Goal: Information Seeking & Learning: Learn about a topic

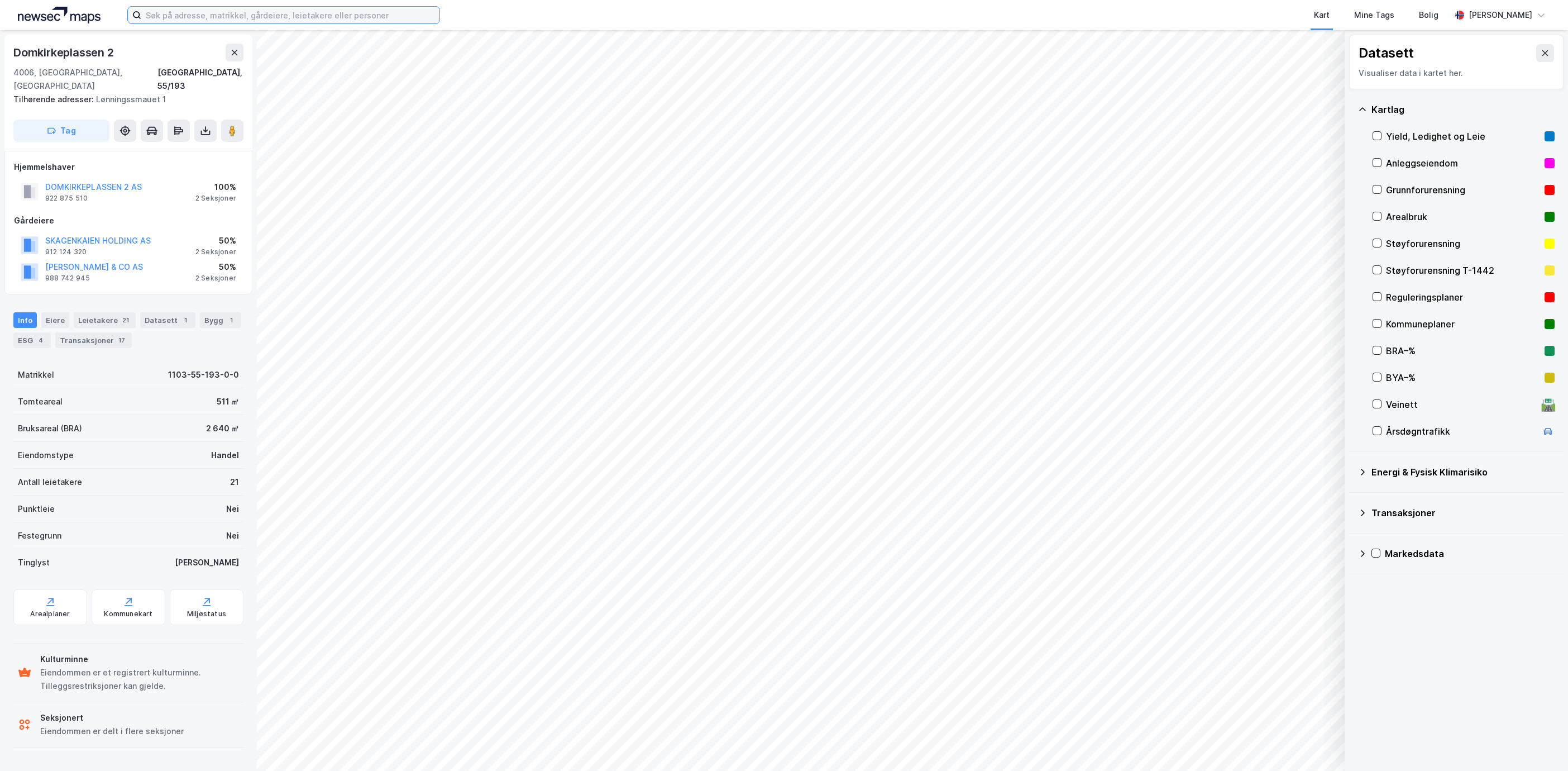
click at [183, 13] on input at bounding box center [290, 14] width 298 height 17
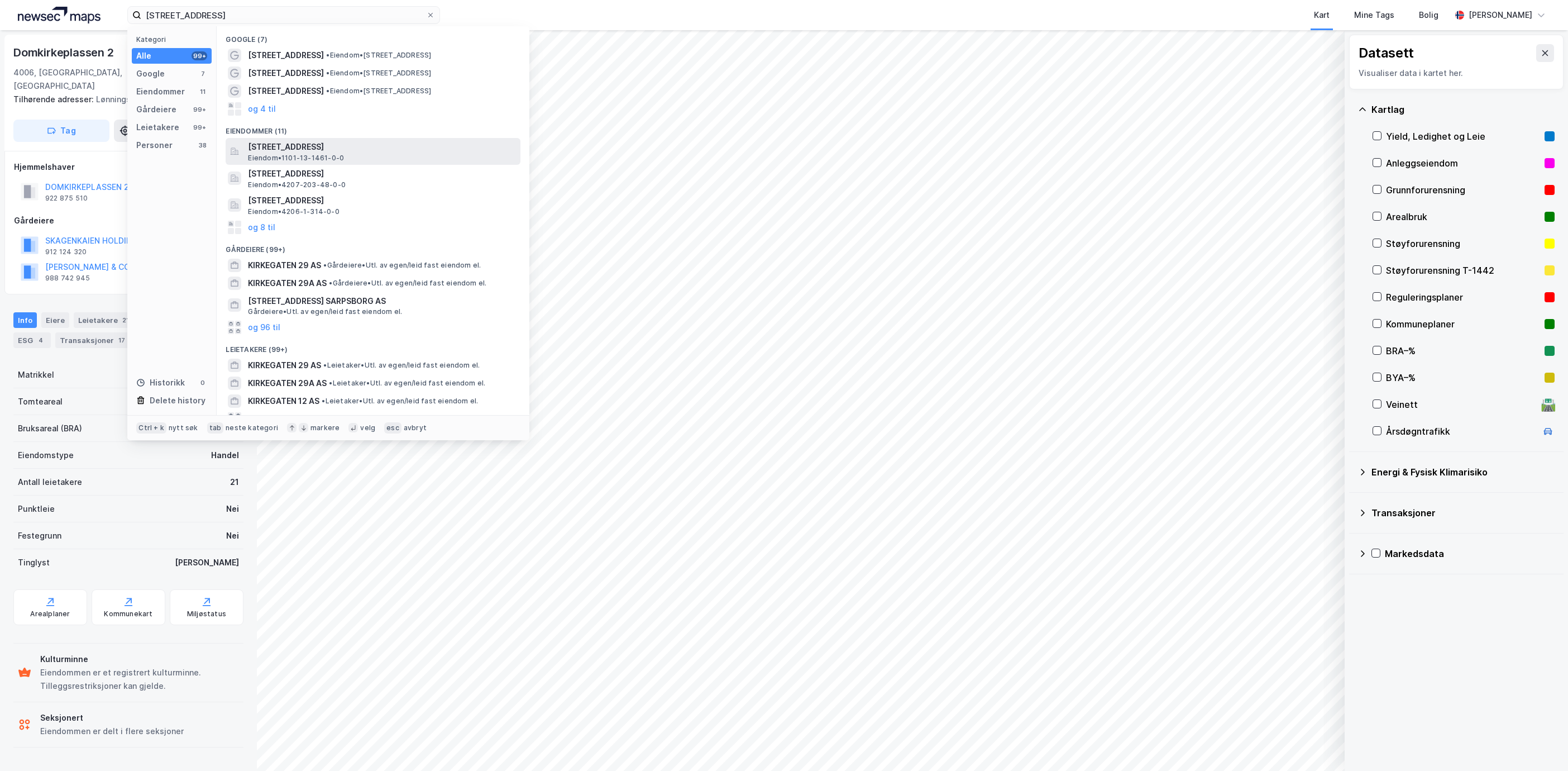
click at [366, 142] on span "[STREET_ADDRESS]" at bounding box center [382, 146] width 268 height 13
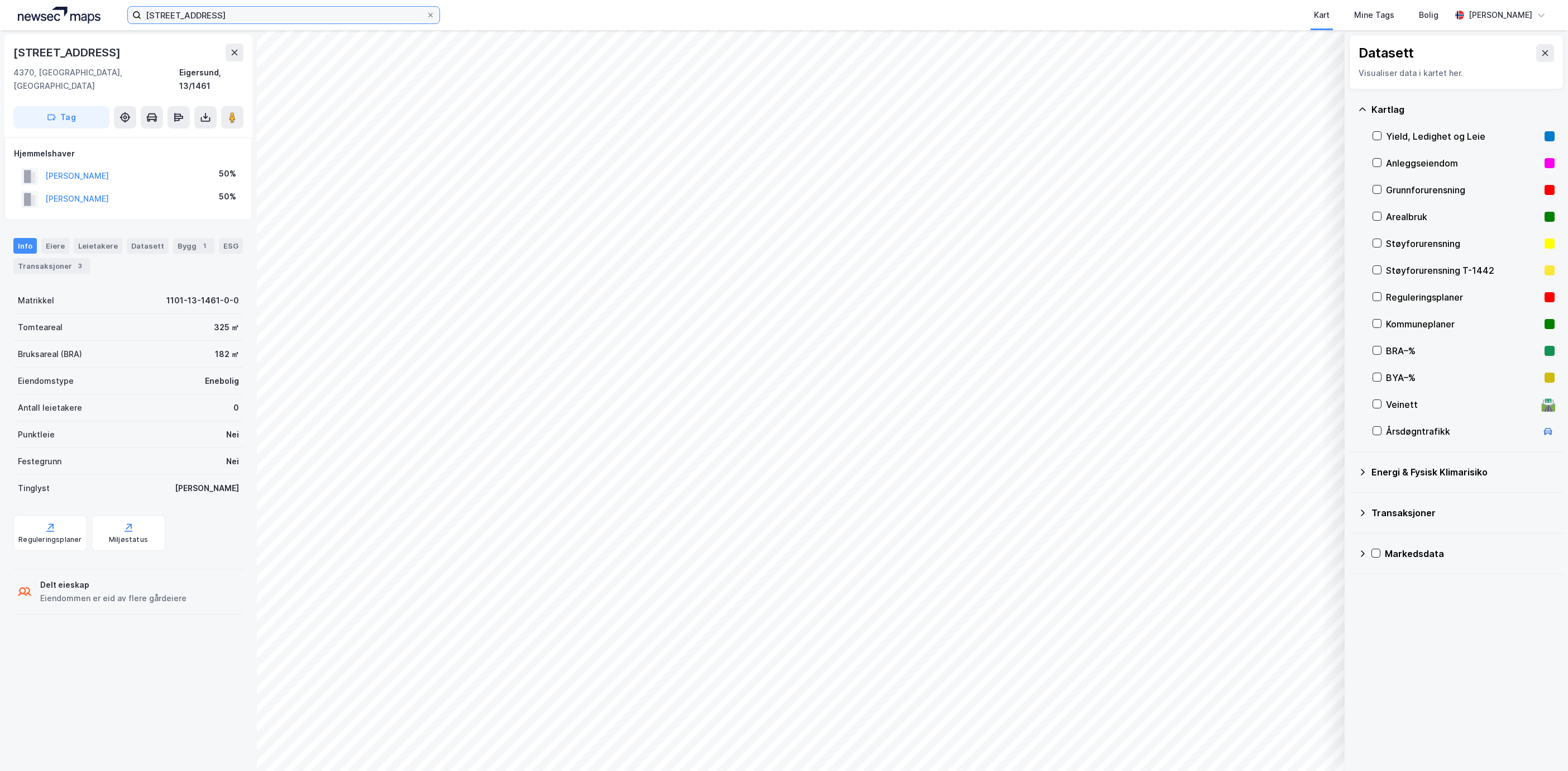
click at [223, 12] on input "[STREET_ADDRESS]" at bounding box center [284, 14] width 285 height 17
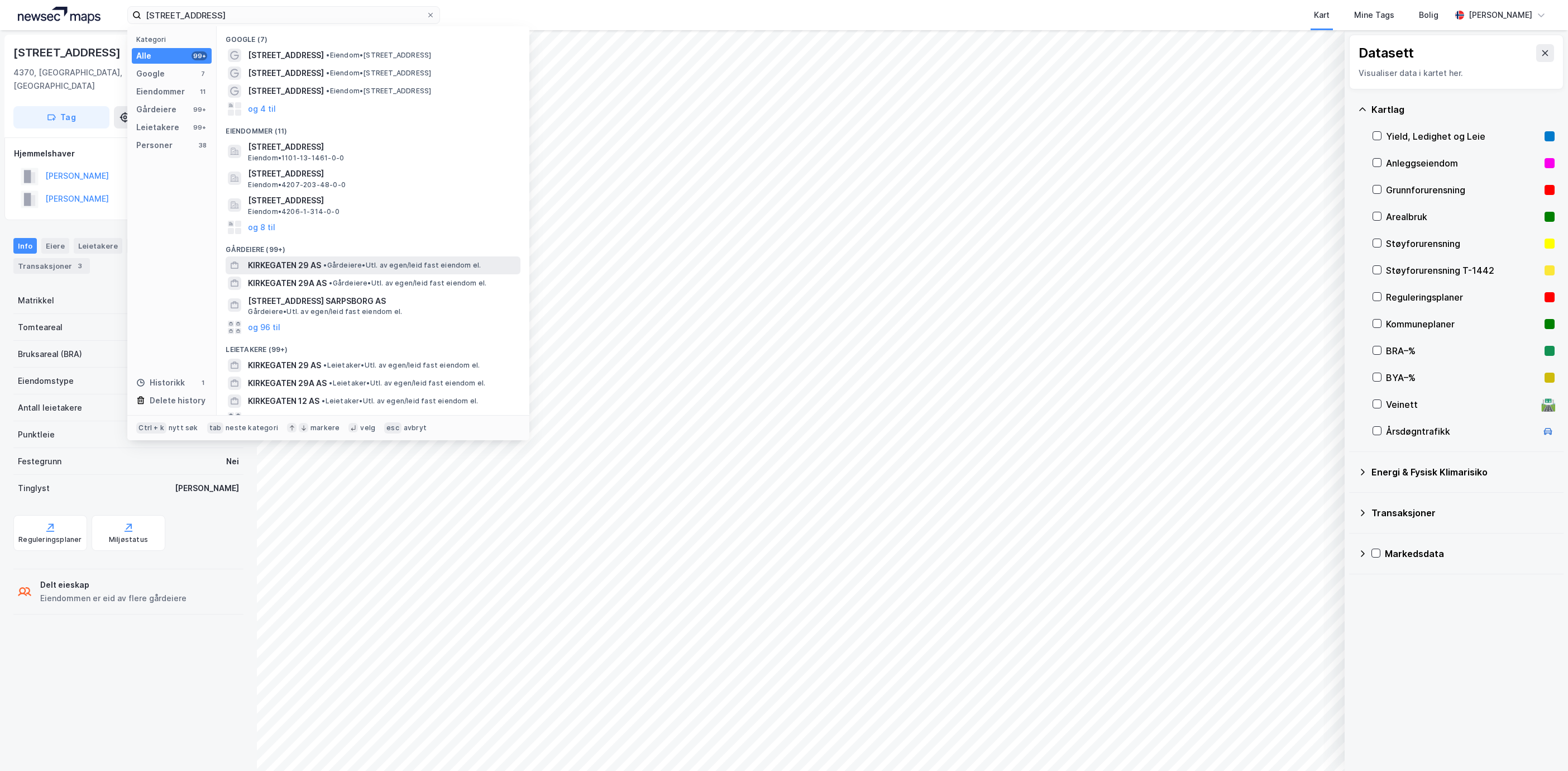
click at [287, 267] on span "KIRKEGATEN 29 AS" at bounding box center [285, 265] width 74 height 13
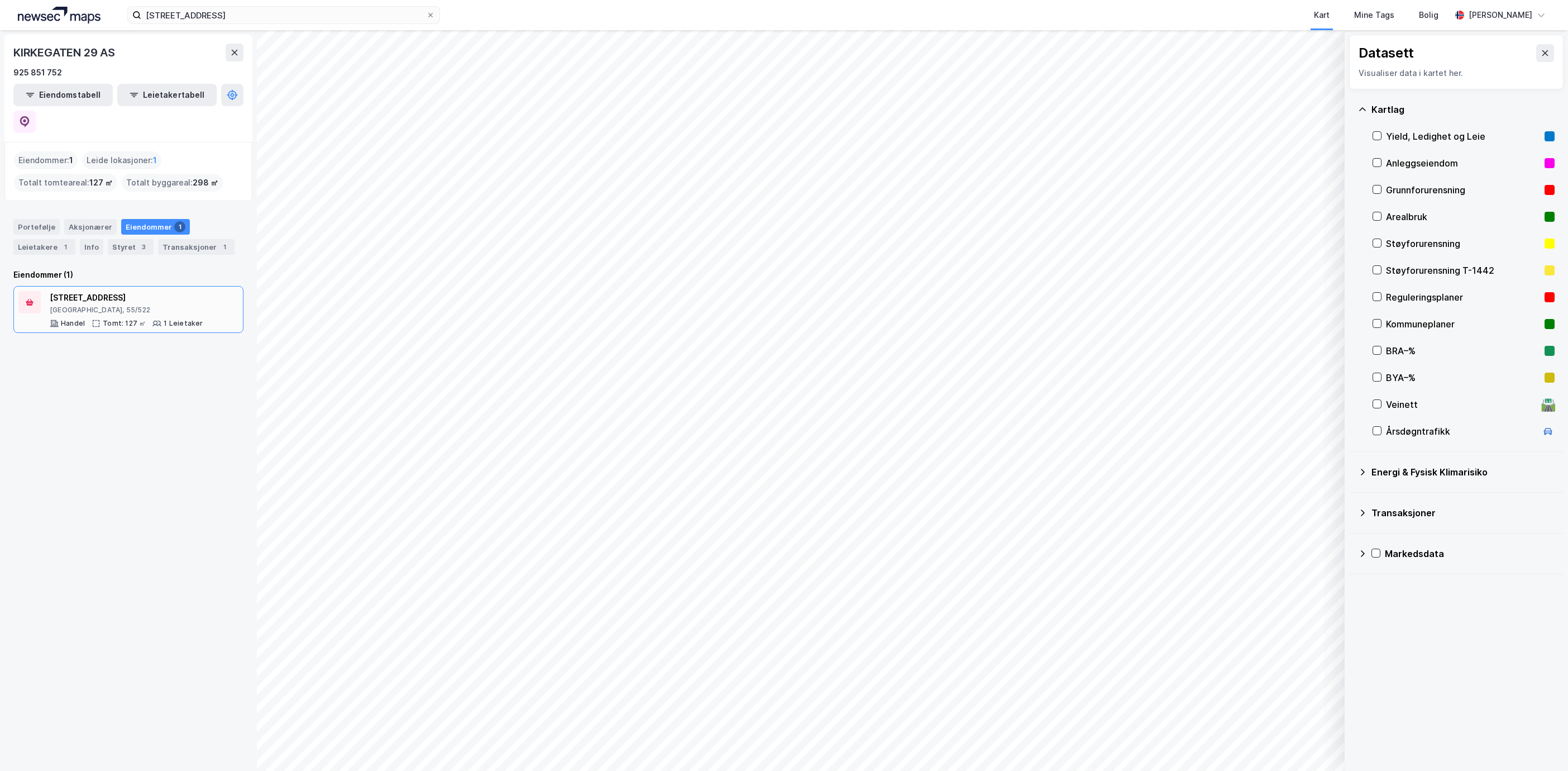
click at [114, 291] on div "[STREET_ADDRESS]" at bounding box center [127, 297] width 153 height 13
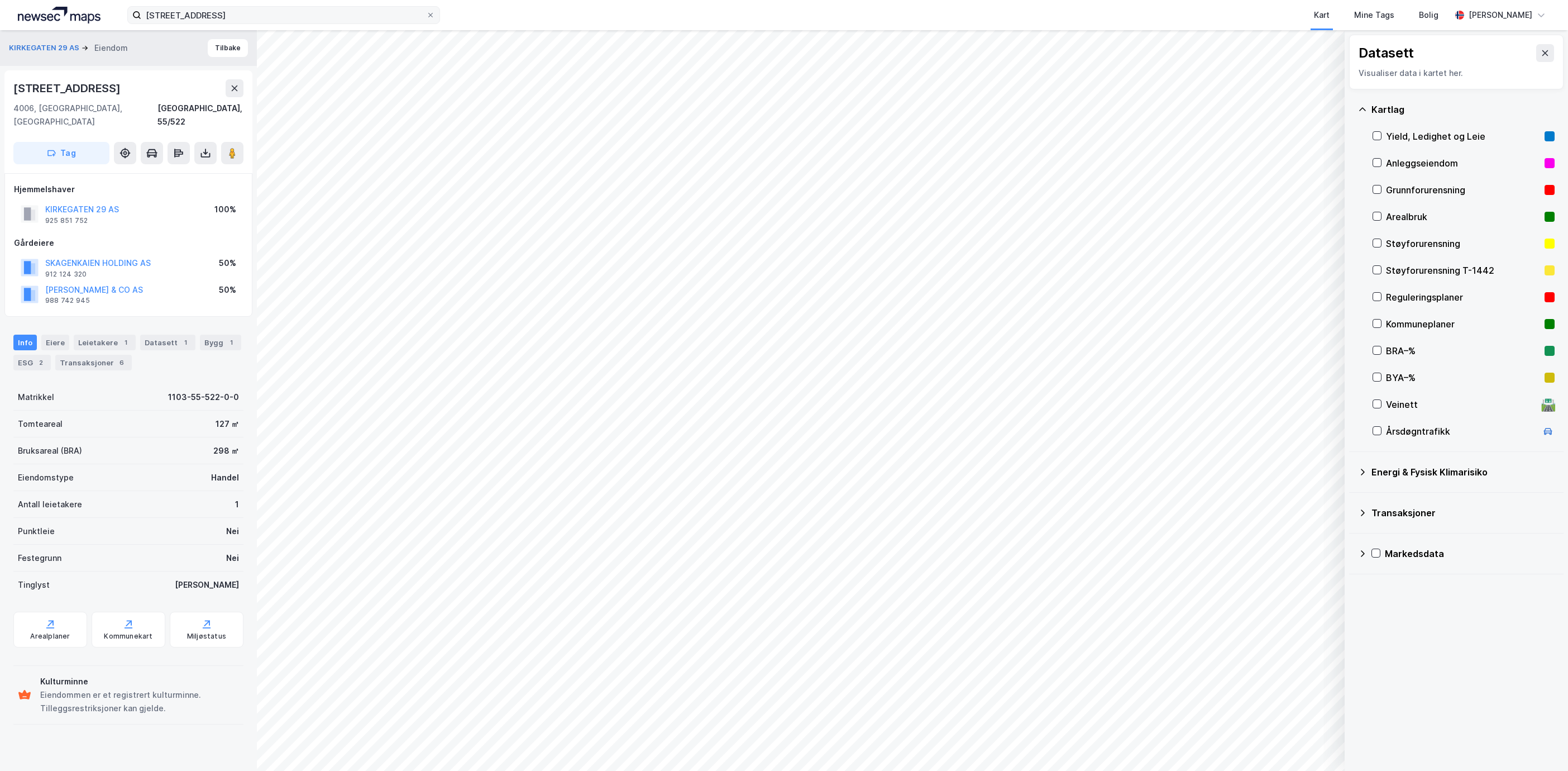
click at [217, 4] on div "Kirkegaten 29 Kart Mine Tags Bolig [PERSON_NAME]" at bounding box center [784, 15] width 1568 height 30
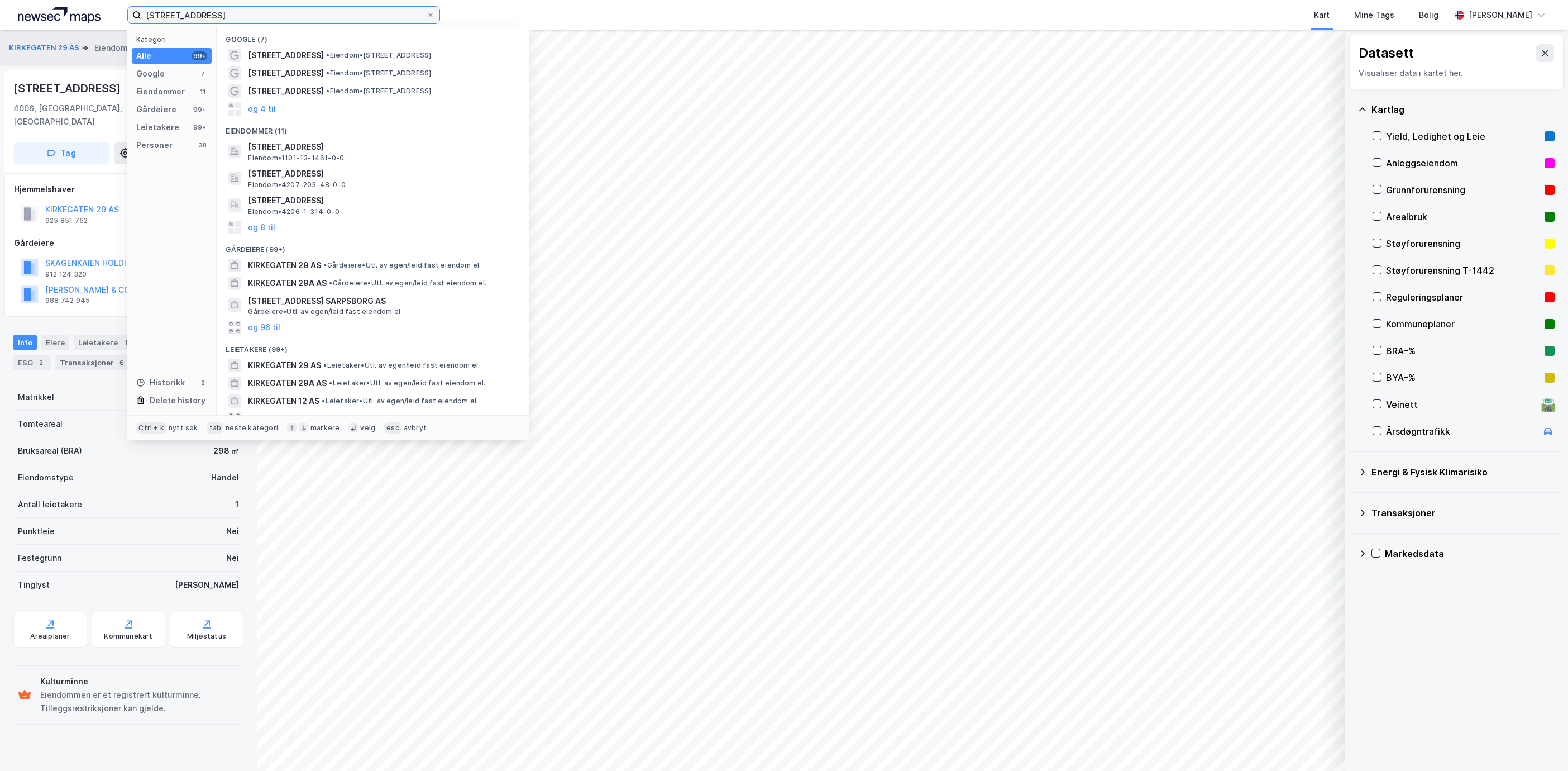
drag, startPoint x: 217, startPoint y: 9, endPoint x: 99, endPoint y: 13, distance: 118.1
click at [99, 13] on div "[STREET_ADDRESS] Kategori Alle 99+ Google 7 Eiendommer 11 Gårdeiere 99+ Leietak…" at bounding box center [784, 15] width 1568 height 30
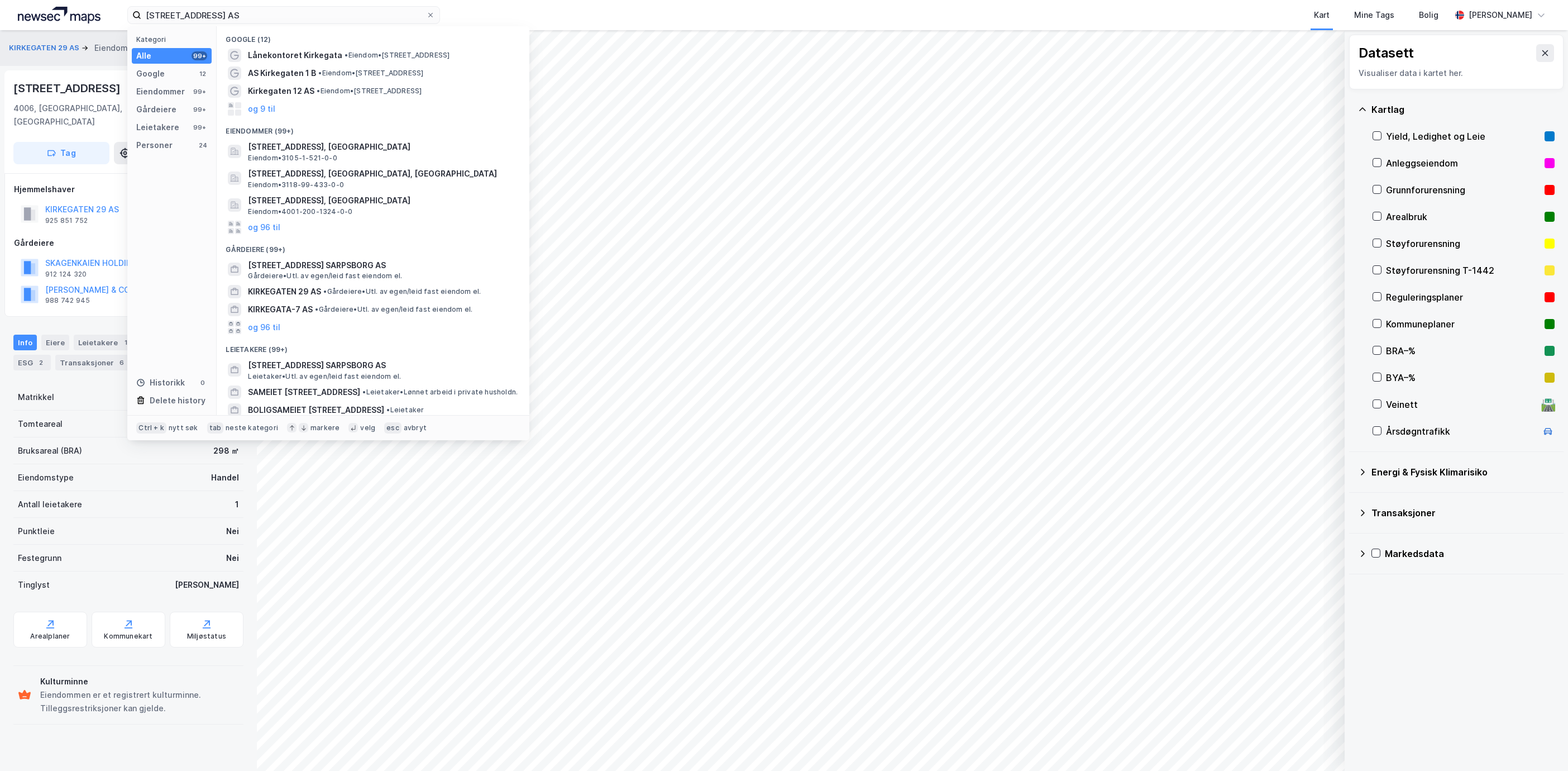
click at [147, 735] on div "KIRKEGATEN 29 AS Eiendom Tilbake [STREET_ADDRESS], 55/522 Tag [GEOGRAPHIC_DATA]…" at bounding box center [128, 400] width 257 height 741
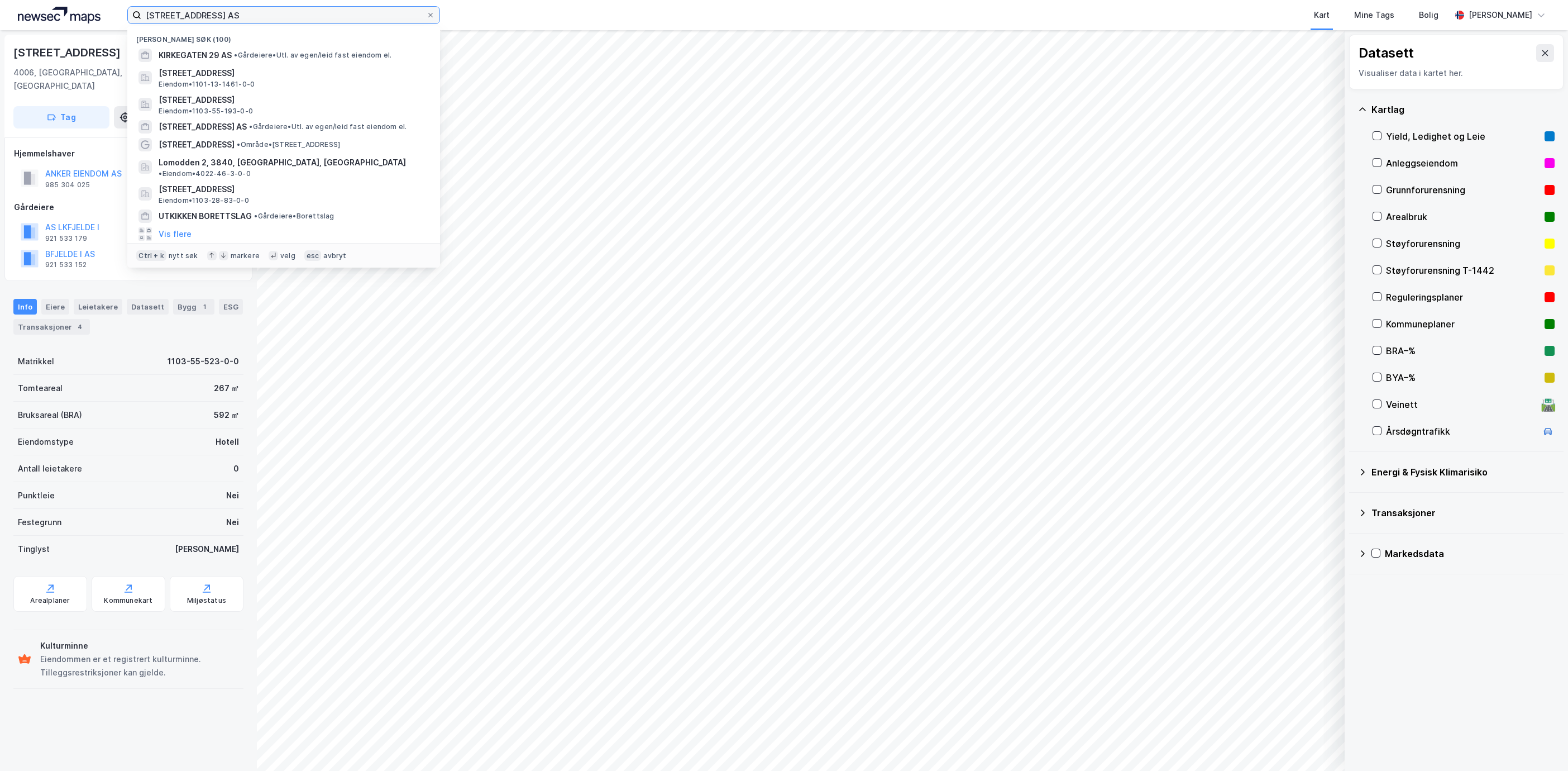
drag, startPoint x: 294, startPoint y: 20, endPoint x: -20, endPoint y: 18, distance: 314.0
click at [0, 18] on html "[STREET_ADDRESS] AS Nylige søk (100) [STREET_ADDRESS] AS • Gårdeiere • Utl. av …" at bounding box center [784, 385] width 1568 height 771
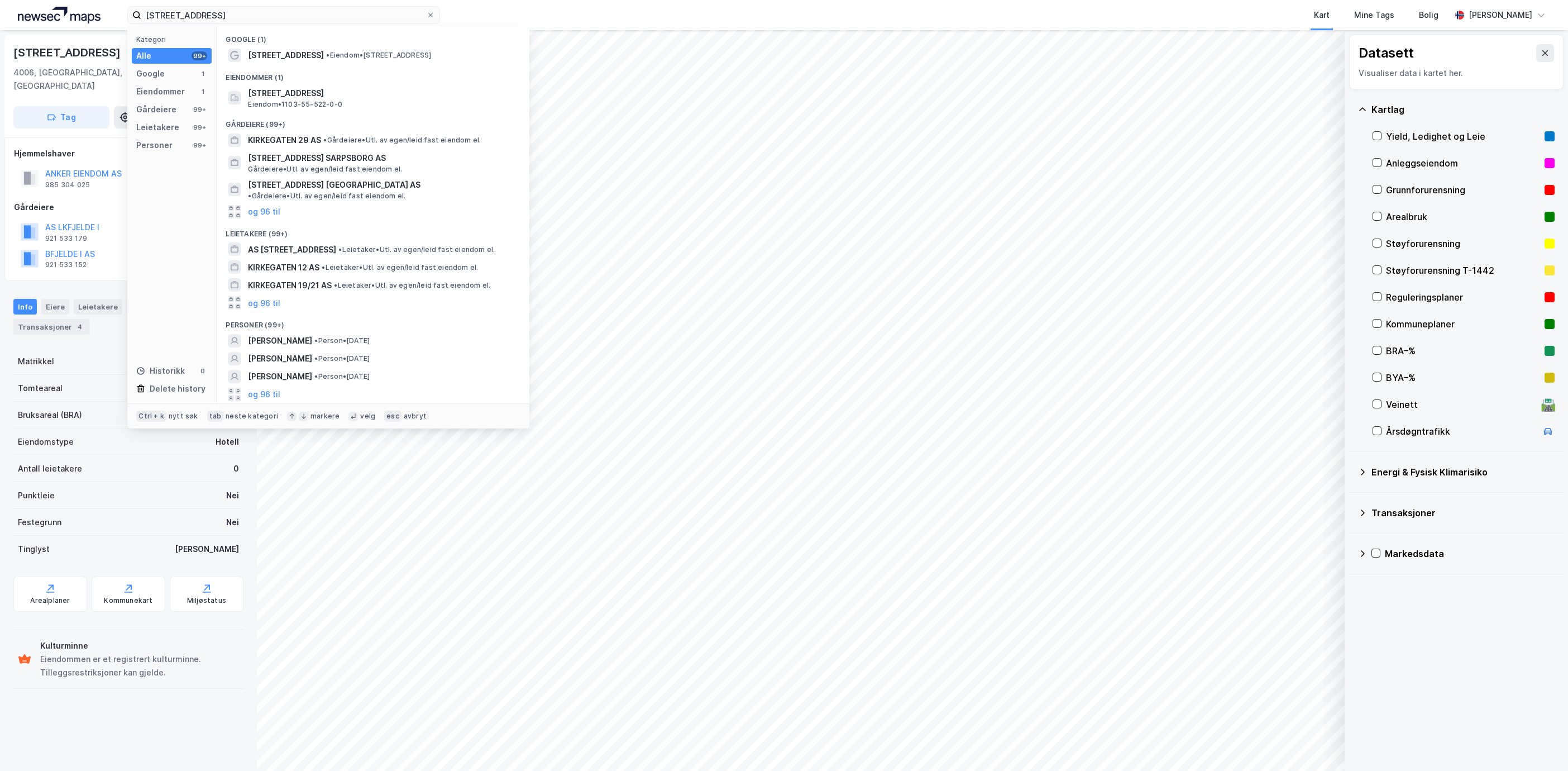
click at [366, 83] on div "Eiendommer (1)" at bounding box center [373, 74] width 313 height 20
click at [367, 87] on span "[STREET_ADDRESS]" at bounding box center [382, 93] width 268 height 13
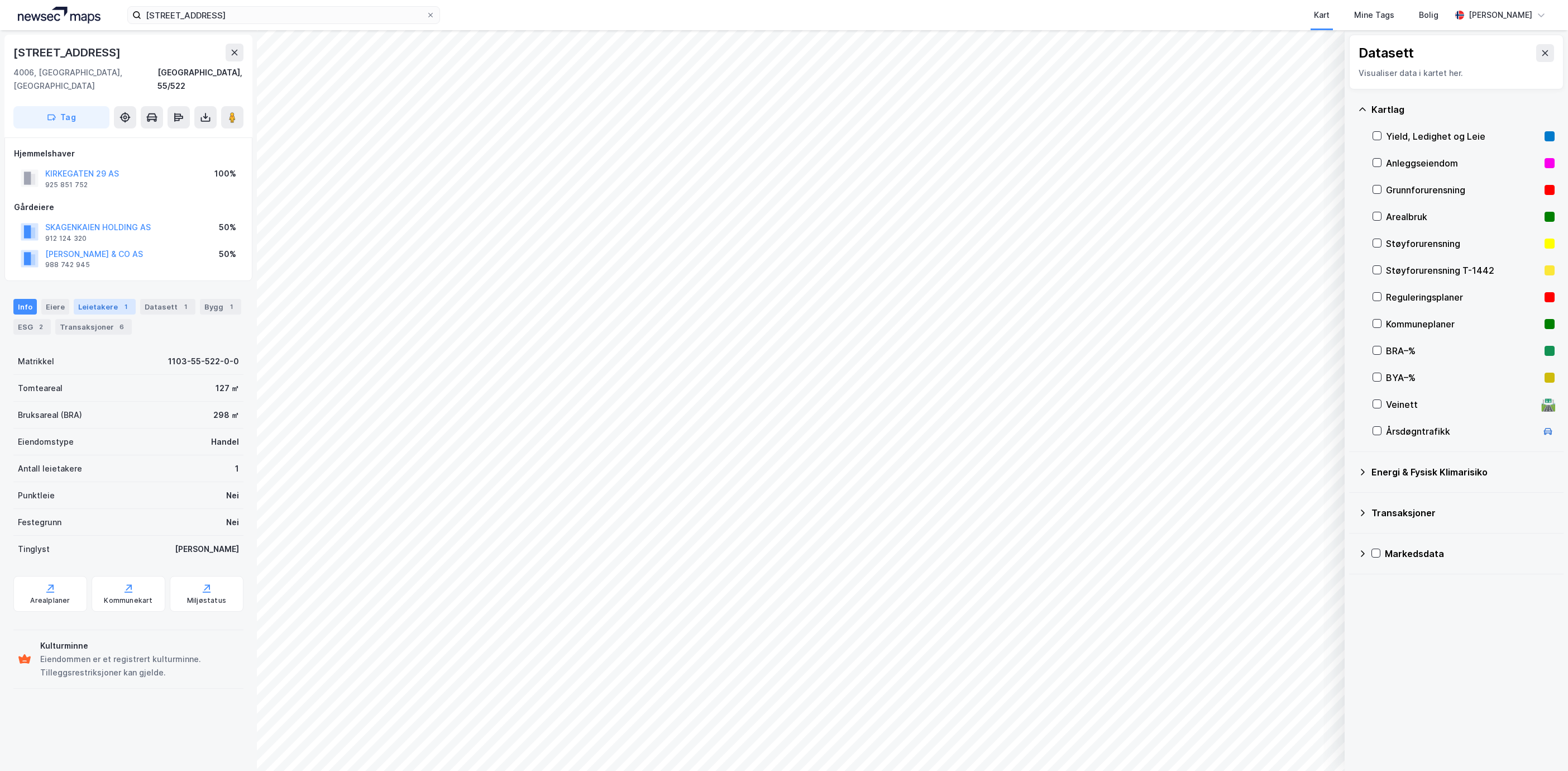
click at [115, 299] on div "Leietakere 1" at bounding box center [104, 307] width 62 height 16
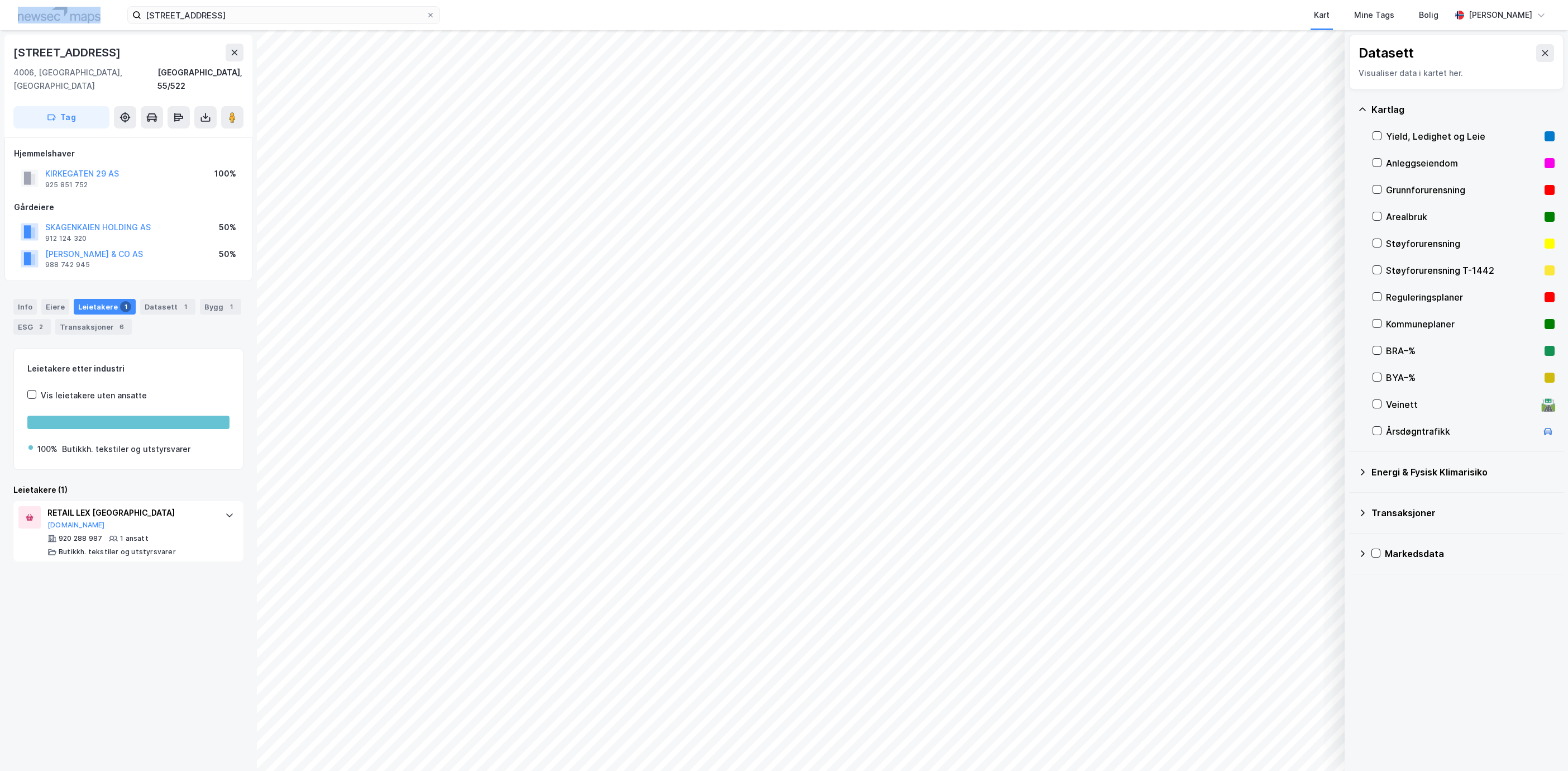
drag, startPoint x: 270, startPoint y: 3, endPoint x: 102, endPoint y: 4, distance: 168.0
click at [102, 4] on div "[STREET_ADDRESS], stavanger Kart Mine Tags Bolig [PERSON_NAME]" at bounding box center [784, 15] width 1568 height 30
click at [277, 19] on input "[STREET_ADDRESS]" at bounding box center [284, 14] width 285 height 17
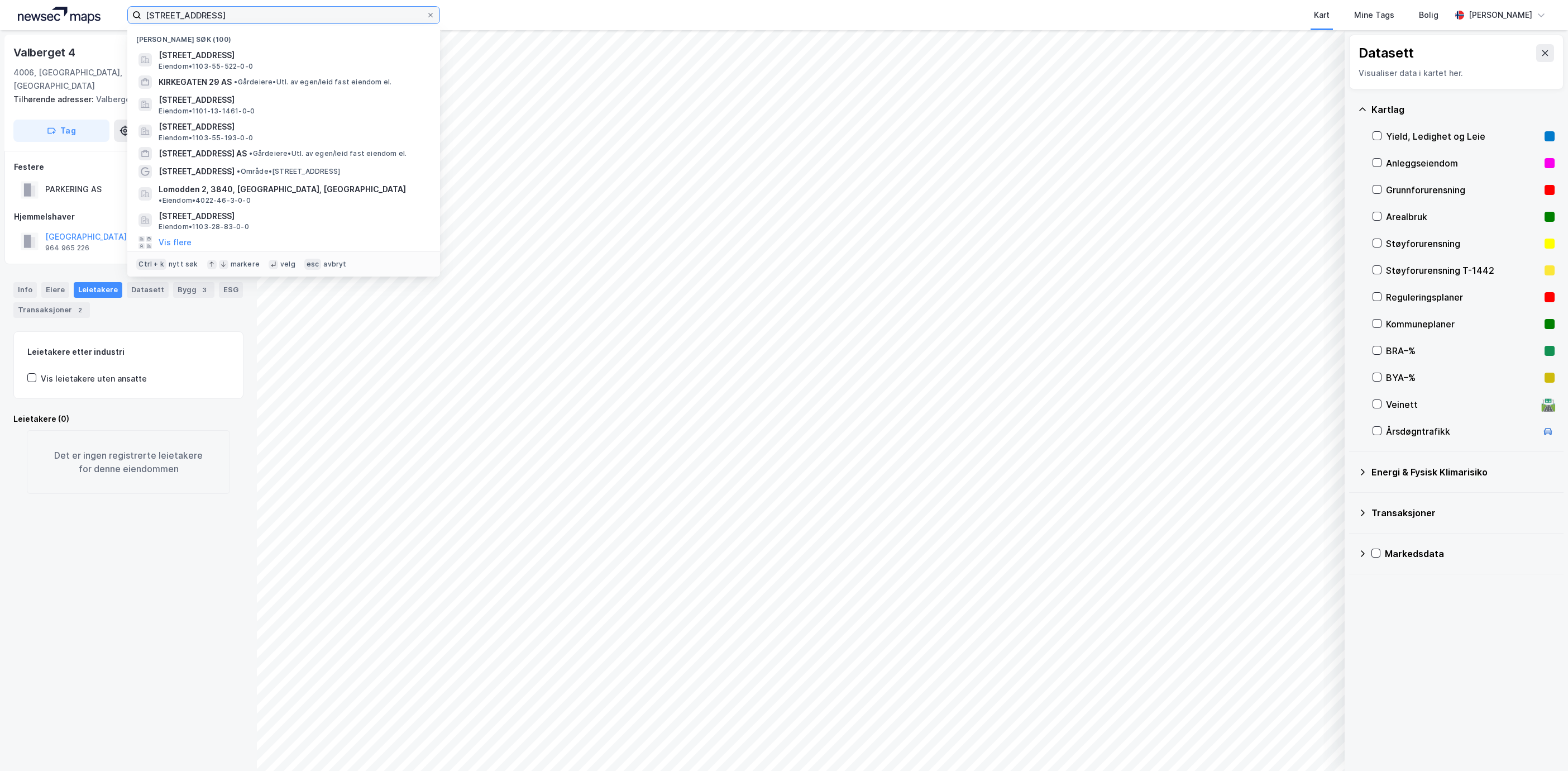
drag, startPoint x: 311, startPoint y: 17, endPoint x: -163, endPoint y: -20, distance: 475.4
click at [0, 0] on html "[STREET_ADDRESS], stavanger Nylige søk (100) [STREET_ADDRESS], [GEOGRAPHIC_DATA…" at bounding box center [784, 385] width 1568 height 771
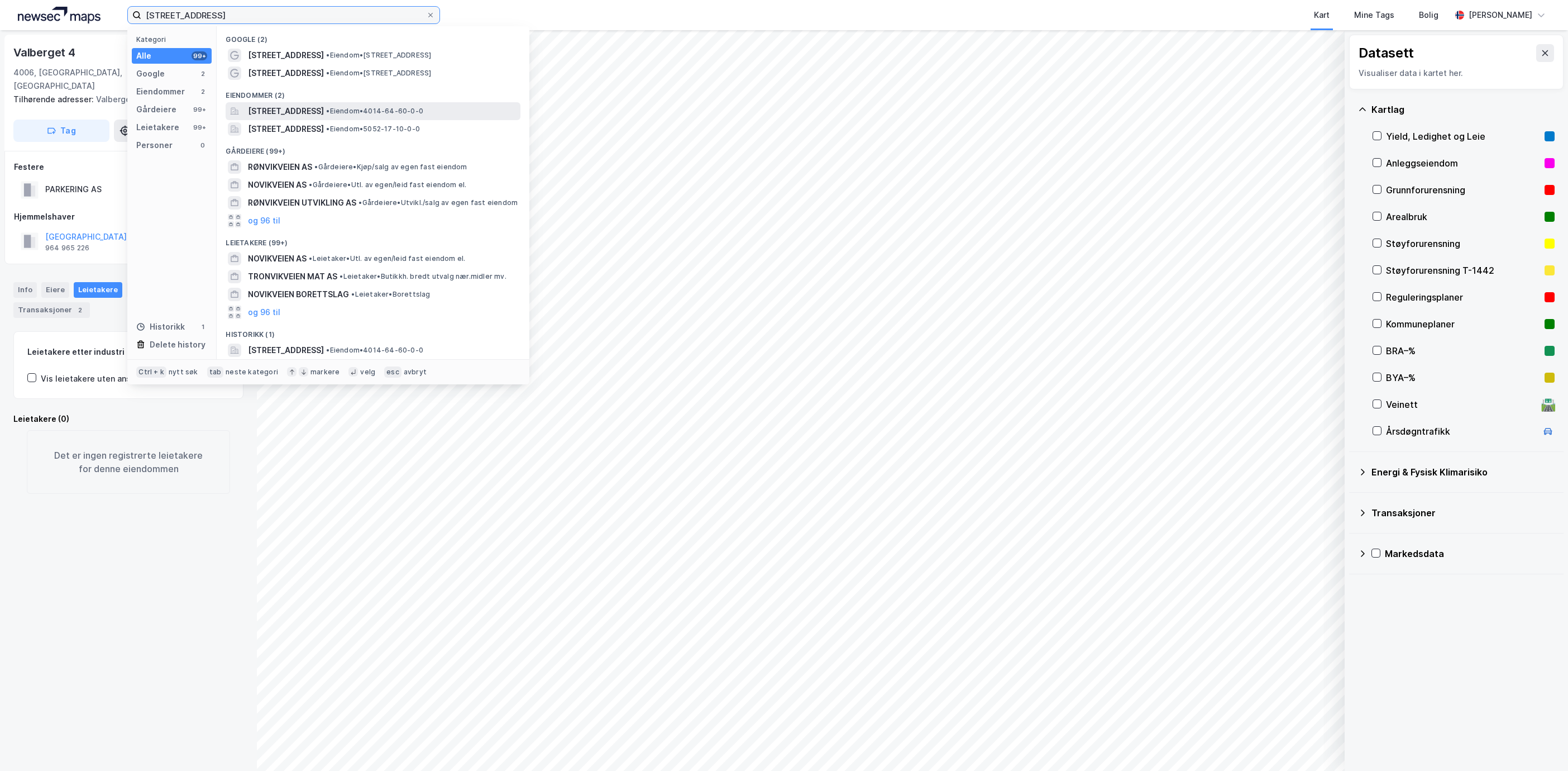
type input "[STREET_ADDRESS]"
click at [330, 115] on span "•" at bounding box center [327, 111] width 3 height 9
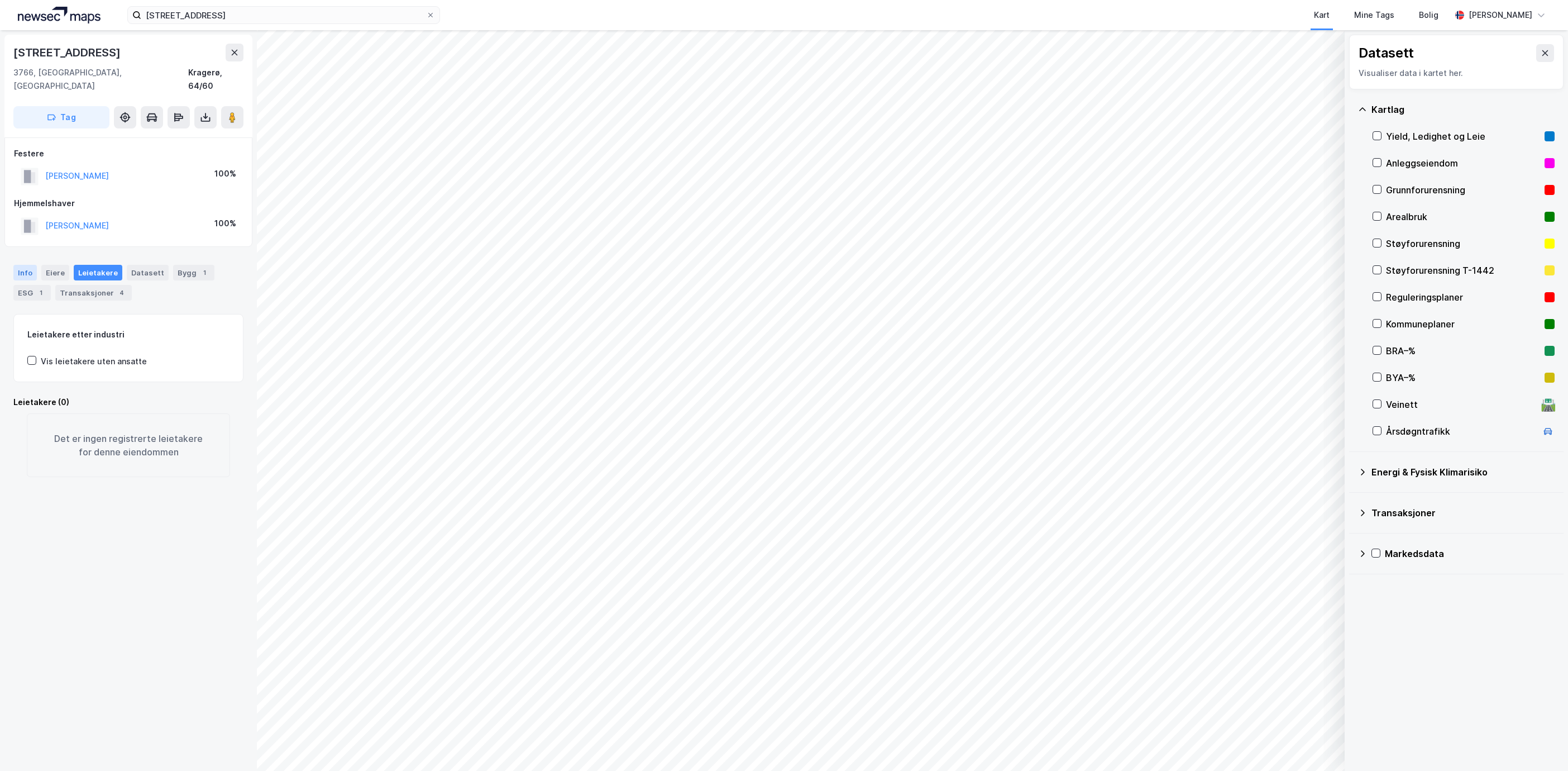
click at [30, 265] on div "Info" at bounding box center [25, 273] width 24 height 16
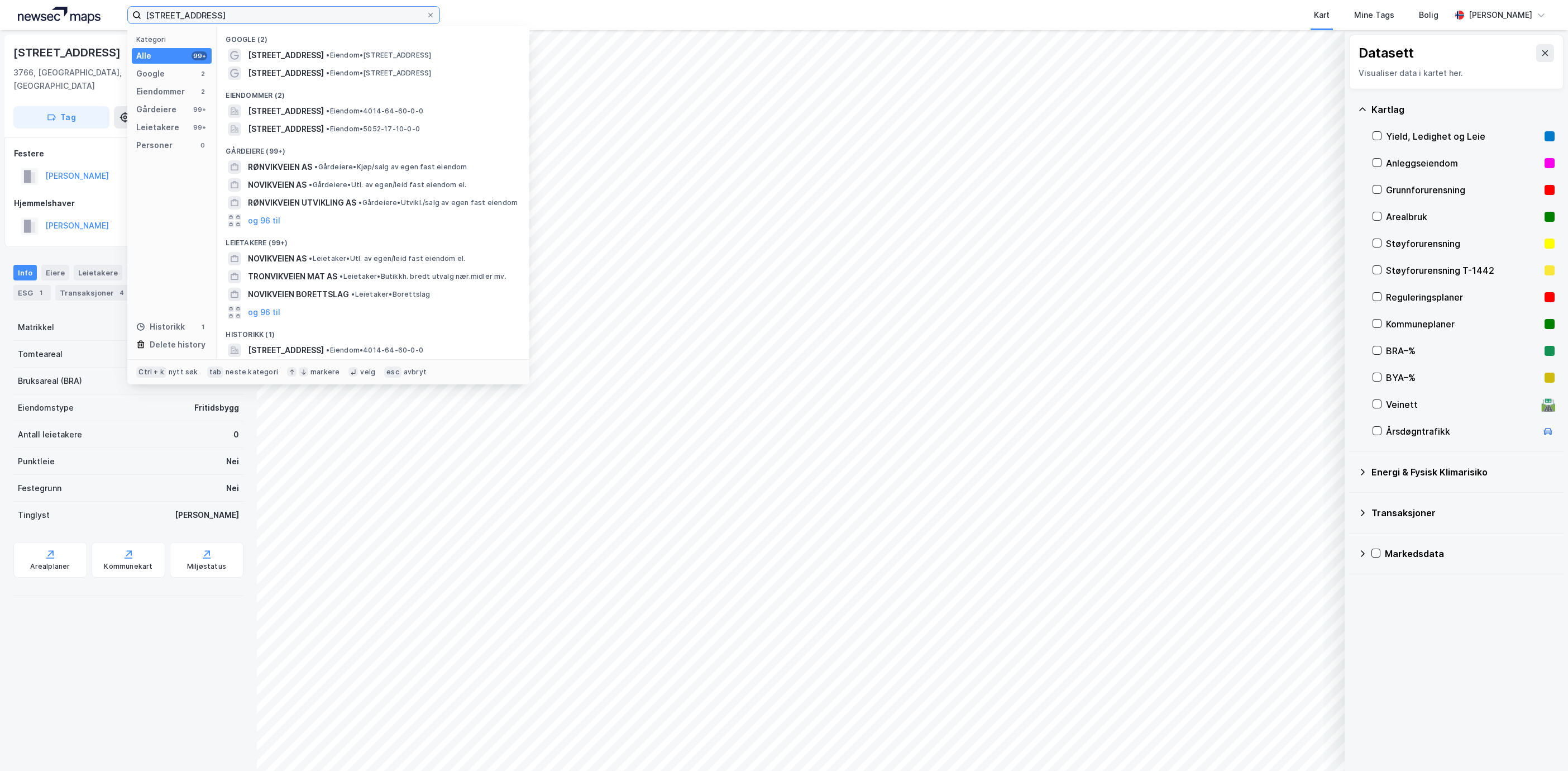
drag, startPoint x: 211, startPoint y: 13, endPoint x: 77, endPoint y: 18, distance: 134.1
click at [77, 18] on div "frøvikveien 7 Kategori Alle 99+ Google 2 Eiendommer 2 Gårdeiere 99+ Leietakere …" at bounding box center [784, 15] width 1568 height 30
click at [433, 15] on icon at bounding box center [430, 15] width 6 height 6
click at [426, 15] on input "[STREET_ADDRESS]" at bounding box center [284, 14] width 285 height 17
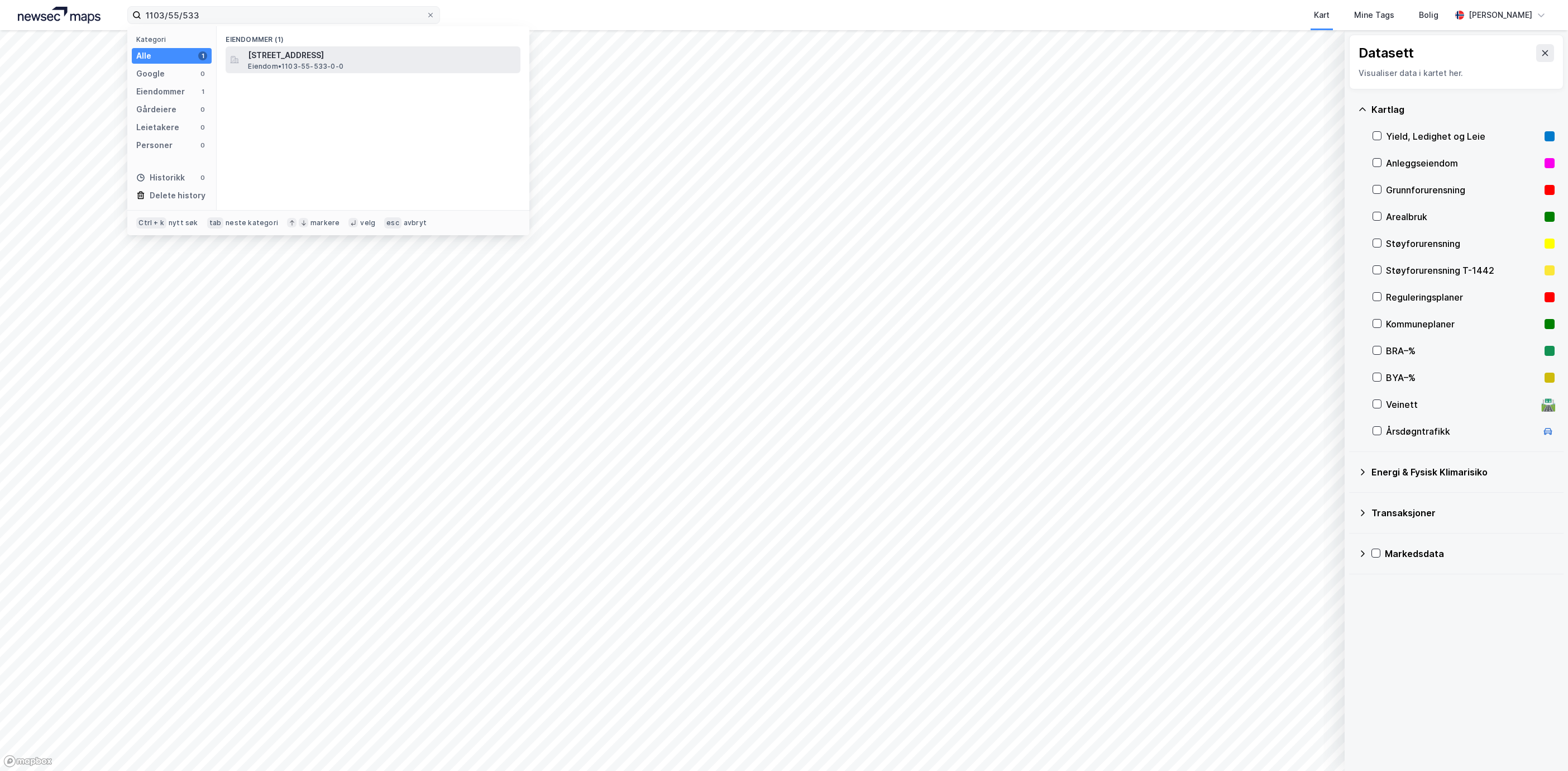
click at [379, 47] on div "[STREET_ADDRESS] Eiendom • 1103-55-533-0-0" at bounding box center [372, 60] width 295 height 27
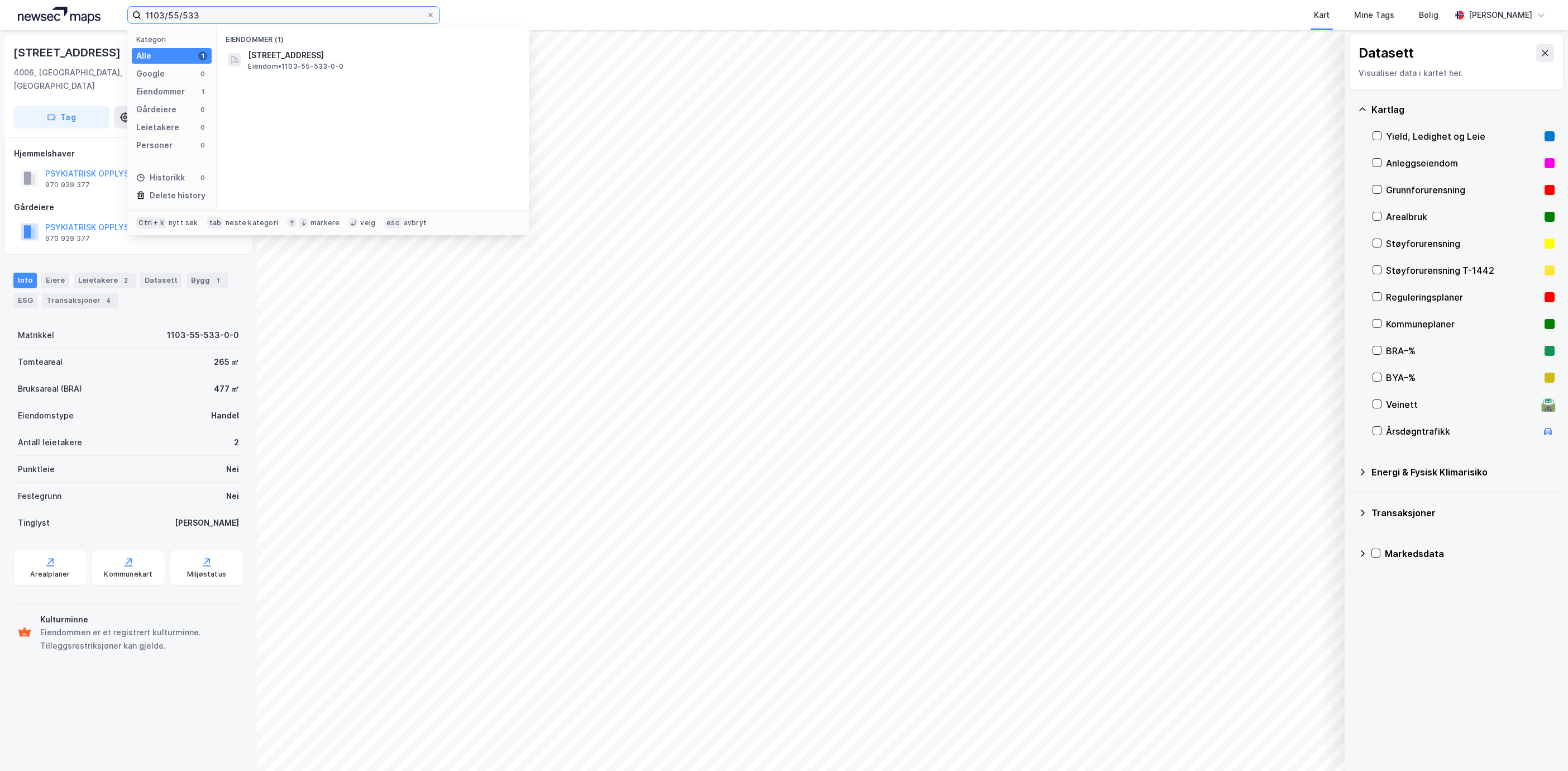
drag, startPoint x: 304, startPoint y: 14, endPoint x: -323, endPoint y: 37, distance: 627.4
click at [0, 37] on html "1103/55/533 Kategori Alle 1 Google 0 Eiendommer 1 Gårdeiere 0 Leietakere 0 Pers…" at bounding box center [784, 385] width 1568 height 771
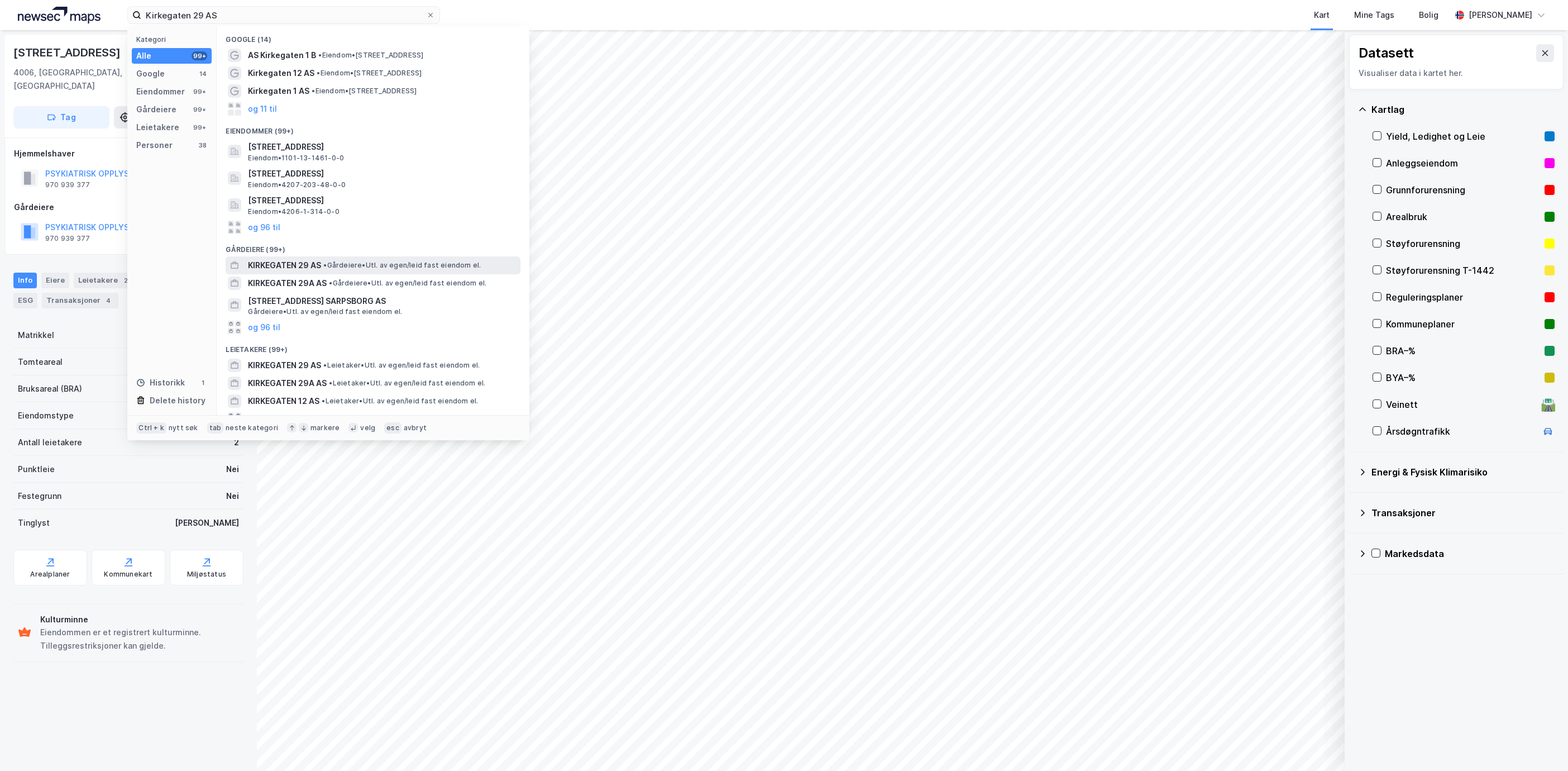
click at [332, 265] on span "• Gårdeiere • Utl. av egen/leid fast eiendom el." at bounding box center [402, 265] width 157 height 9
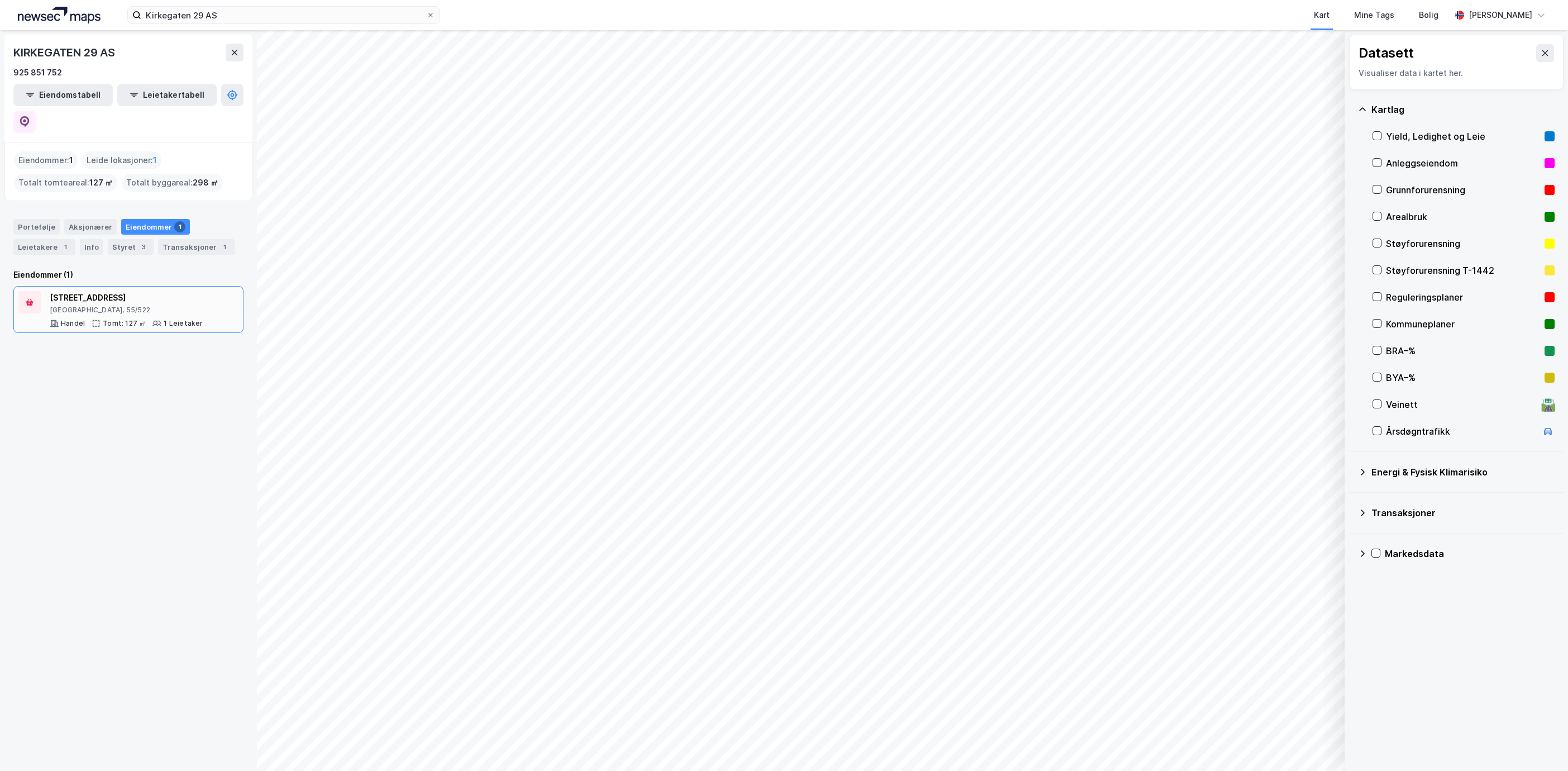
click at [119, 291] on div "[STREET_ADDRESS], 55/522 Handel Tomt: 127 ㎡ 1 Leietaker" at bounding box center [127, 309] width 153 height 37
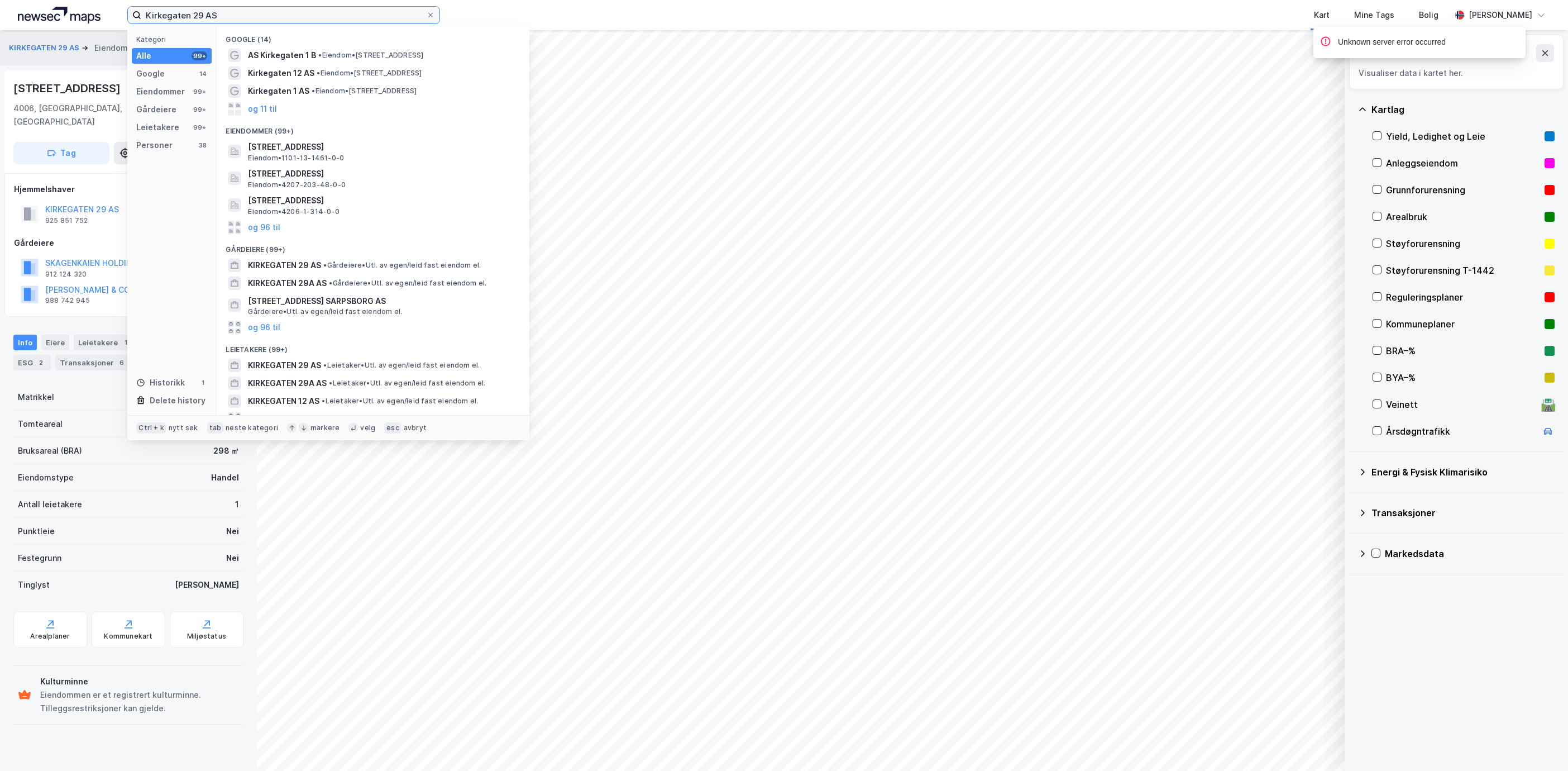
drag, startPoint x: 250, startPoint y: 18, endPoint x: 31, endPoint y: 0, distance: 219.7
click at [31, 0] on div "Kirkegaten 29 AS Kategori Alle 99+ Google 14 Eiendommer 99+ Gårdeiere 99+ Leiet…" at bounding box center [784, 15] width 1568 height 30
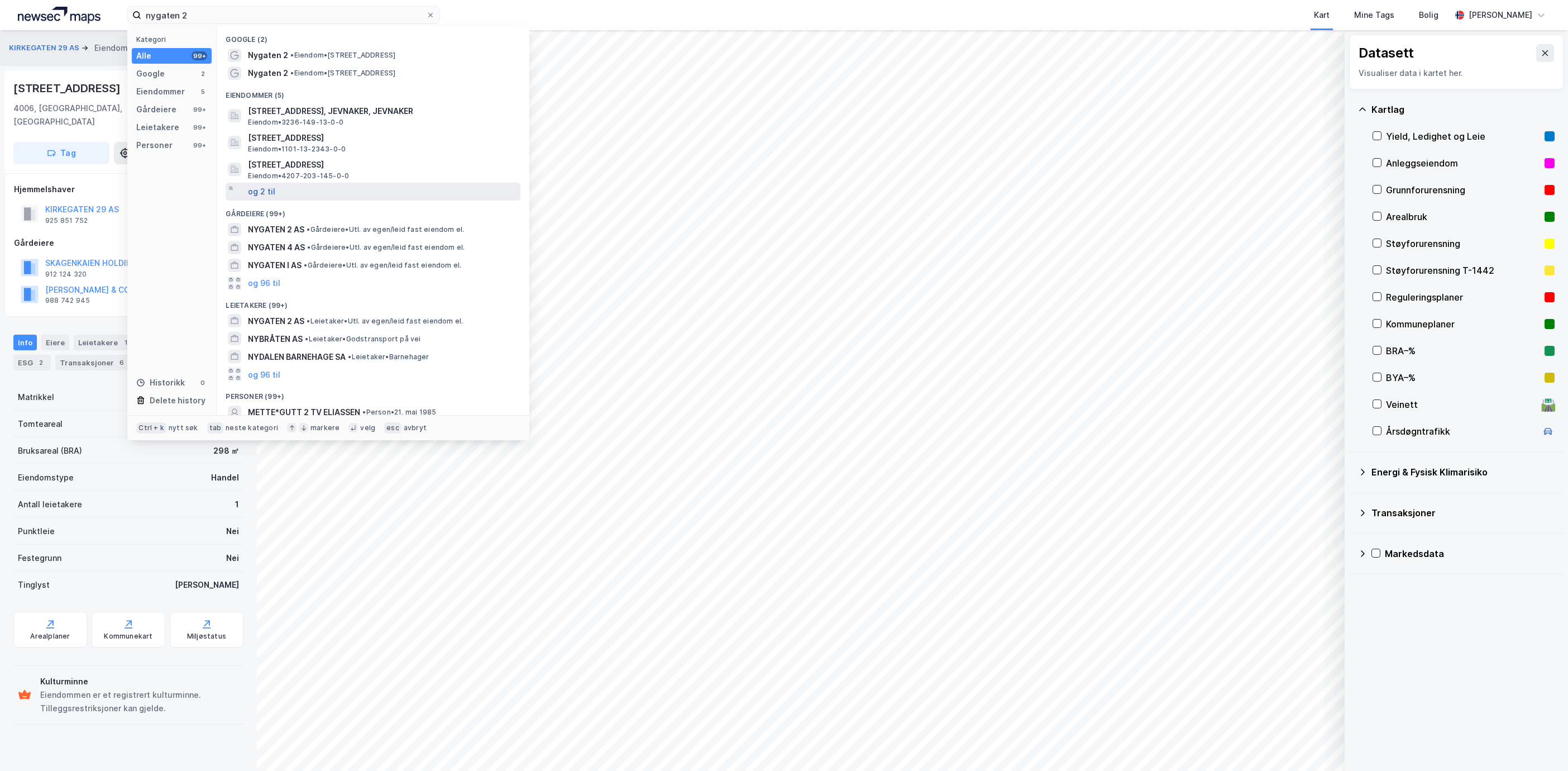
click at [273, 196] on button "og 2 til" at bounding box center [262, 191] width 28 height 13
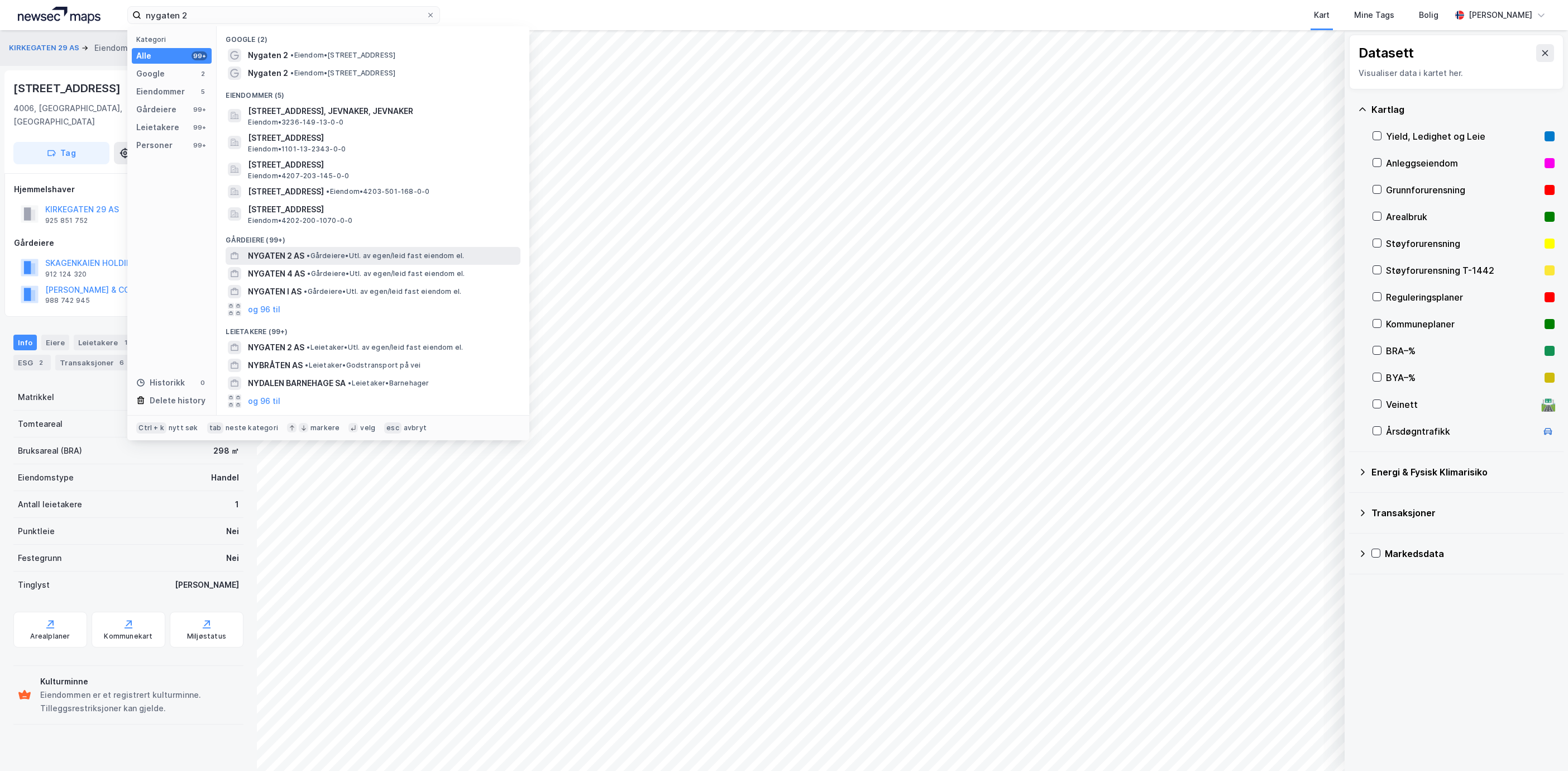
click at [297, 250] on span "NYGATEN 2 AS" at bounding box center [276, 255] width 56 height 13
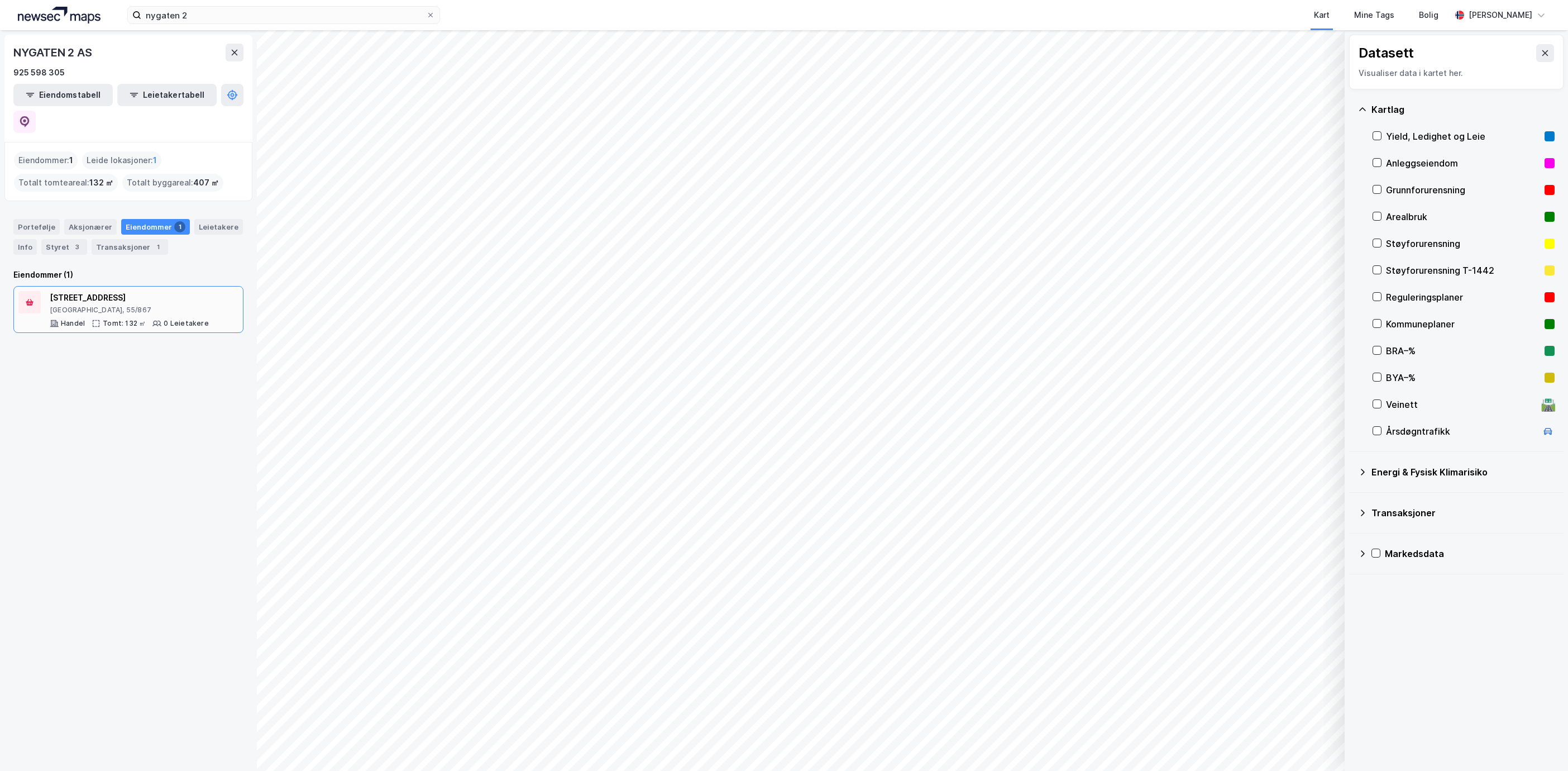
click at [126, 305] on div "[GEOGRAPHIC_DATA], 55/867" at bounding box center [129, 309] width 159 height 9
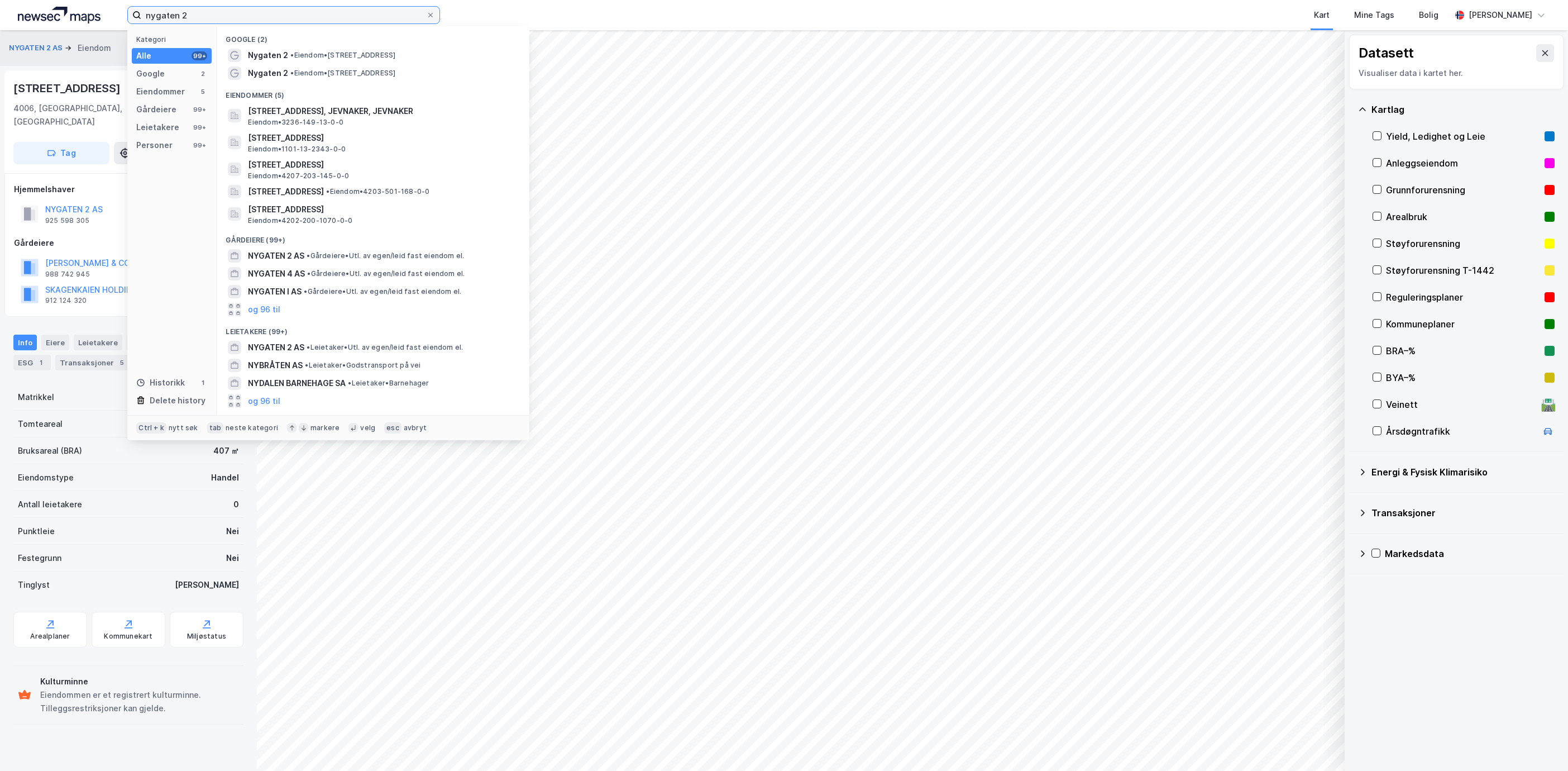
drag, startPoint x: 245, startPoint y: 19, endPoint x: 27, endPoint y: 25, distance: 218.1
click at [27, 25] on div "nygaten 2 Kategori Alle 99+ Google 2 Eiendommer 5 Gårdeiere 99+ Leietakere 99+ …" at bounding box center [784, 15] width 1568 height 30
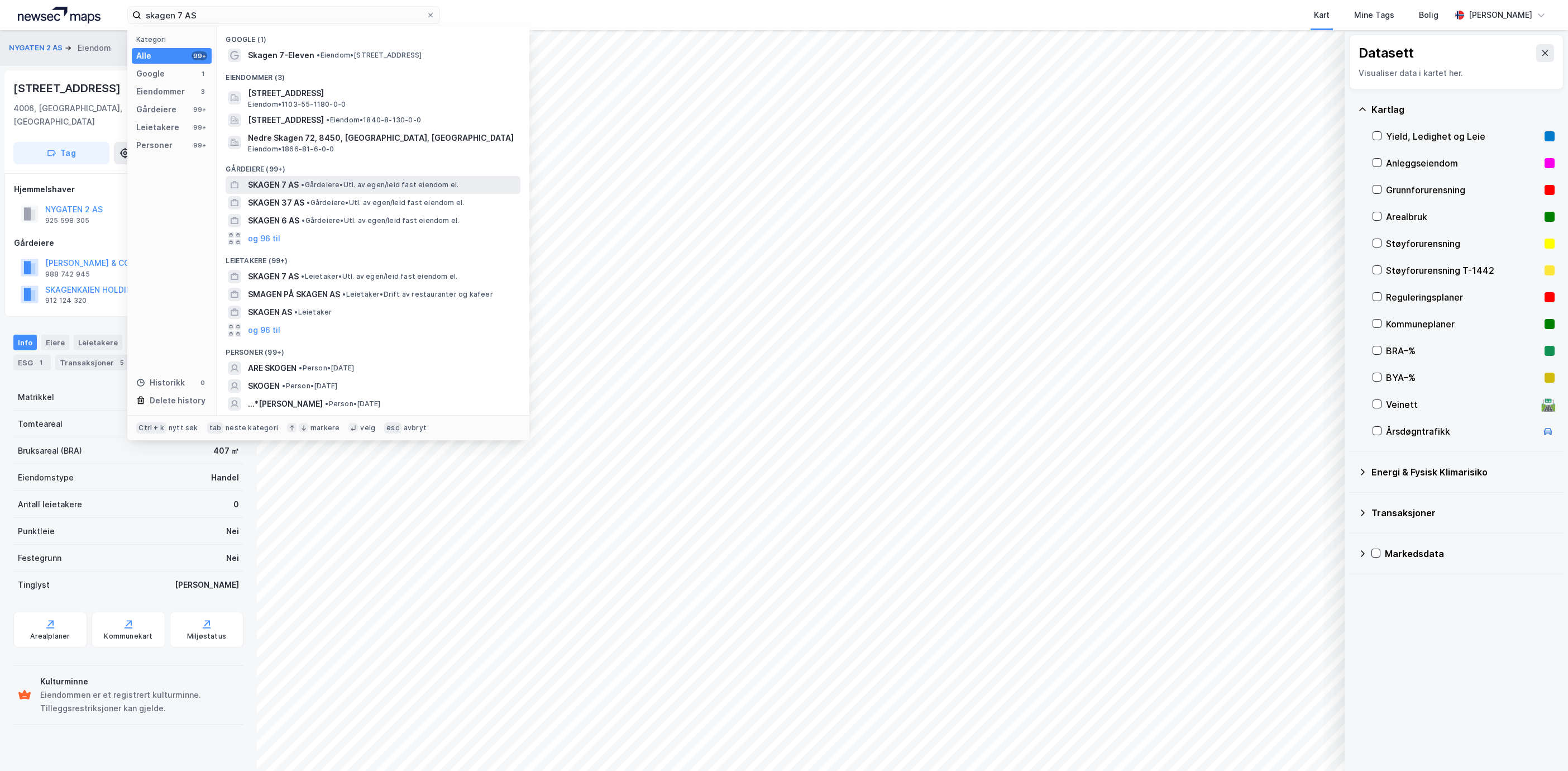
click at [287, 186] on span "SKAGEN 7 AS" at bounding box center [274, 184] width 51 height 13
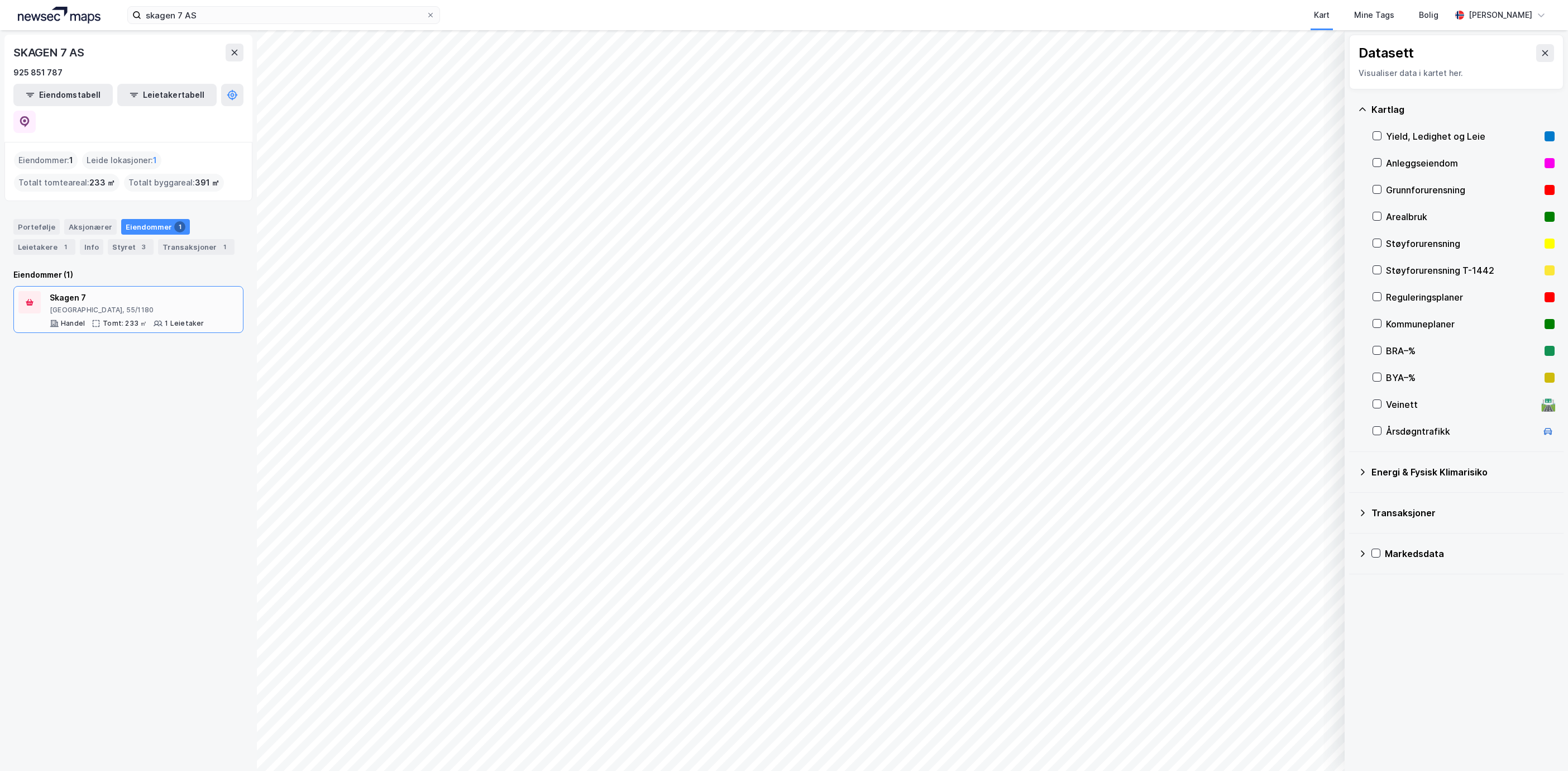
click at [115, 319] on div "Tomt: 233 ㎡" at bounding box center [125, 323] width 44 height 9
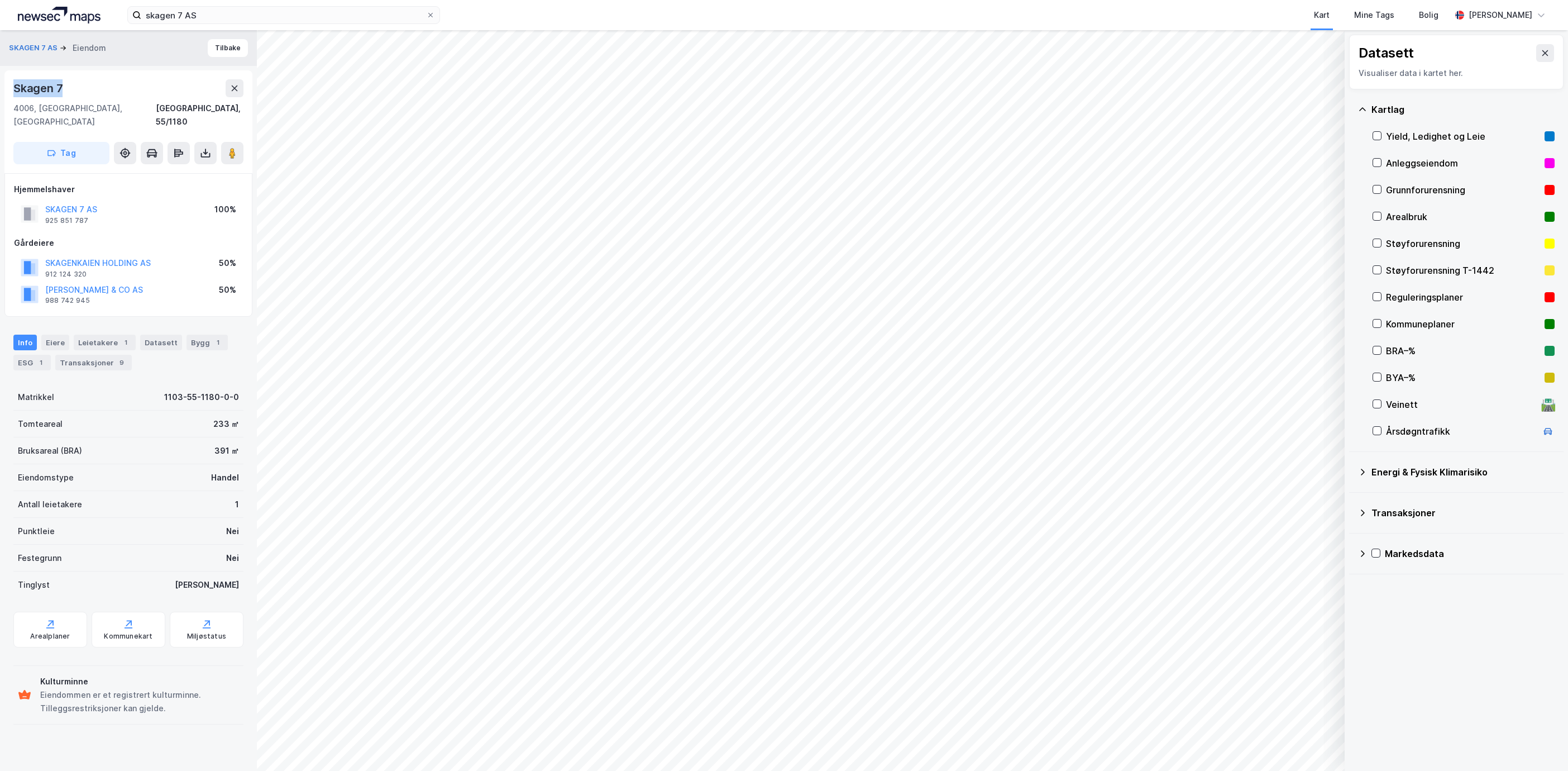
drag, startPoint x: 96, startPoint y: 87, endPoint x: 9, endPoint y: 93, distance: 87.2
click at [9, 93] on div "[STREET_ADDRESS]" at bounding box center [129, 122] width 248 height 103
copy div "Skagen 7"
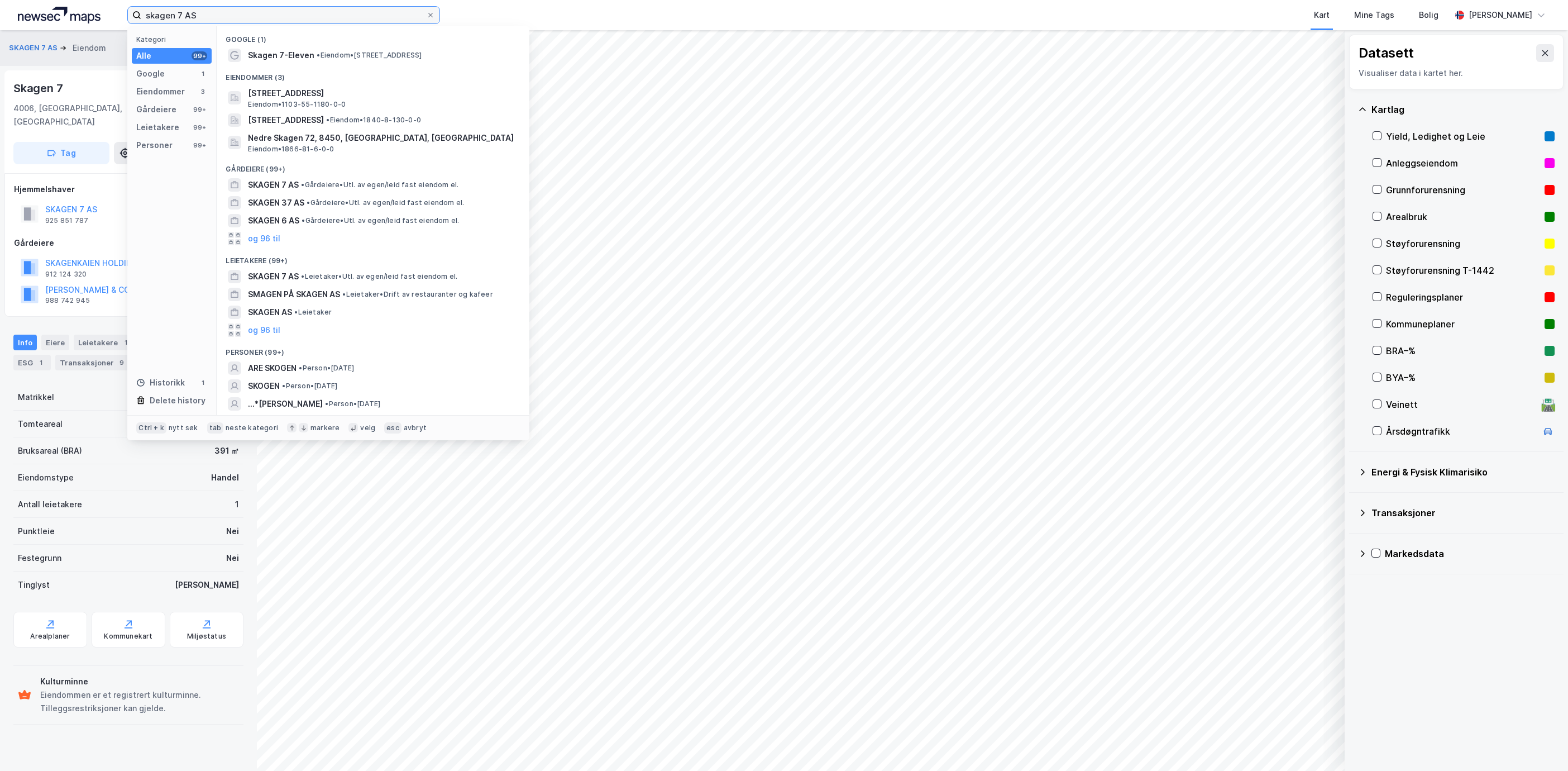
drag, startPoint x: 210, startPoint y: 10, endPoint x: -30, endPoint y: 2, distance: 240.1
click at [0, 2] on html "skagen 7 AS Kategori Alle 99+ Google 1 Eiendommer 3 Gårdeiere 99+ Leietakere 99…" at bounding box center [784, 385] width 1568 height 771
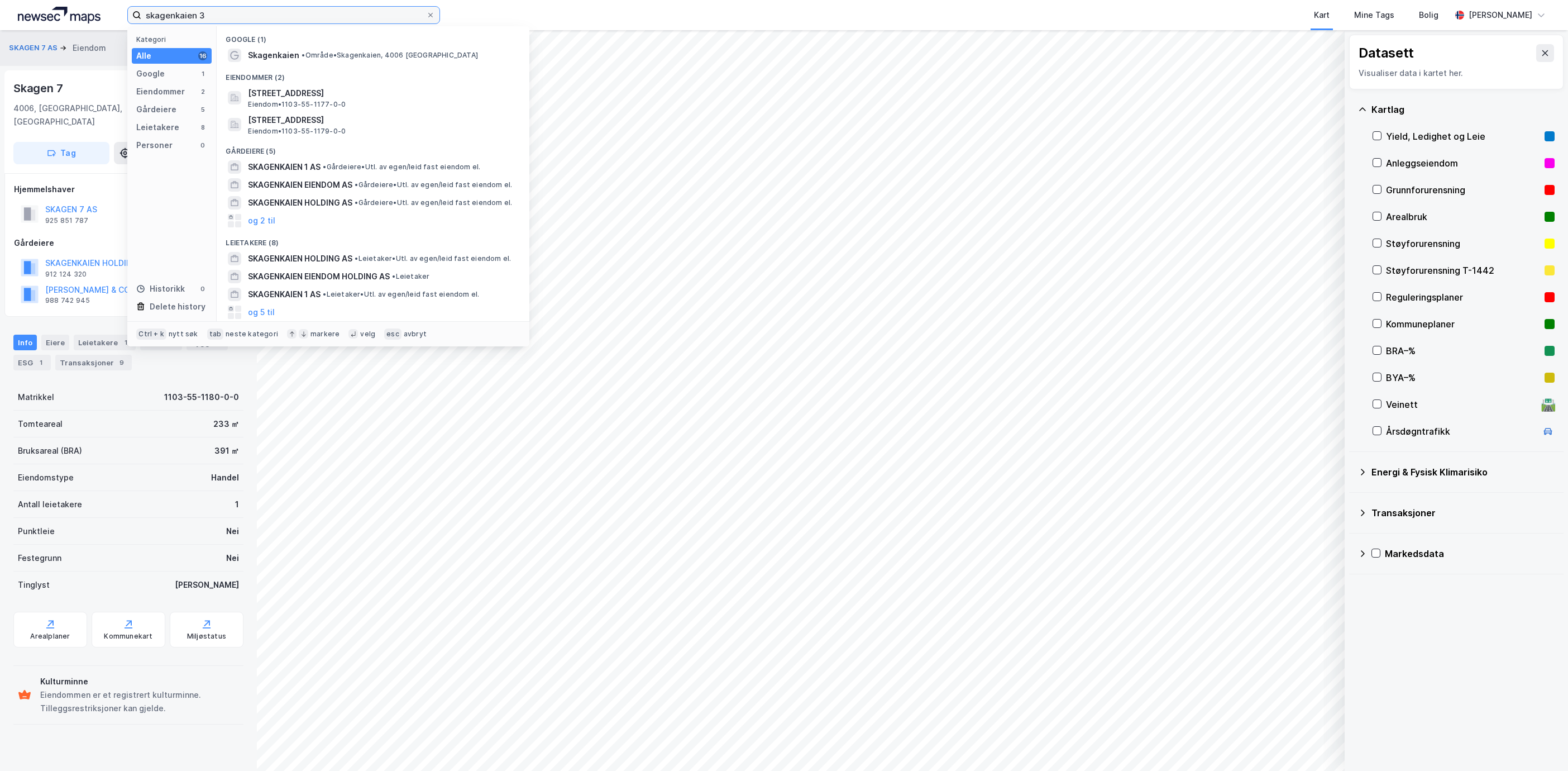
type input "skagenkaien 35"
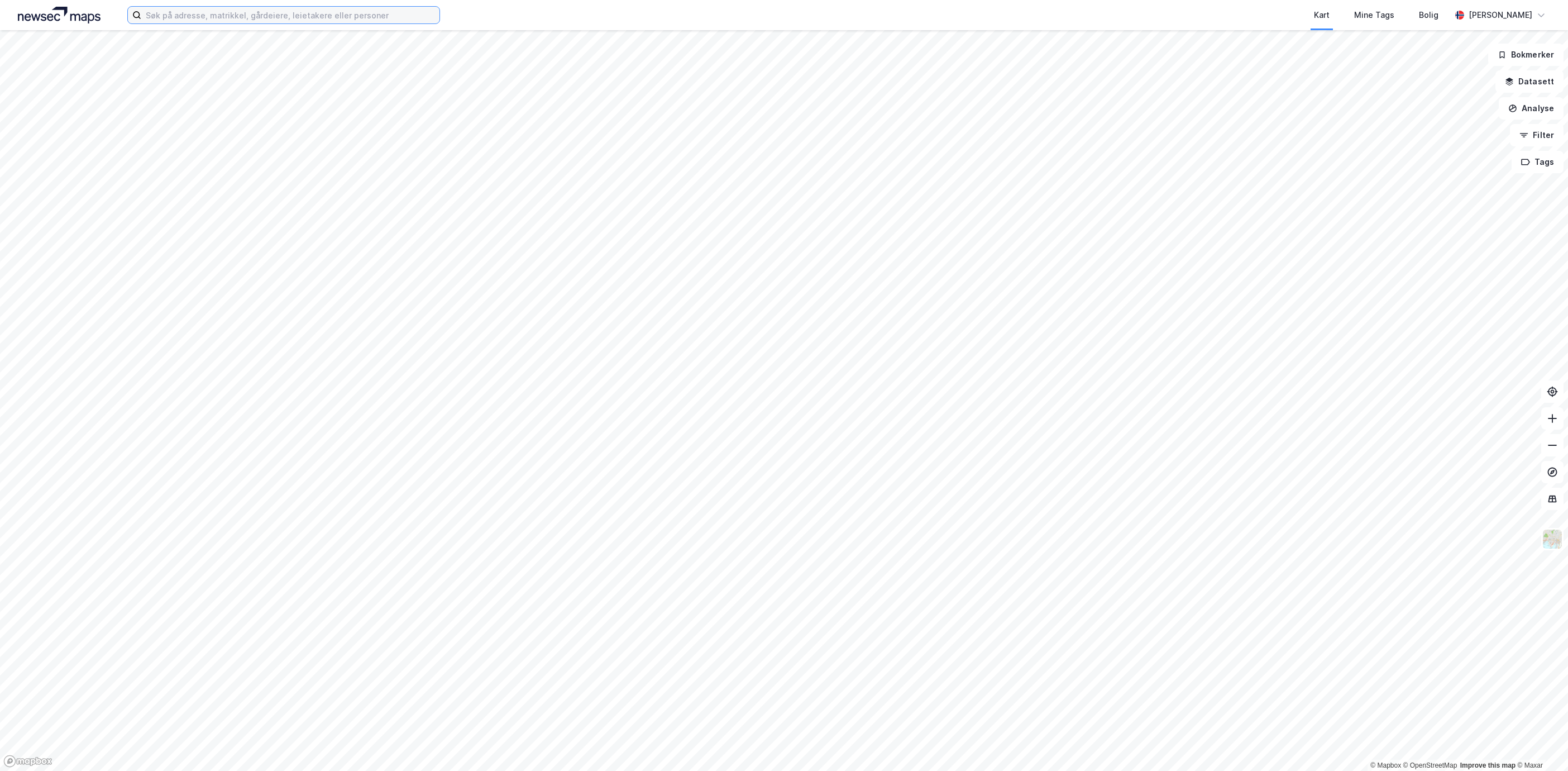
click at [265, 17] on input at bounding box center [290, 14] width 298 height 17
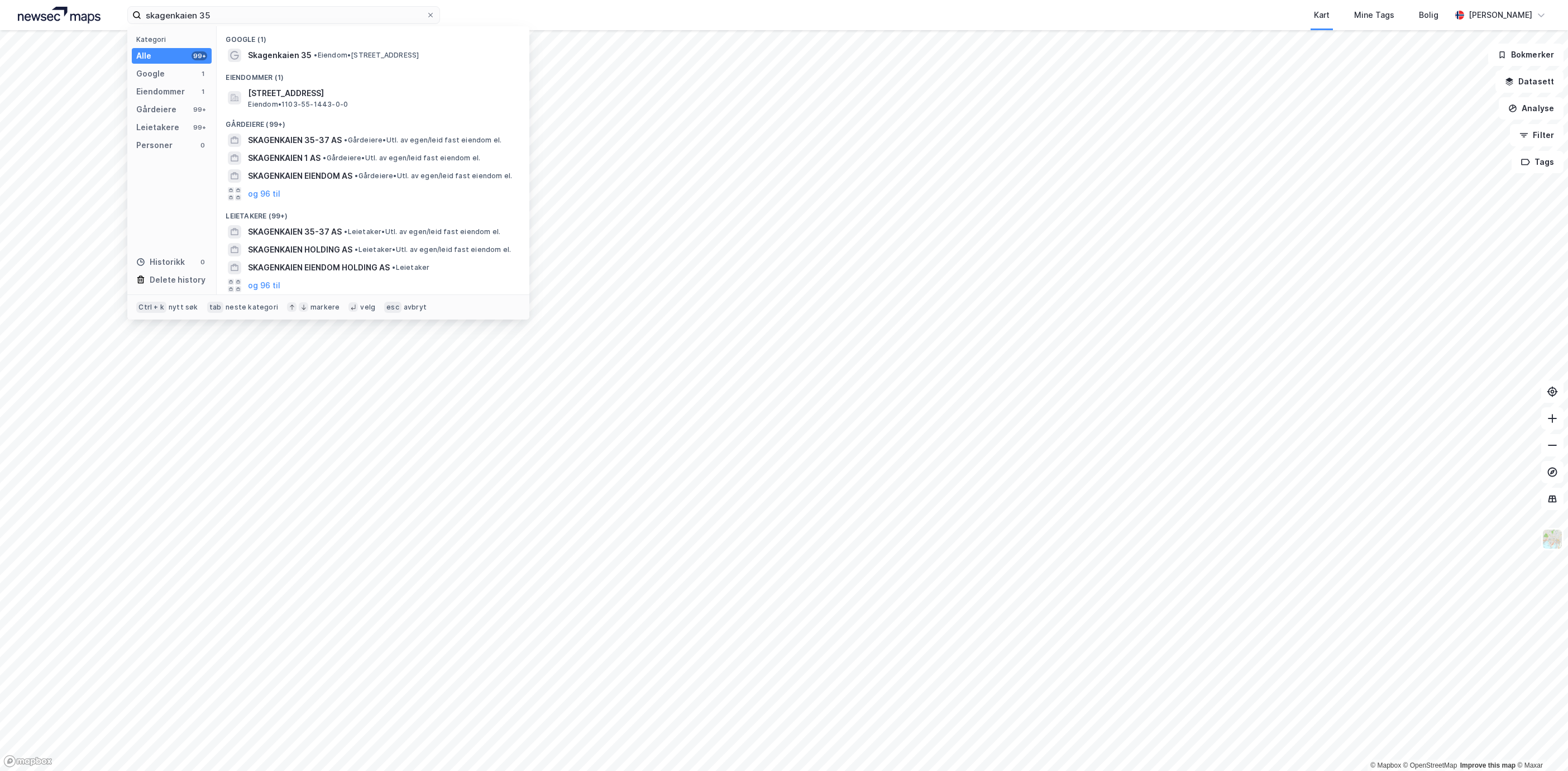
click at [397, 100] on span "Skagenkaien 35, 4006, STAVANGER, STAVANGER" at bounding box center [382, 93] width 268 height 13
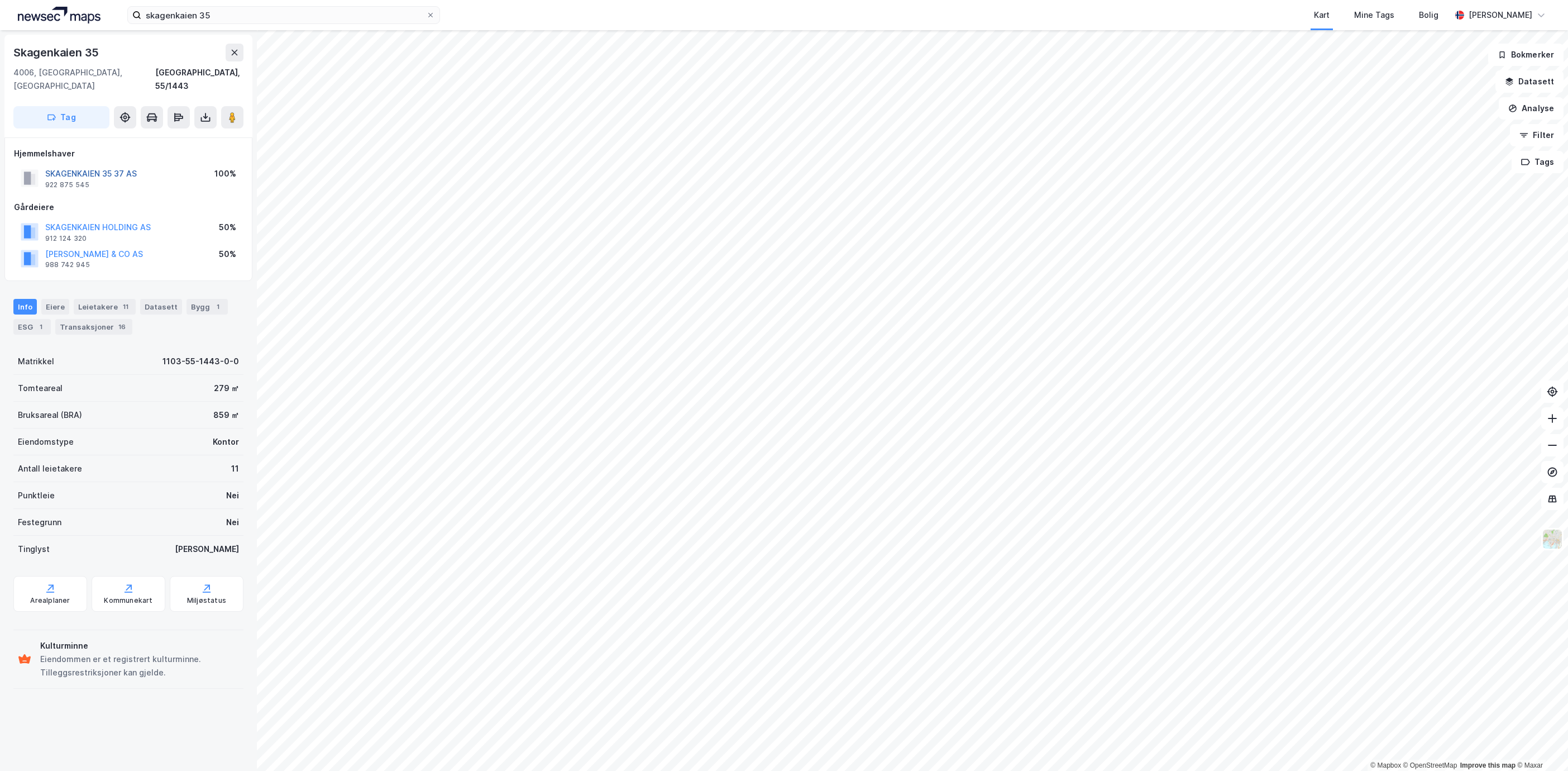
click at [0, 0] on button "SKAGENKAIEN 35 37 AS" at bounding box center [0, 0] width 0 height 0
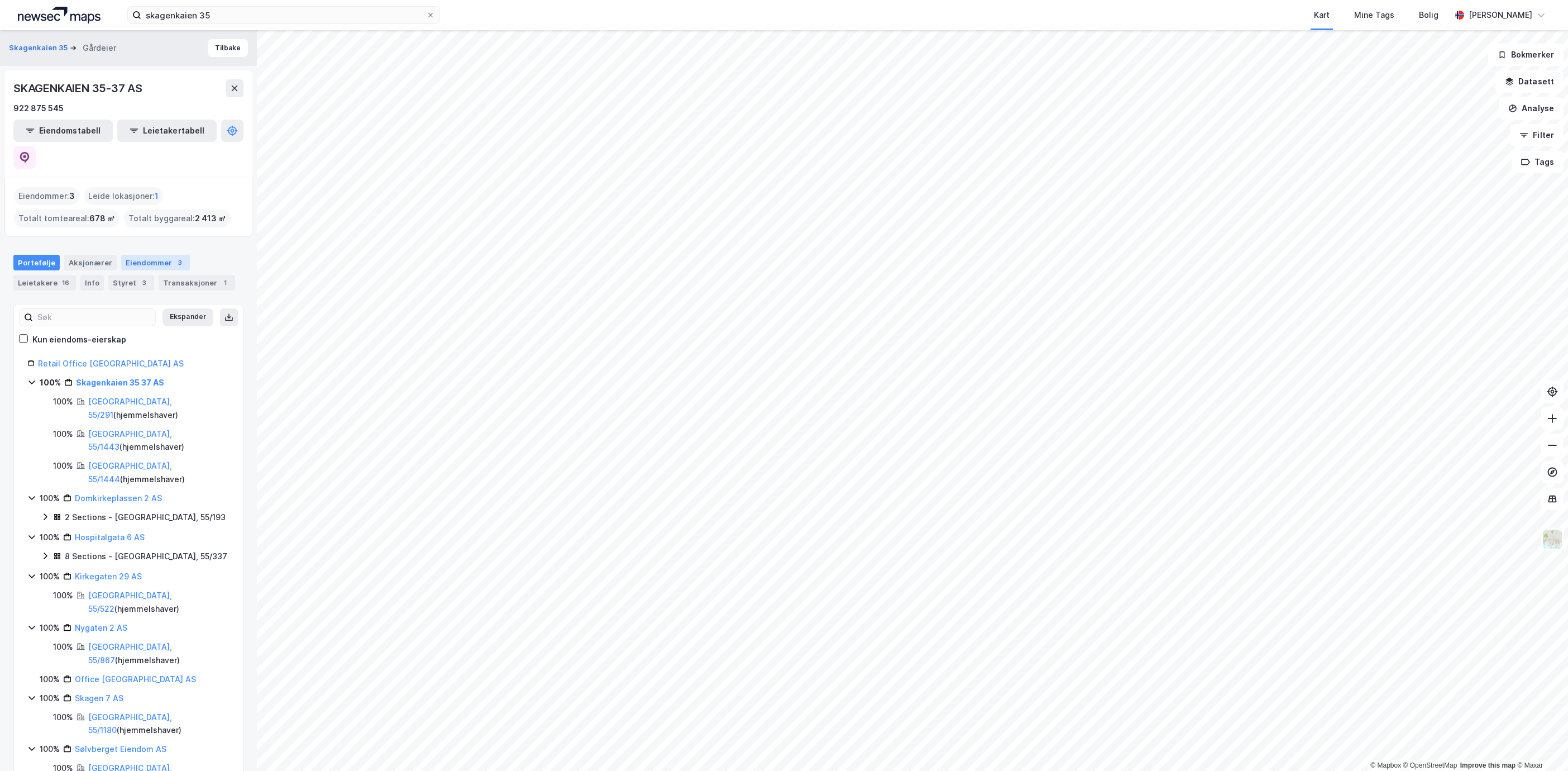
click at [154, 255] on div "Eiendommer 3" at bounding box center [155, 263] width 69 height 16
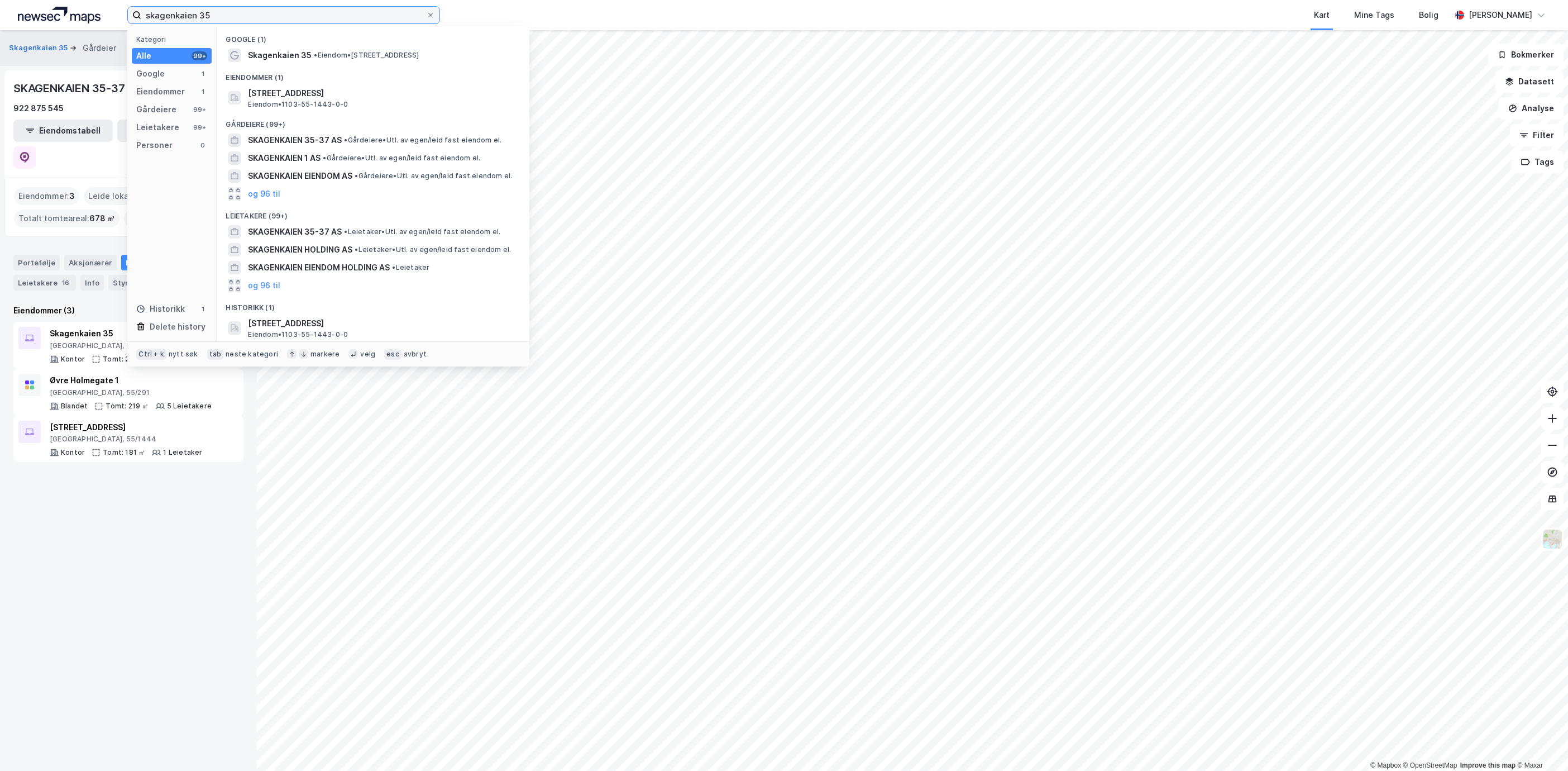
click at [248, 13] on input "skagenkaien 35" at bounding box center [284, 14] width 285 height 17
drag, startPoint x: 257, startPoint y: 18, endPoint x: -111, endPoint y: 30, distance: 368.2
click at [0, 30] on html "skagenkaien 35 Kategori Alle 99+ Google 1 Eiendommer 1 Gårdeiere 99+ Leietakere…" at bounding box center [784, 385] width 1568 height 771
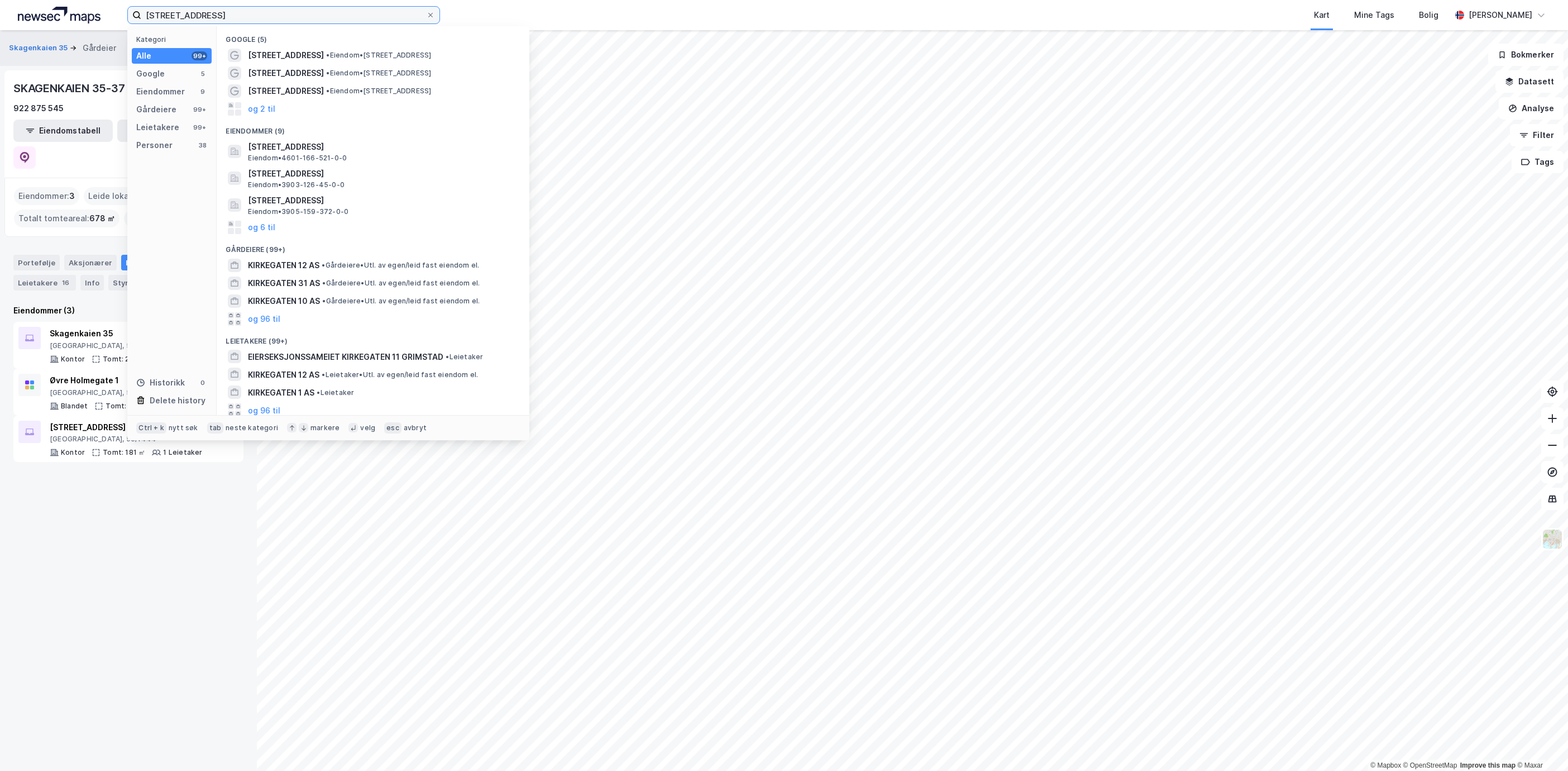
drag, startPoint x: 230, startPoint y: 20, endPoint x: -182, endPoint y: -5, distance: 412.8
click at [0, 0] on html "Kirkegaten 11 Kategori Alle 99+ Google 5 Eiendommer 9 Gårdeiere 99+ Leietakere …" at bounding box center [784, 385] width 1568 height 771
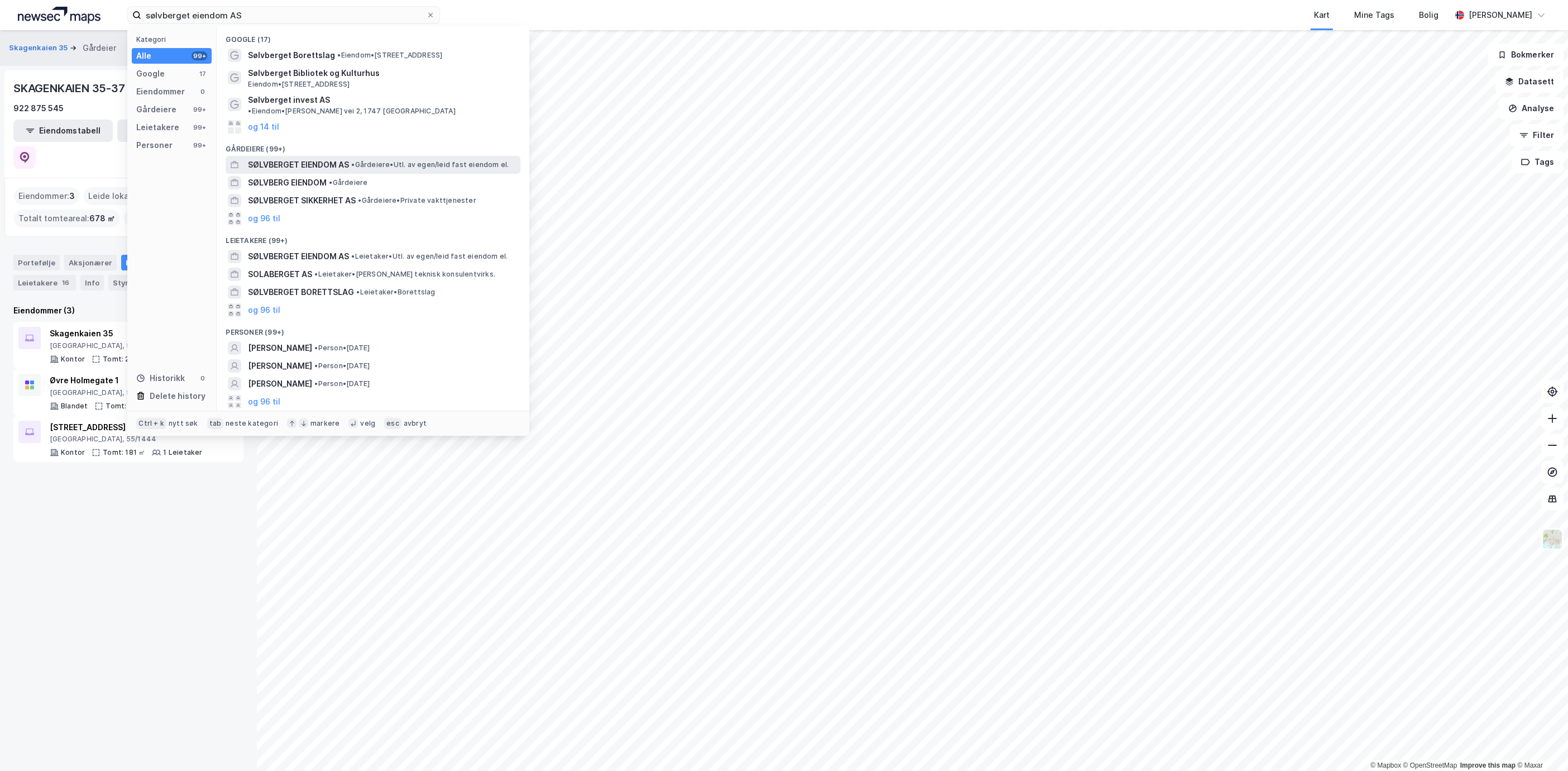
click at [323, 158] on span "SØLVBERGET EIENDOM AS" at bounding box center [299, 164] width 101 height 13
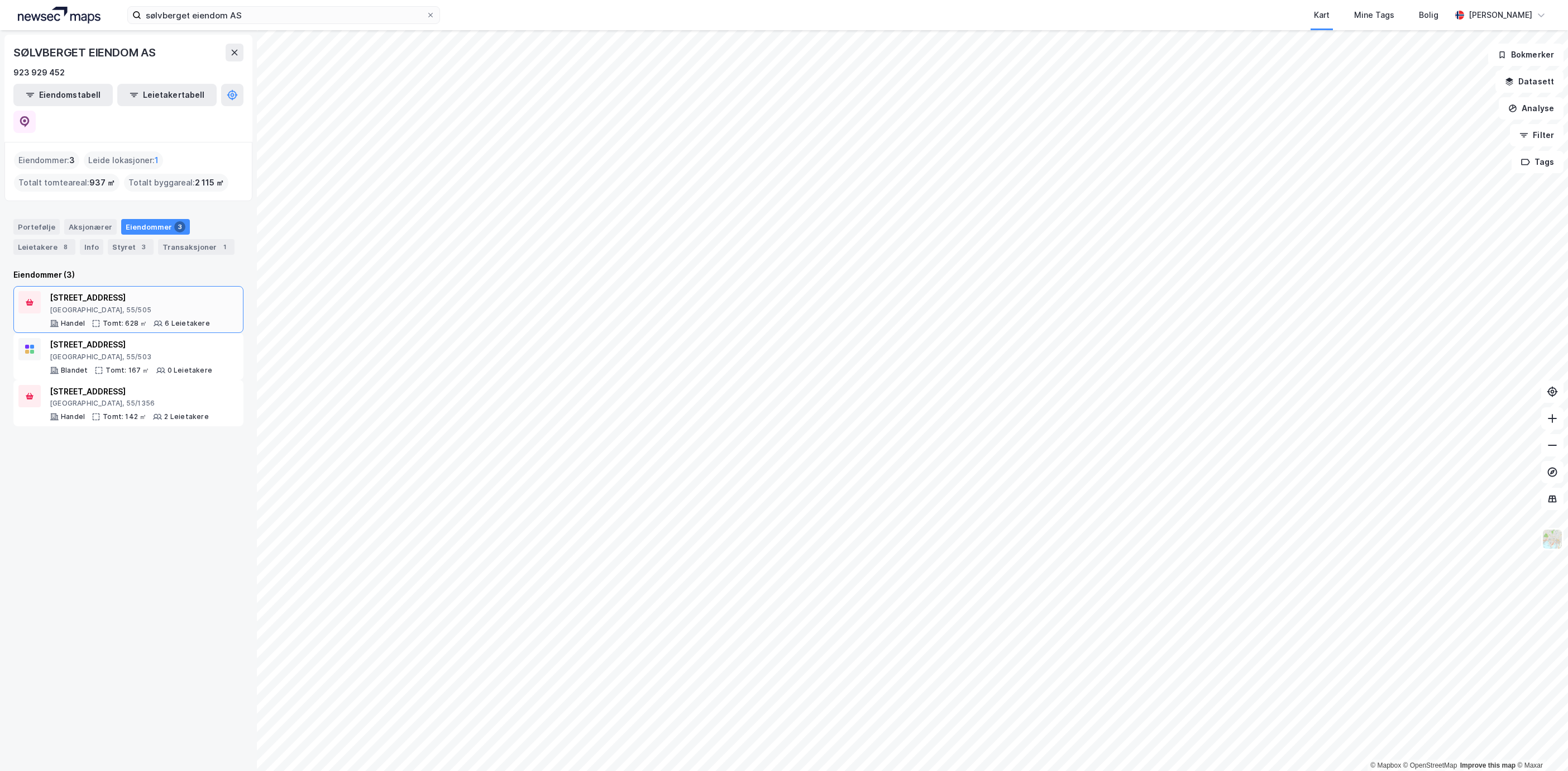
click at [96, 304] on div "Kirkegata 13 Stavanger, 55/505 Handel Tomt: 628 ㎡ 6 Leietakere" at bounding box center [128, 309] width 230 height 47
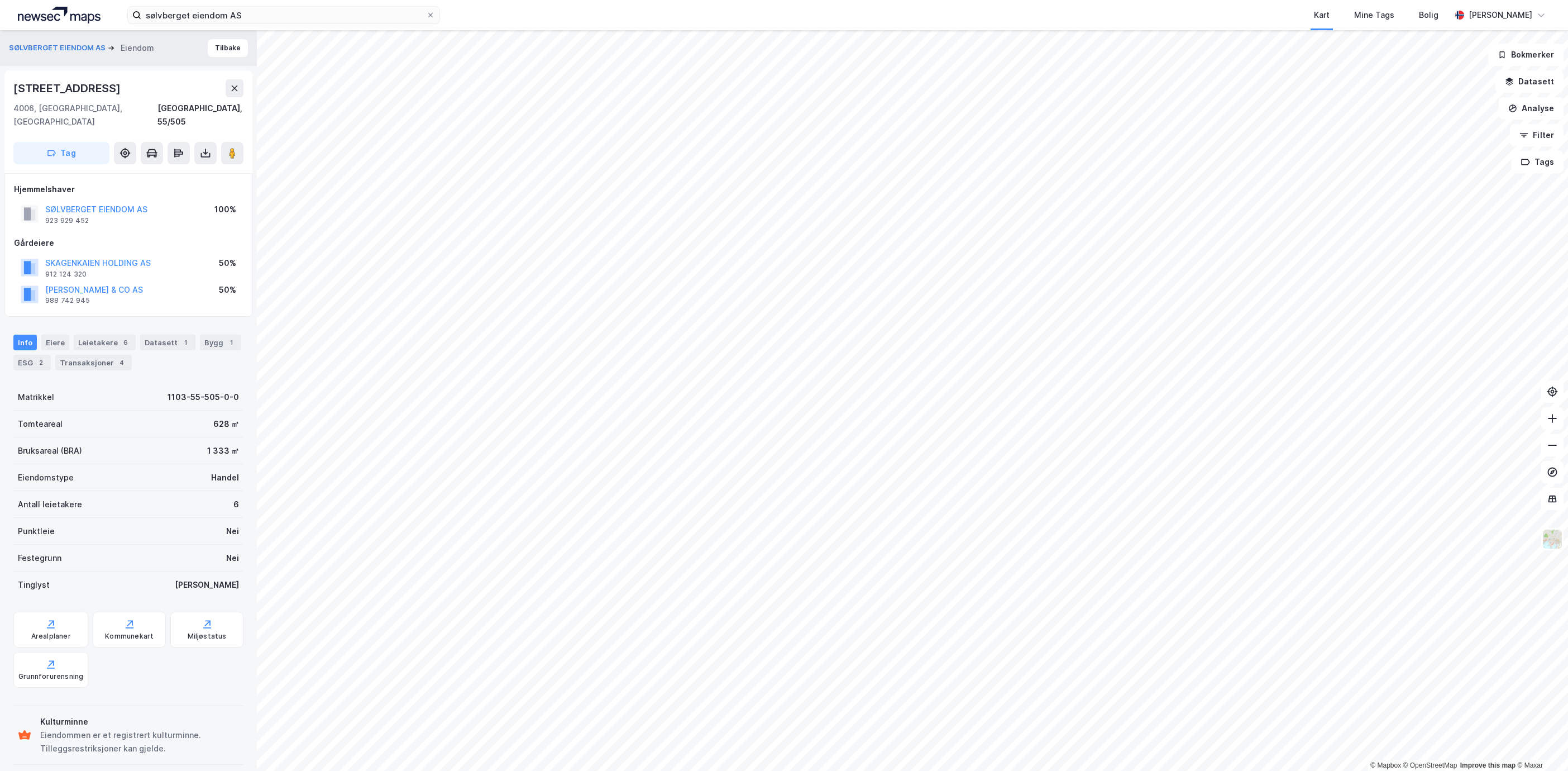
click at [174, 338] on div "Info Eiere Leietakere 6 Datasett 1 Bygg 1 ESG 2 Transaksjoner 4" at bounding box center [128, 352] width 230 height 36
click at [171, 334] on div "Datasett 1" at bounding box center [168, 342] width 55 height 16
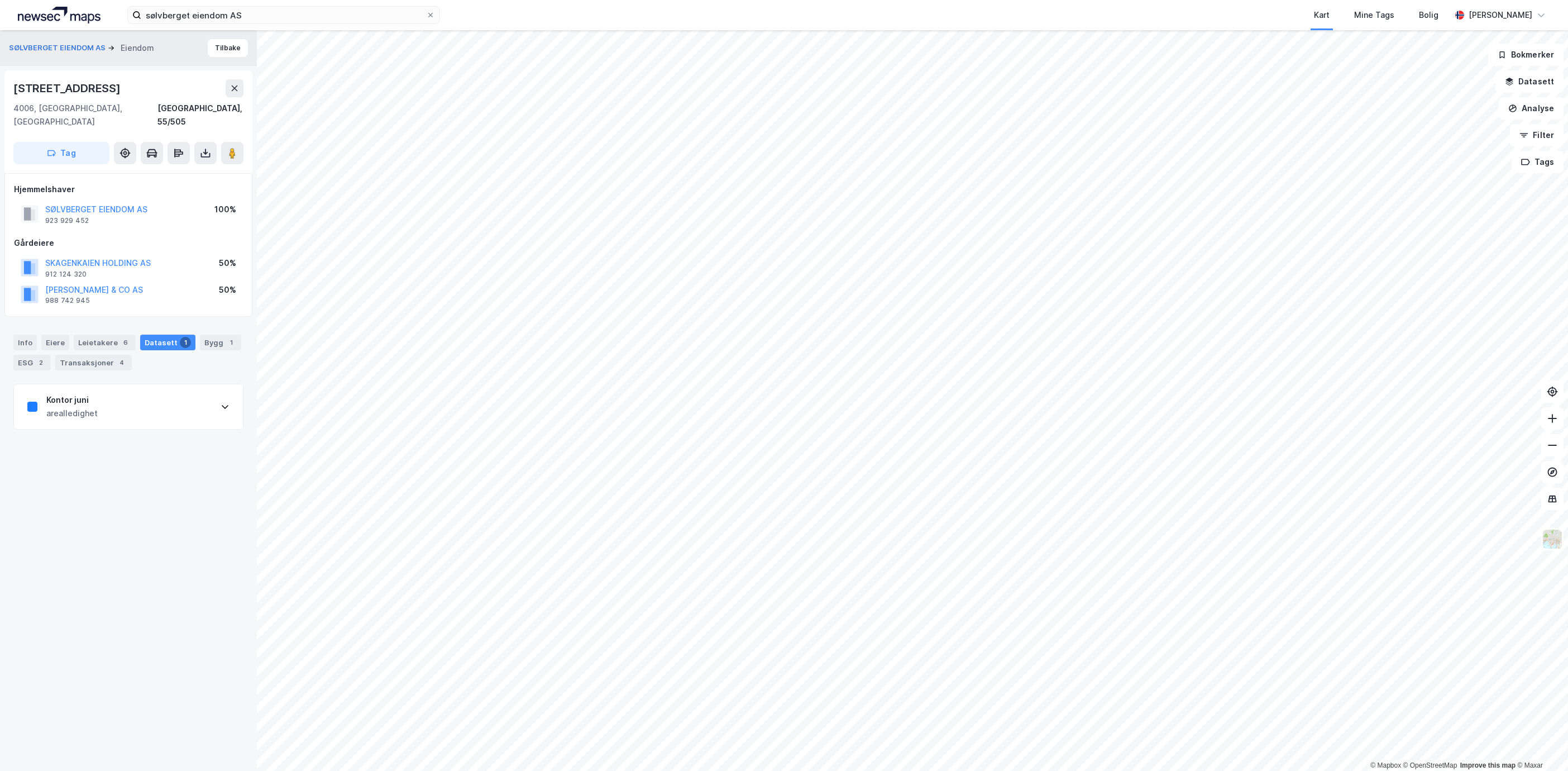
click at [151, 395] on div "Kontor juni arealledighet" at bounding box center [129, 406] width 229 height 45
click at [90, 611] on div "https://www.finn.no/realestate/businessrent/ad.html?finnkode=399795931&fks=3997…" at bounding box center [65, 616] width 75 height 9
click at [22, 334] on div "Info" at bounding box center [25, 342] width 24 height 16
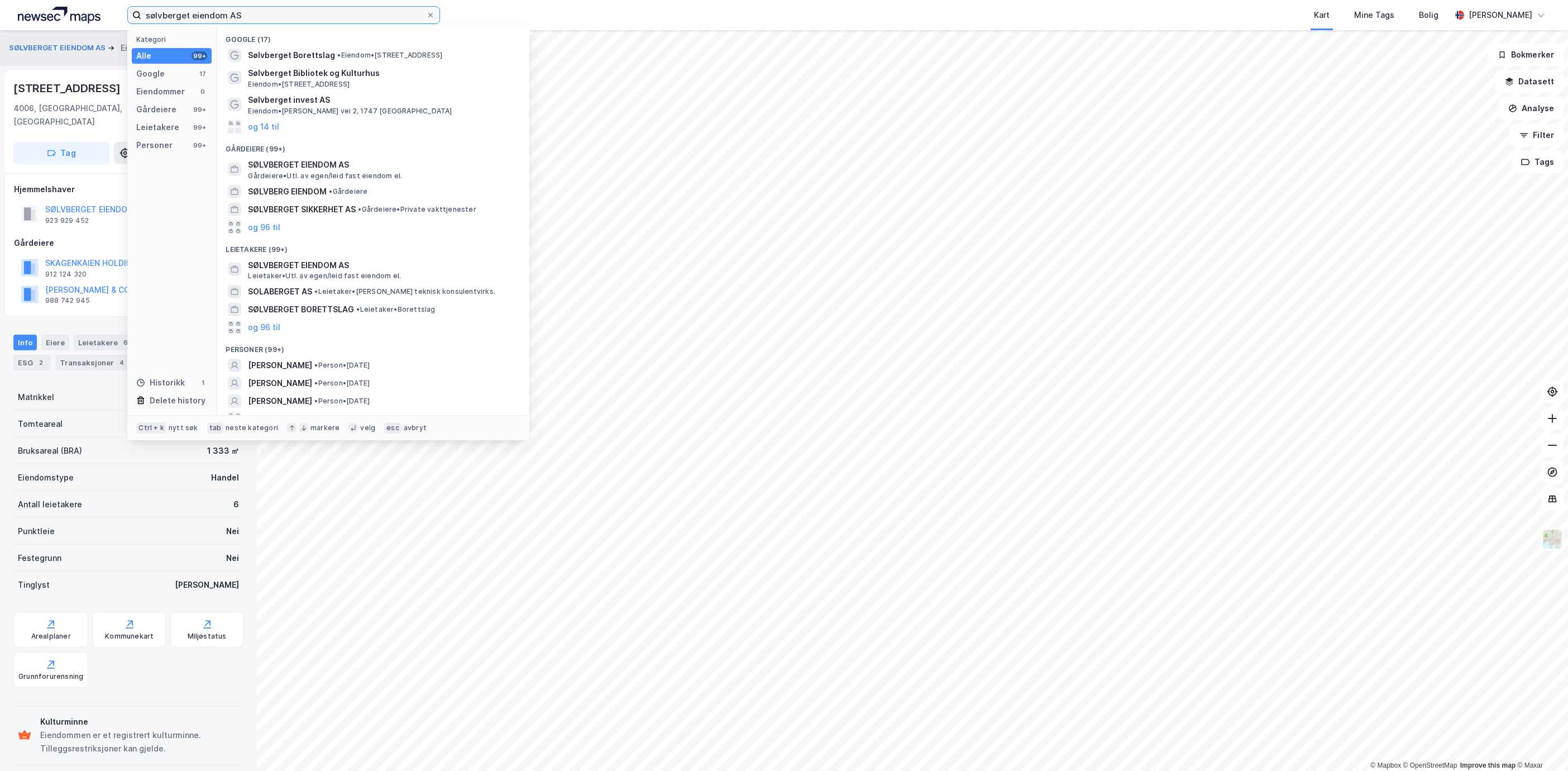
drag, startPoint x: 252, startPoint y: 14, endPoint x: -70, endPoint y: 28, distance: 322.3
click at [0, 28] on html "sølvberget eiendom AS Kategori Alle 99+ Google 17 Eiendommer 0 Gårdeiere 99+ Le…" at bounding box center [784, 385] width 1568 height 771
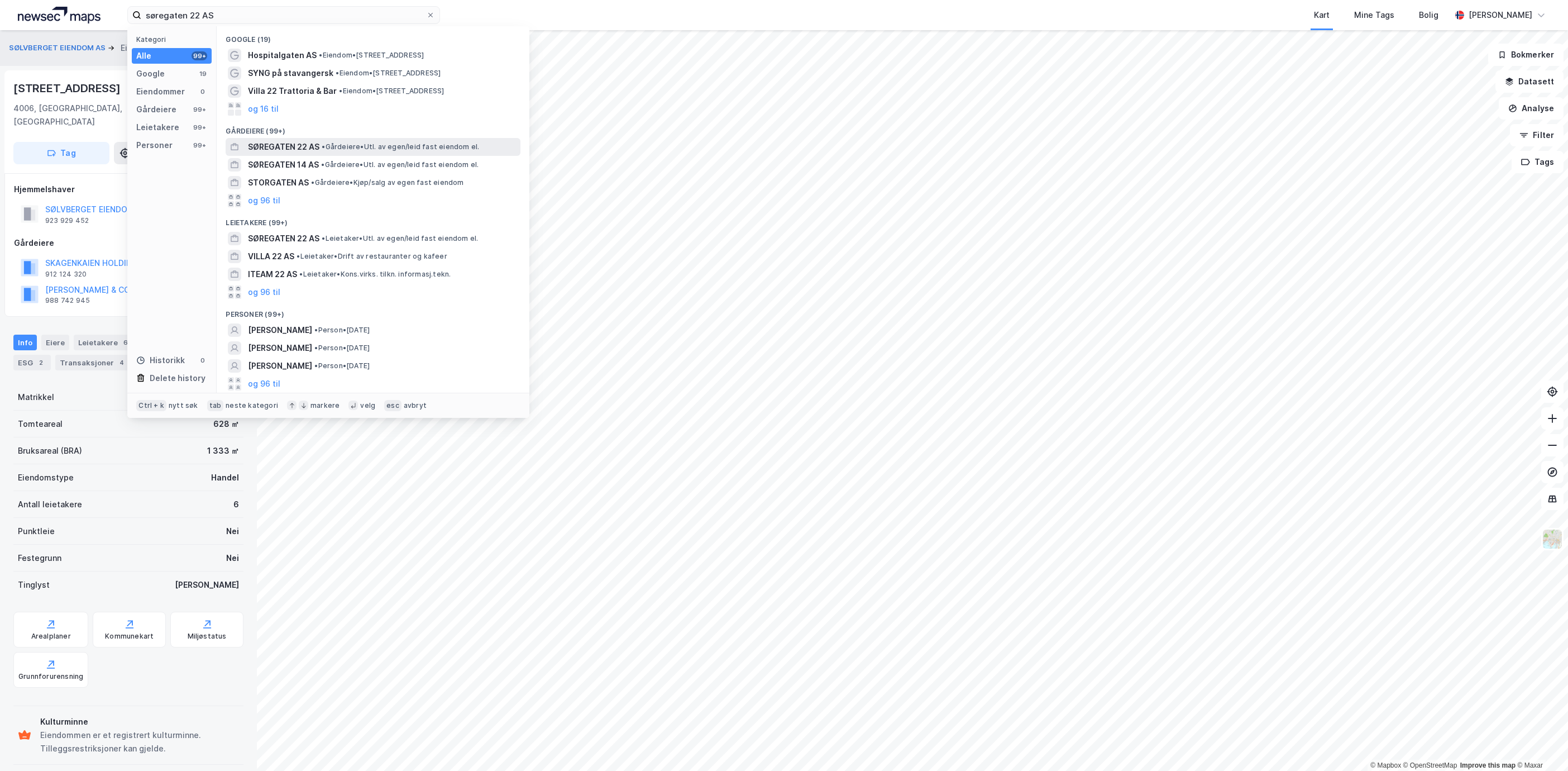
click at [365, 146] on span "• Gårdeiere • Utl. av egen/leid fast eiendom el." at bounding box center [400, 146] width 157 height 9
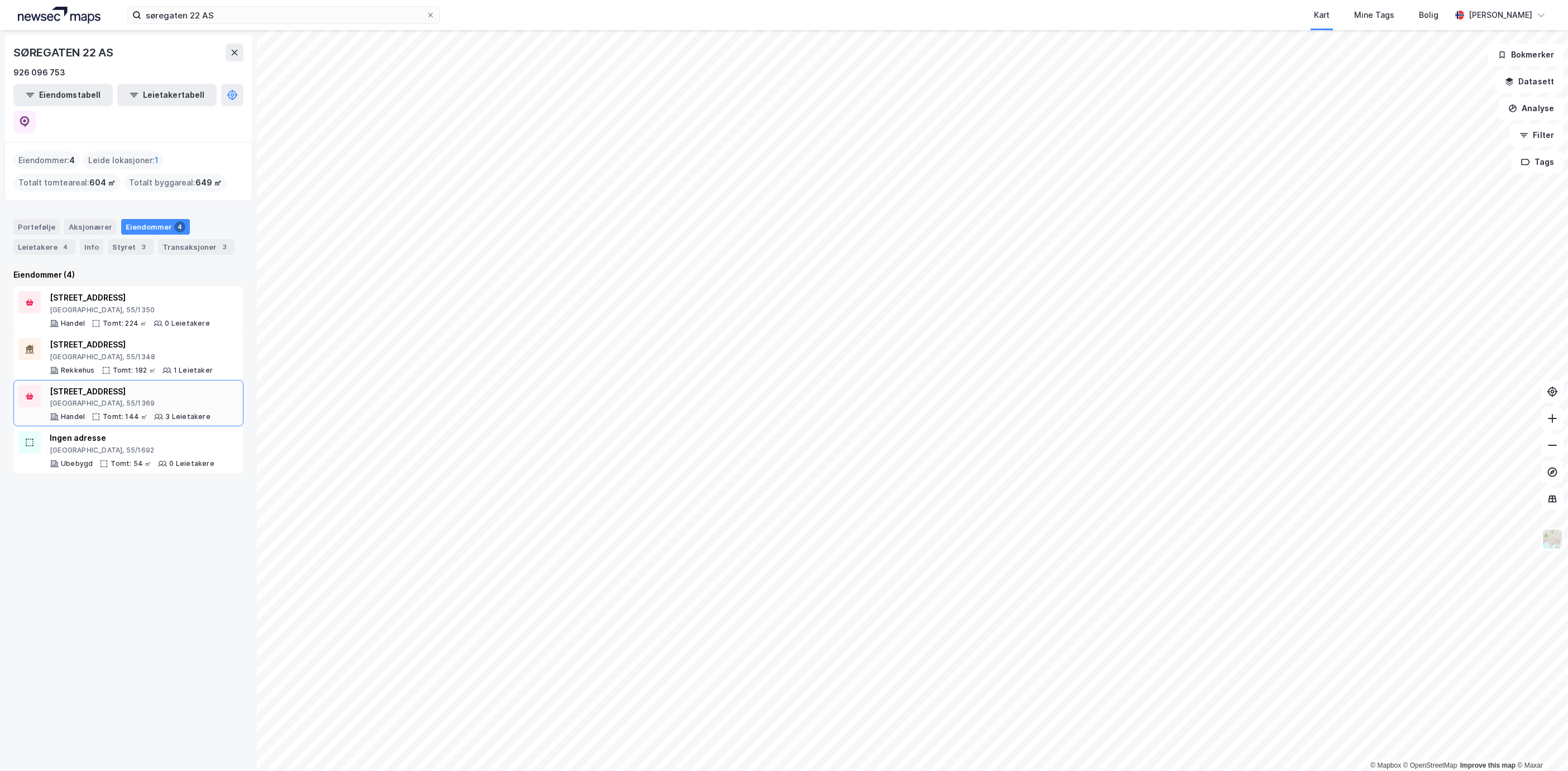
click at [116, 399] on div "Stavanger, 55/1369" at bounding box center [130, 403] width 161 height 9
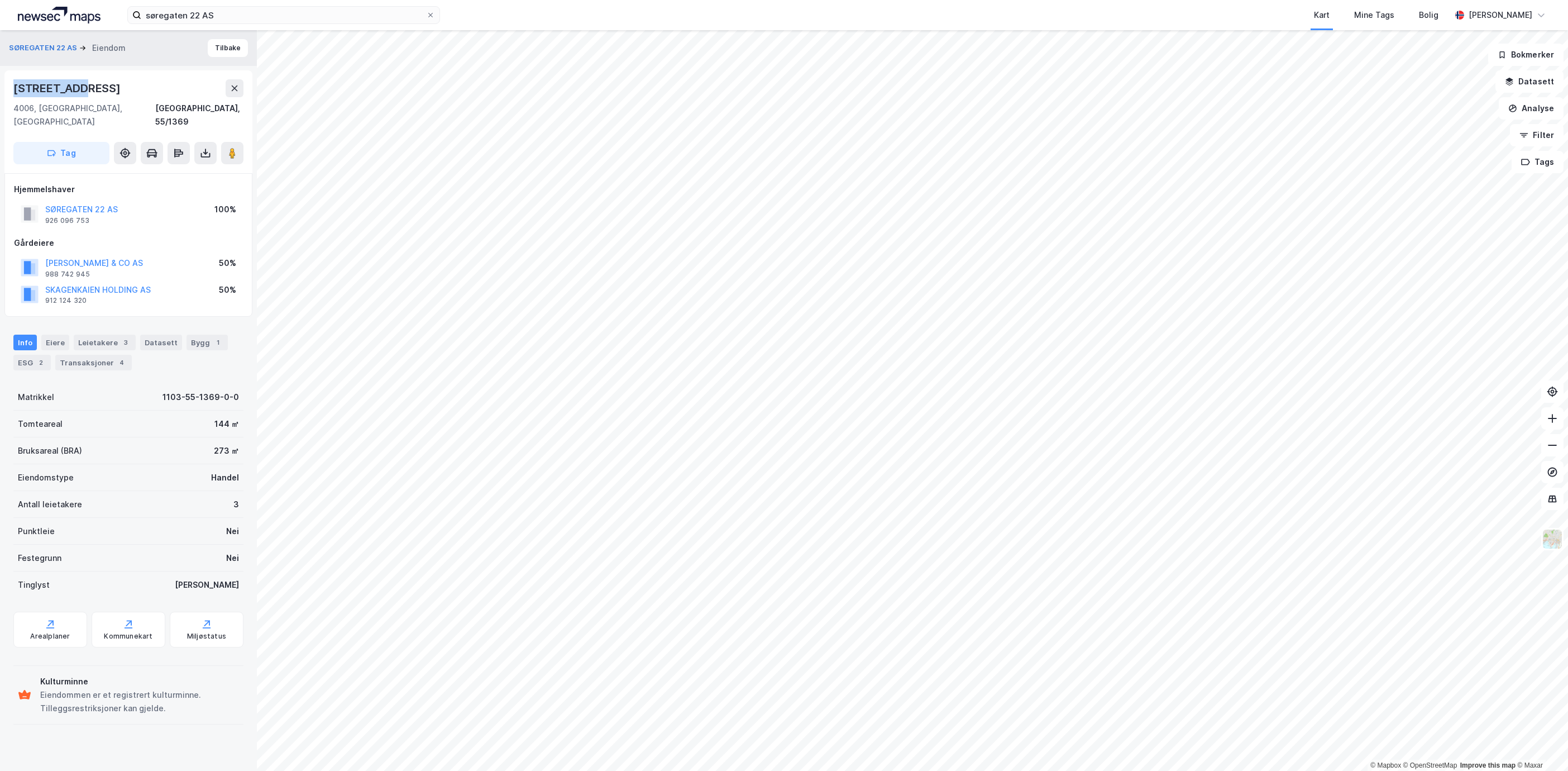
drag, startPoint x: 99, startPoint y: 91, endPoint x: 7, endPoint y: 96, distance: 92.1
click at [7, 96] on div "Søregata 22 4006, Stavanger, Rogaland Stavanger, 55/1369 Tag" at bounding box center [129, 122] width 248 height 103
copy div "Søregata 22"
click at [208, 52] on button "Tilbake" at bounding box center [228, 47] width 40 height 18
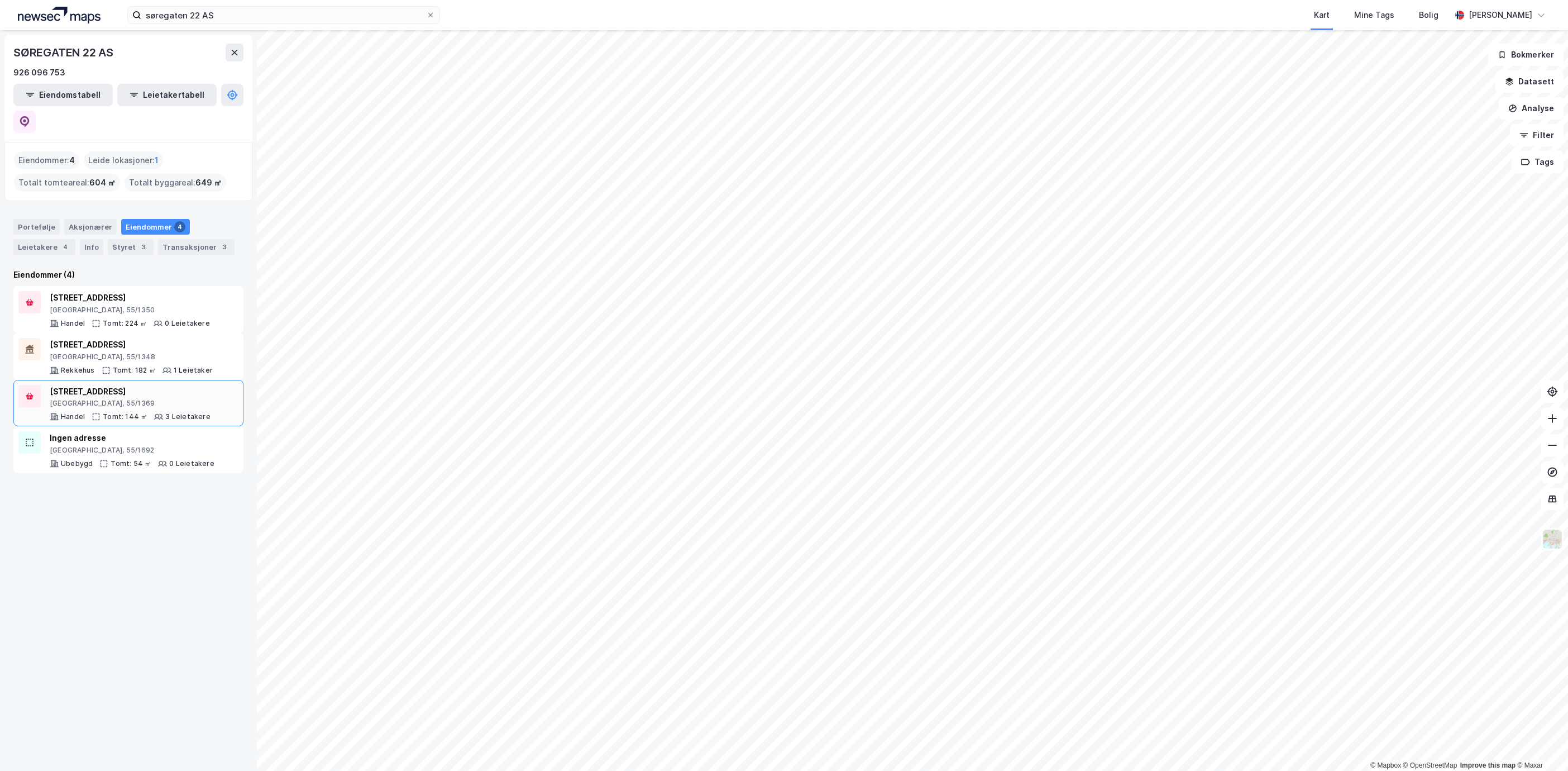
click at [153, 399] on div "Stavanger, 55/1369" at bounding box center [130, 403] width 161 height 9
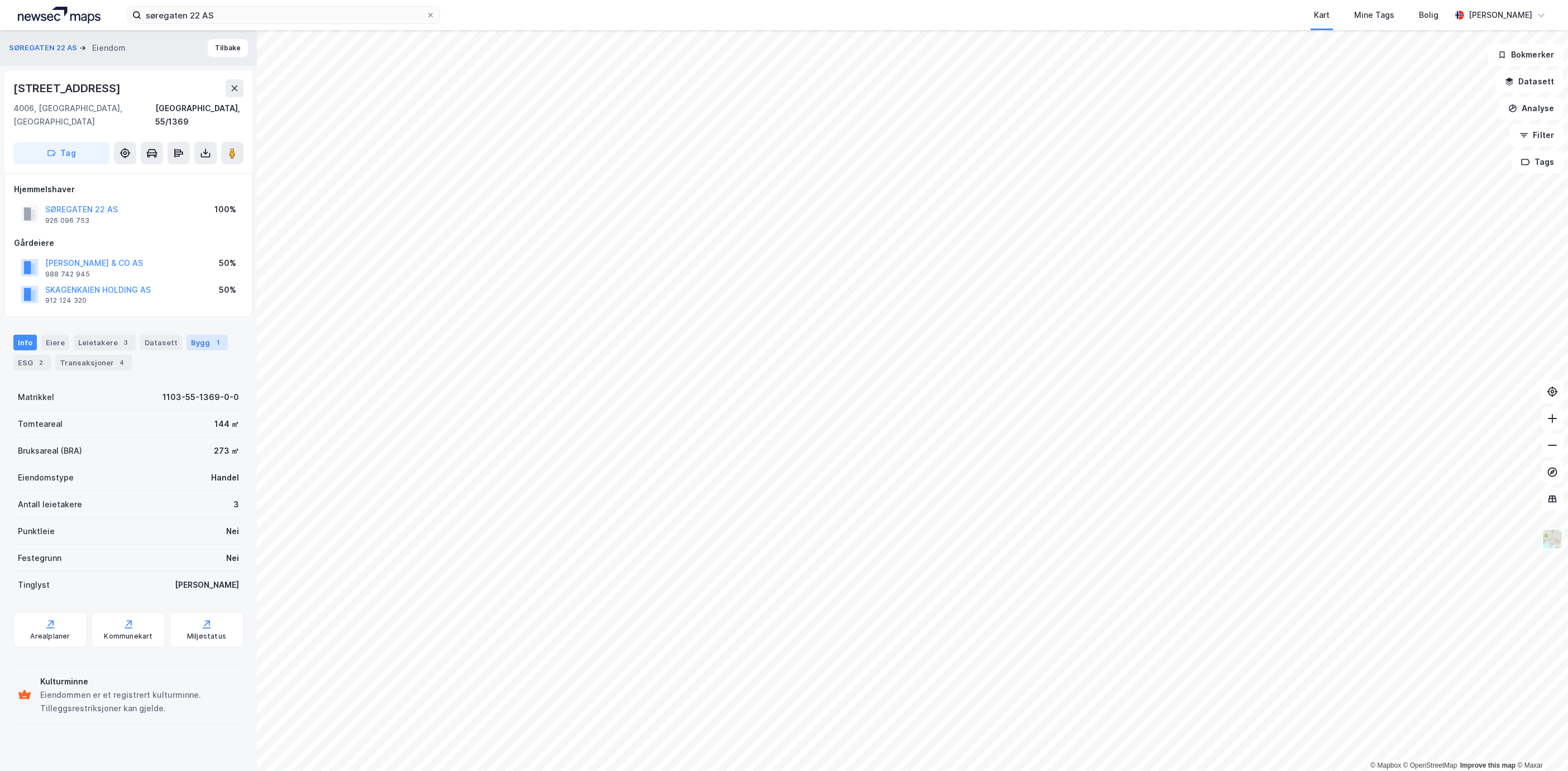
click at [187, 334] on div "Bygg 1" at bounding box center [207, 342] width 41 height 16
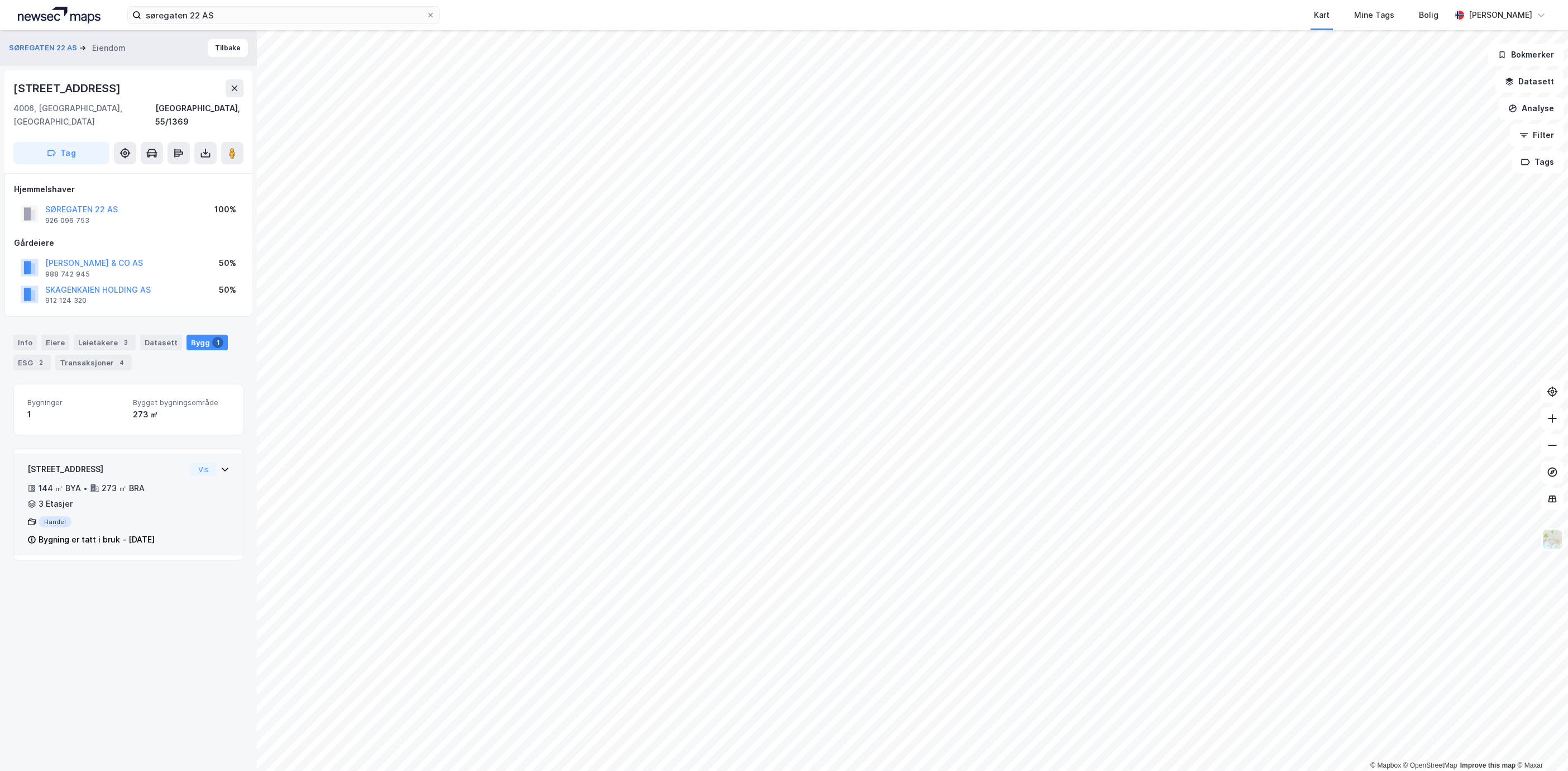
click at [208, 482] on div "4524454 - Søregata 22 144 ㎡ BYA • 273 ㎡ BRA • 3 Etasjer Handel Bygning er tatt …" at bounding box center [129, 508] width 202 height 93
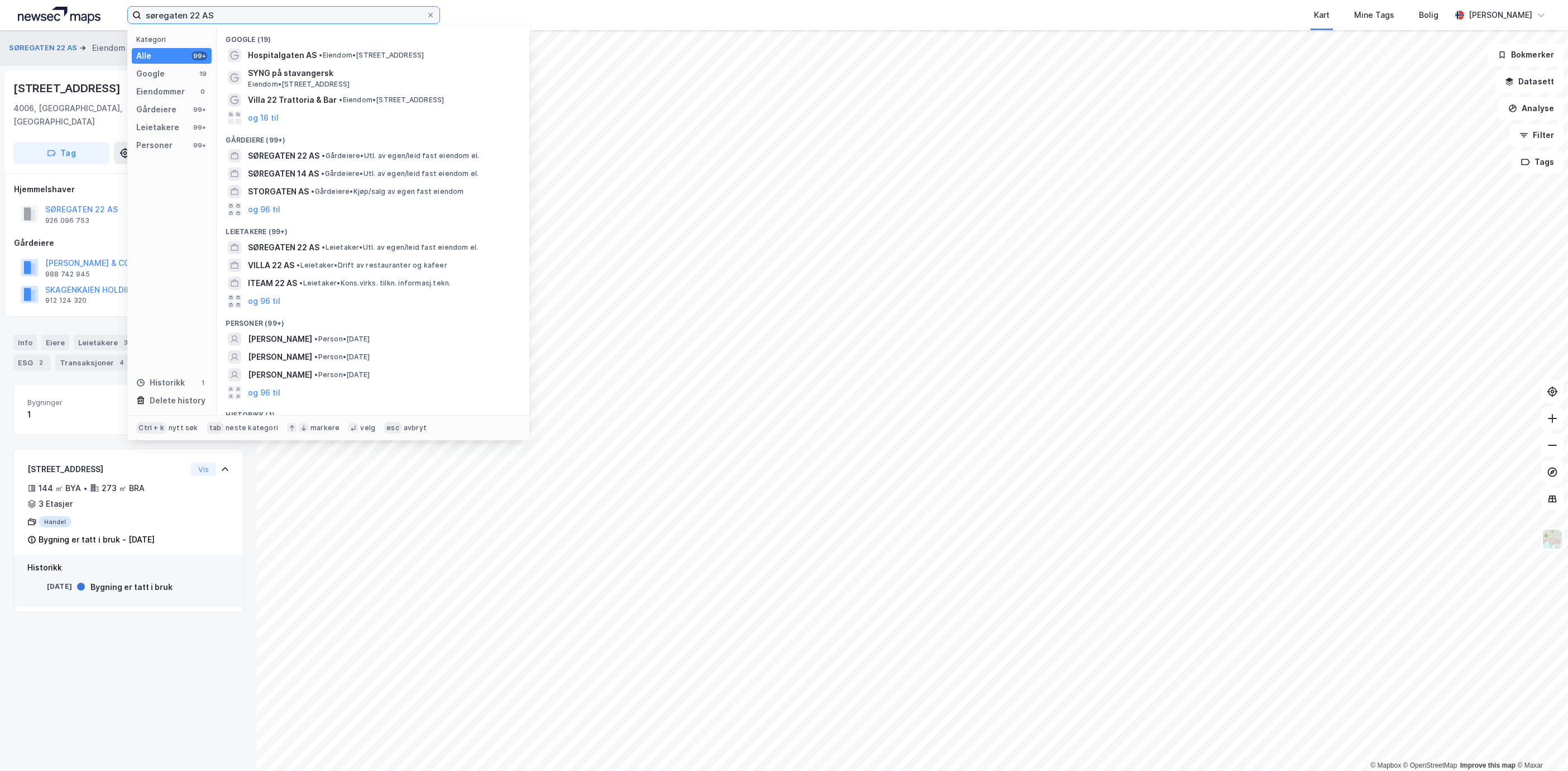
drag, startPoint x: 228, startPoint y: 14, endPoint x: -96, endPoint y: 28, distance: 324.3
click at [0, 28] on html "søregaten 22 AS Kategori Alle 99+ Google 19 Eiendommer 0 Gårdeiere 99+ Leietake…" at bounding box center [784, 385] width 1568 height 771
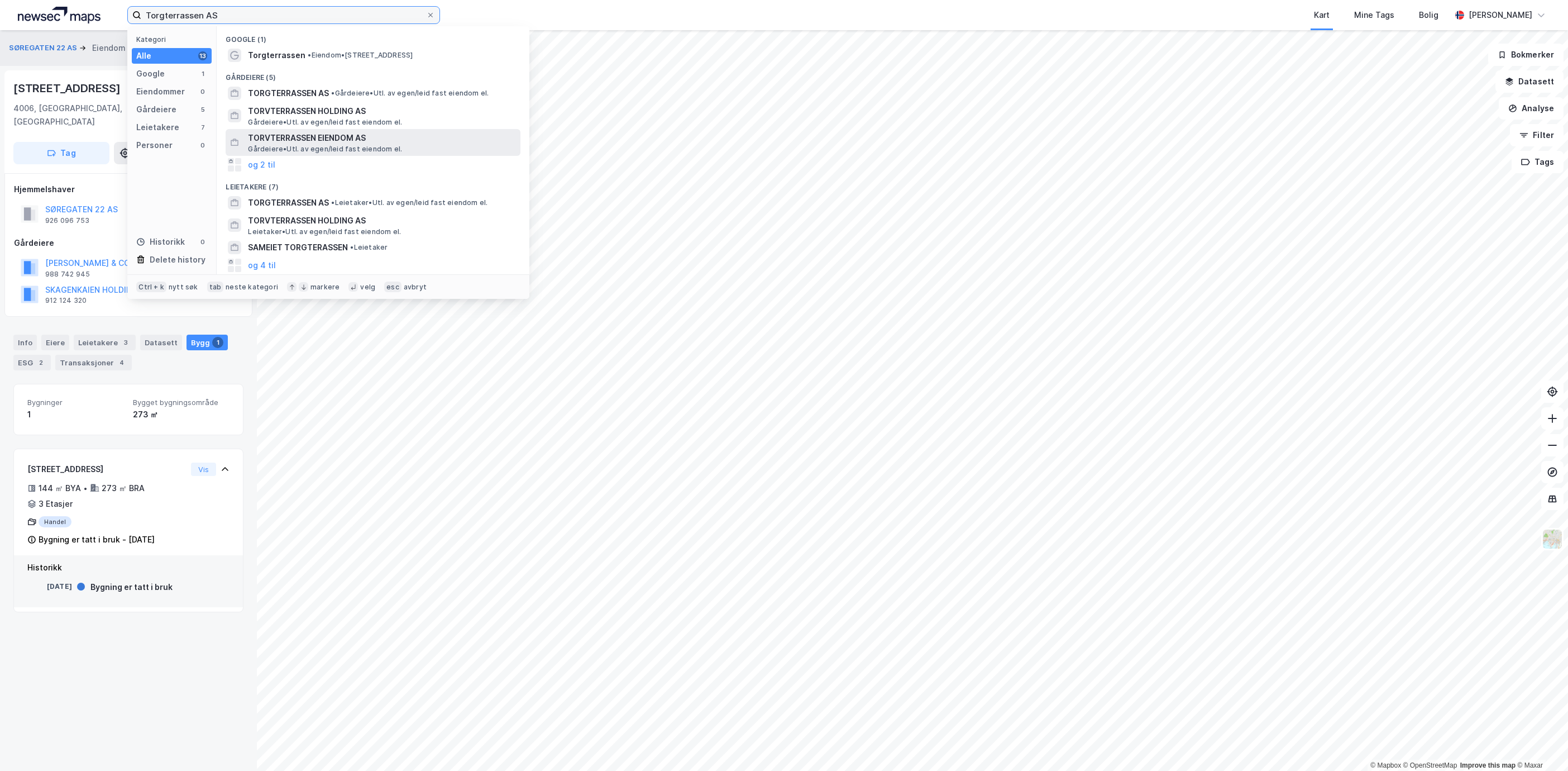
type input "Torgterrassen AS"
click at [379, 134] on span "TORVTERRASSEN EIENDOM AS" at bounding box center [382, 138] width 268 height 13
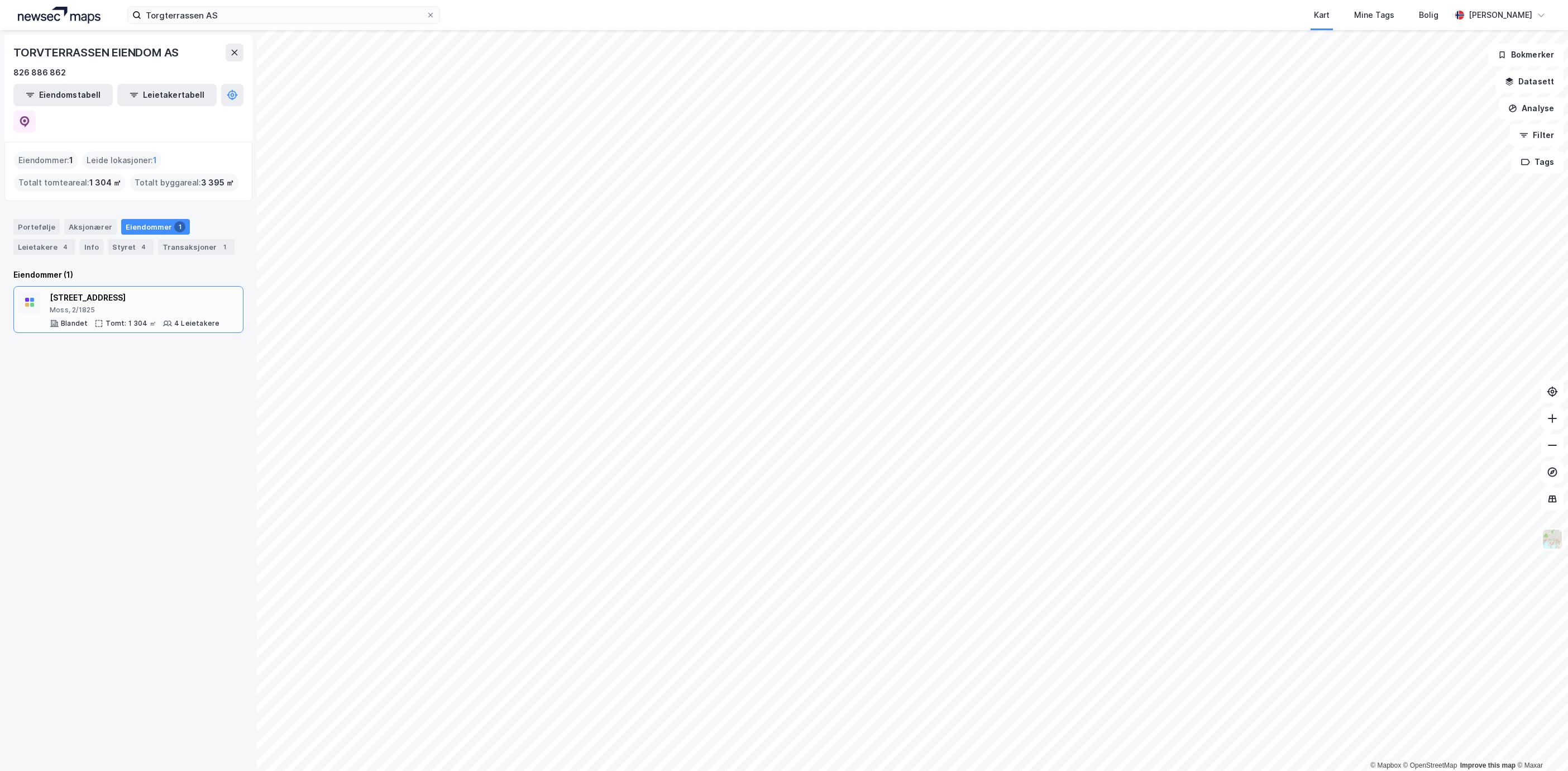
click at [55, 305] on div "Moss, 2/1825" at bounding box center [134, 309] width 170 height 9
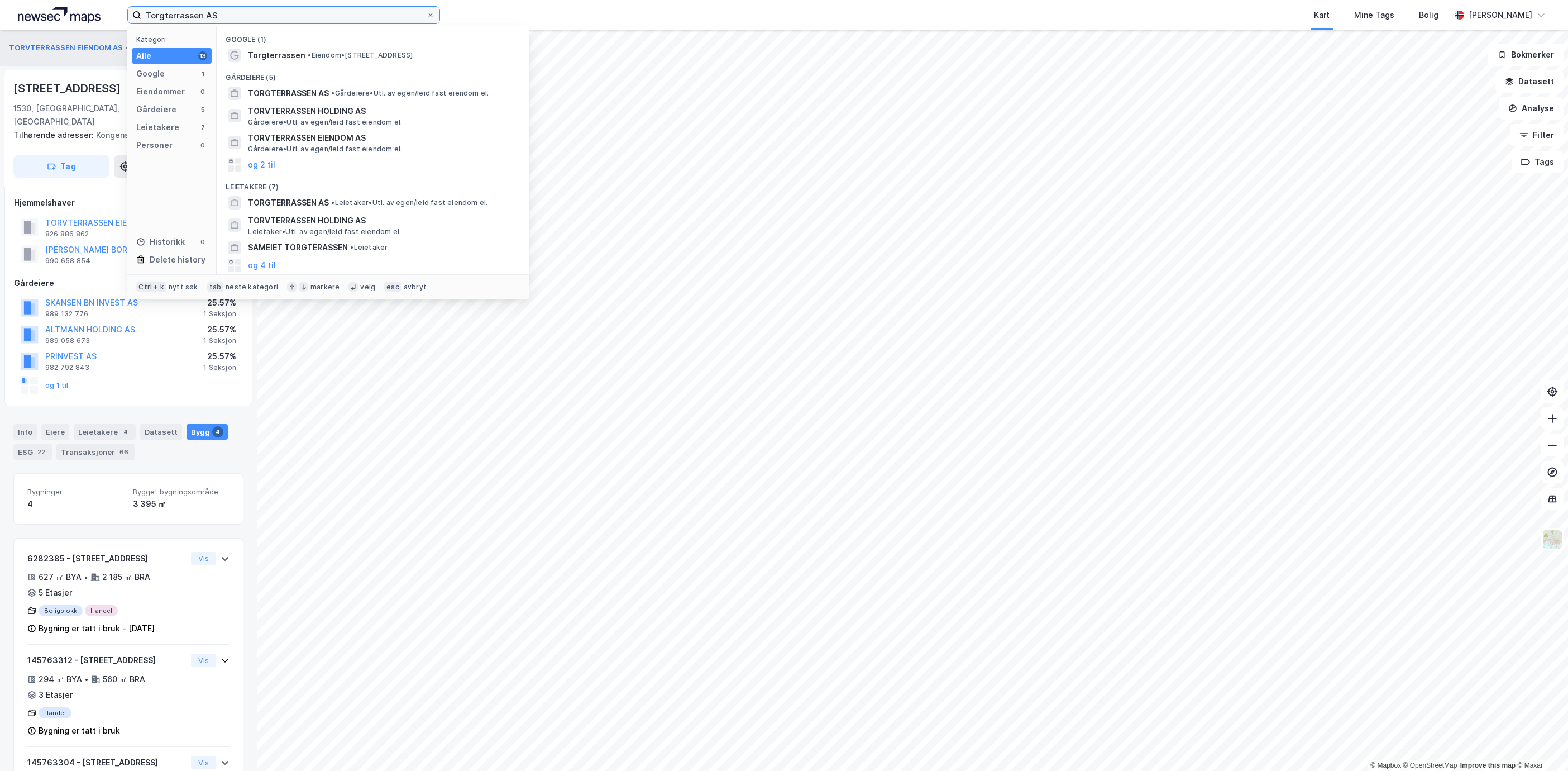
click at [309, 22] on input "Torgterrassen AS" at bounding box center [284, 14] width 285 height 17
click at [330, 85] on div "TORGTERRASSEN AS • Gårdeiere • Utl. av egen/leid fast eiendom el." at bounding box center [372, 93] width 295 height 18
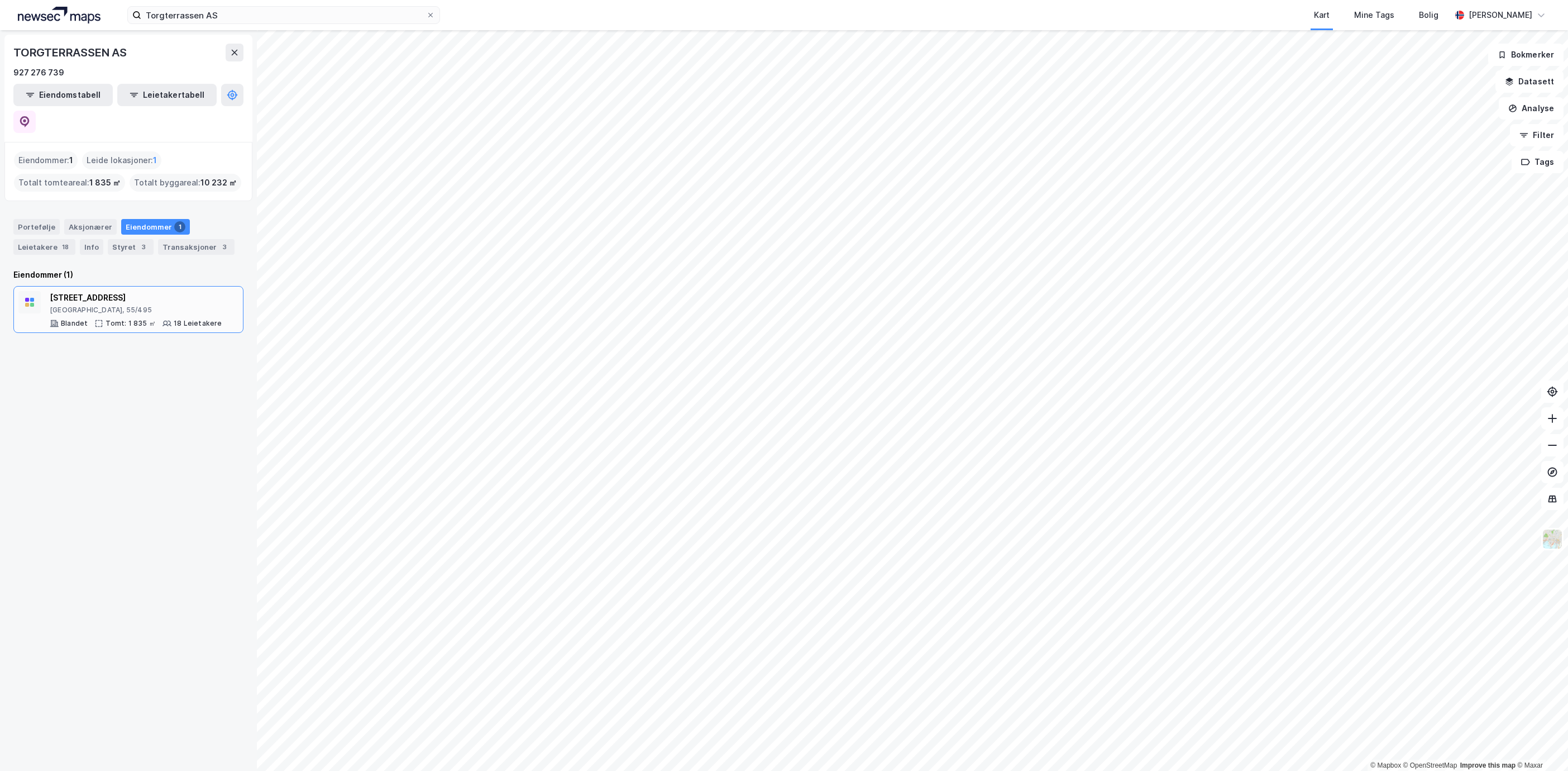
click at [178, 319] on div "18 Leietakere" at bounding box center [198, 323] width 48 height 9
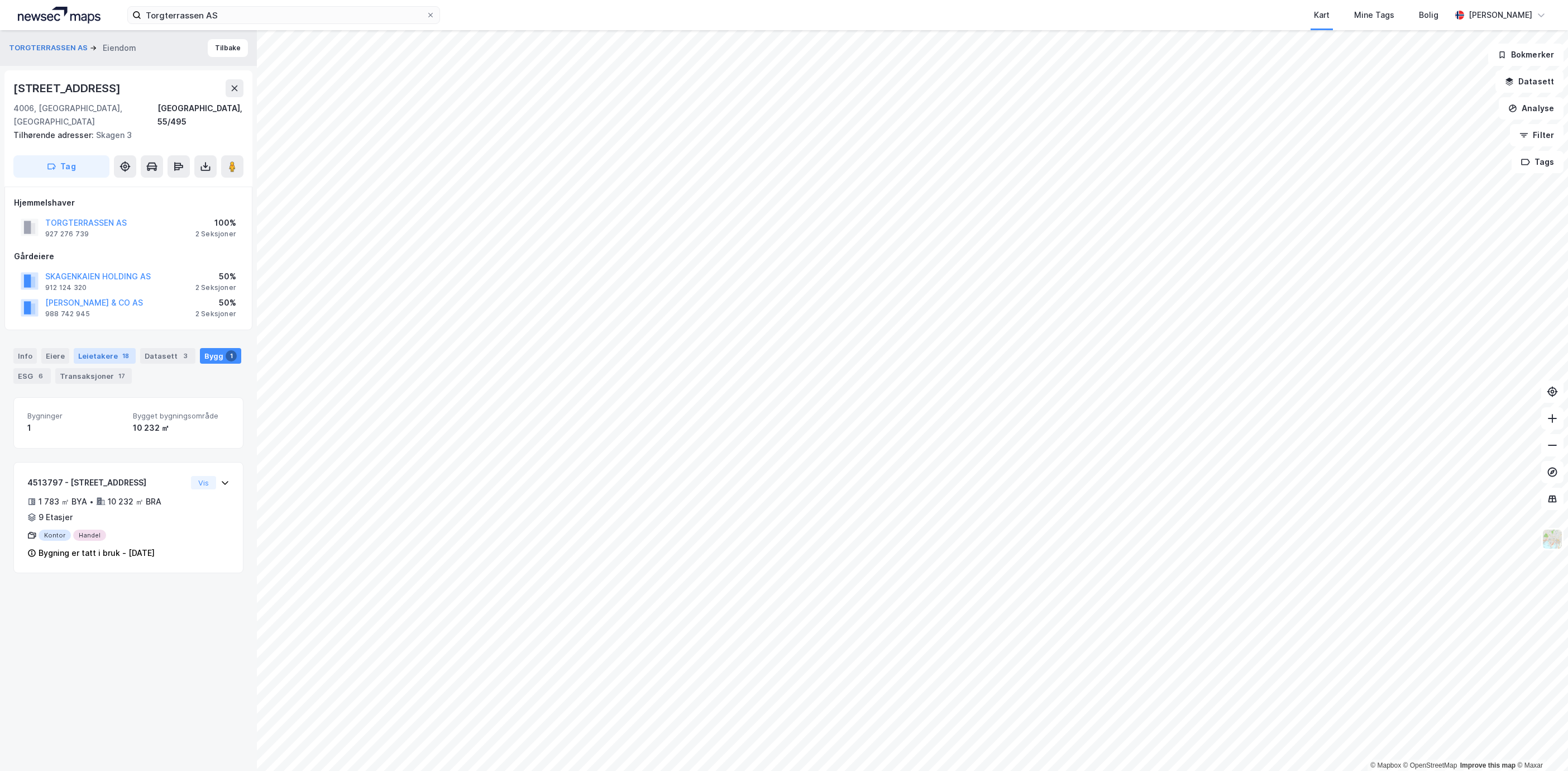
click at [109, 348] on div "Leietakere 18" at bounding box center [104, 356] width 62 height 16
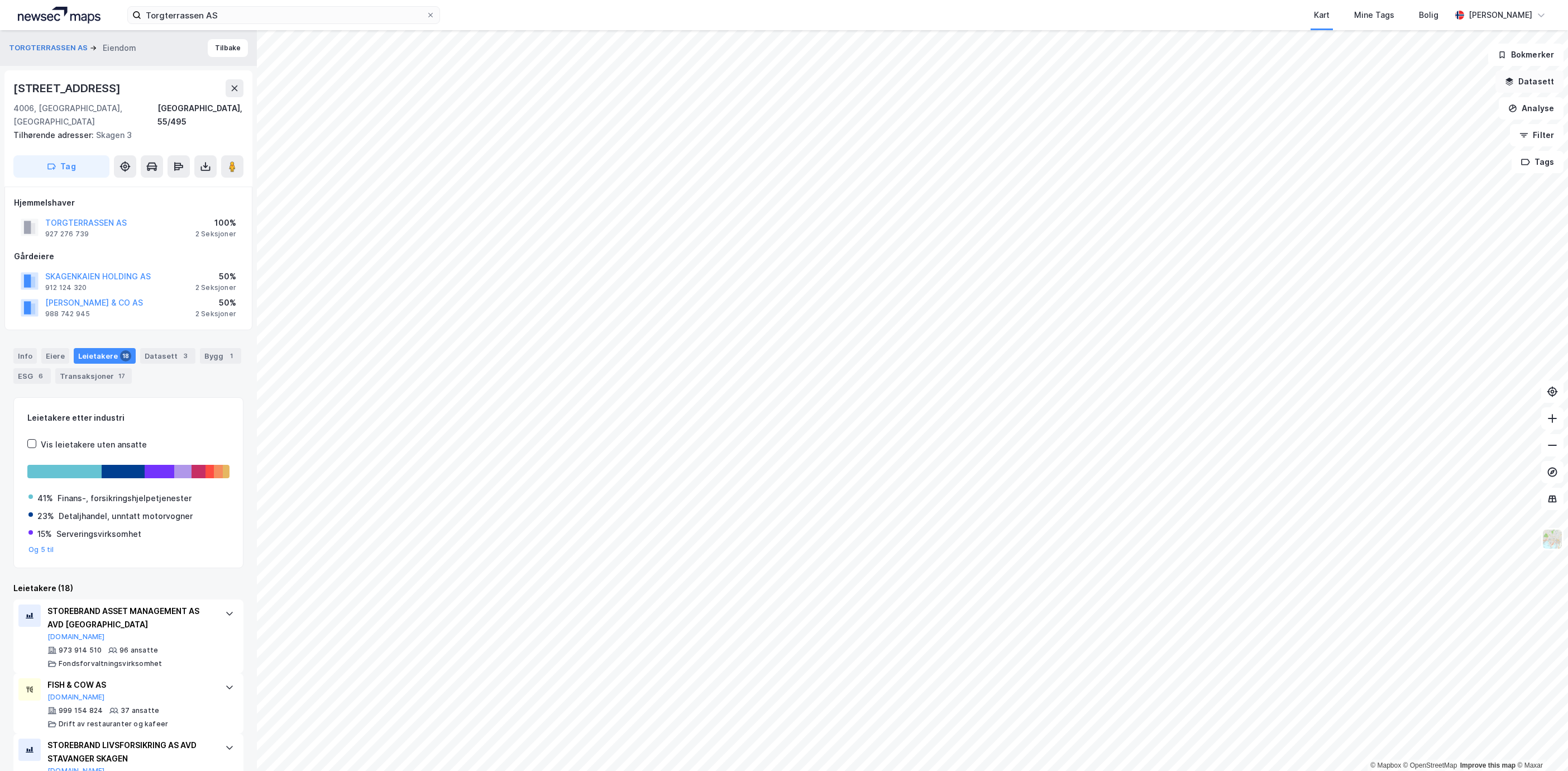
click at [1540, 77] on button "Datasett" at bounding box center [1530, 81] width 68 height 22
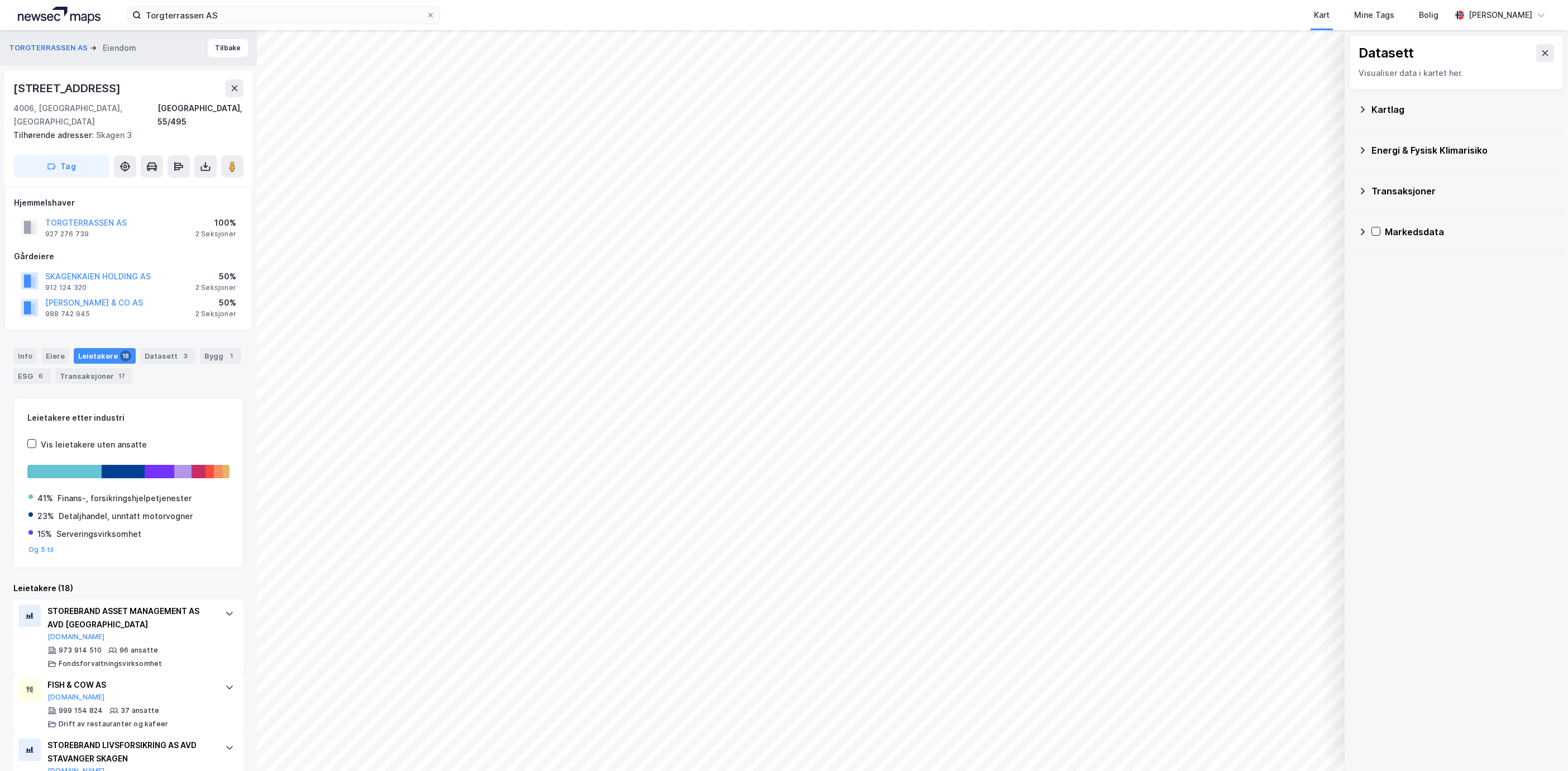
click at [1411, 109] on div "Kartlag" at bounding box center [1464, 109] width 183 height 13
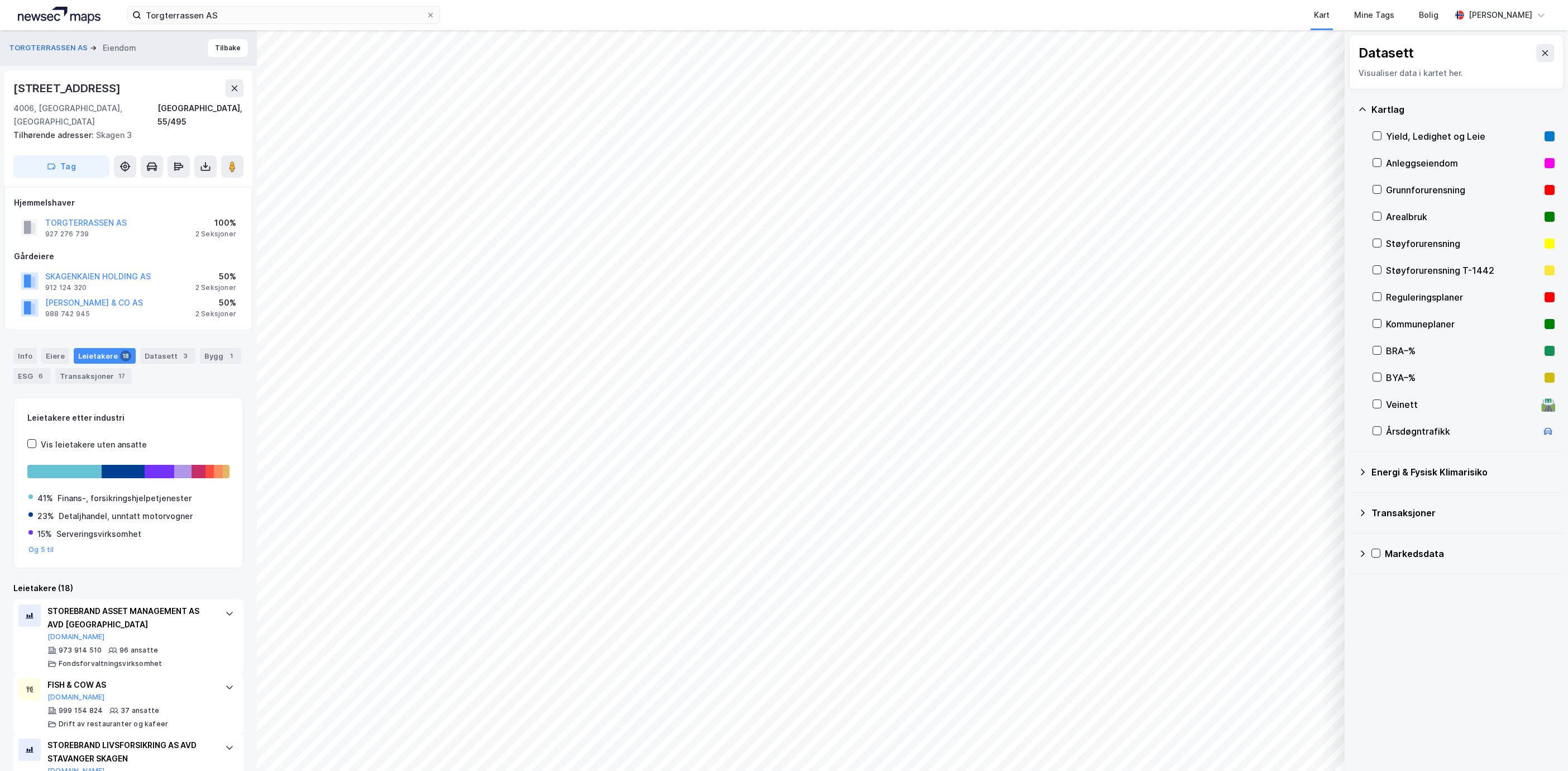
click at [1465, 139] on div "Yield, Ledighet og Leie" at bounding box center [1463, 136] width 154 height 13
click at [1298, 749] on button "Vis" at bounding box center [1287, 742] width 93 height 18
click at [1317, 684] on button "Tøm" at bounding box center [1312, 693] width 43 height 18
click at [25, 348] on div "Info" at bounding box center [25, 356] width 24 height 16
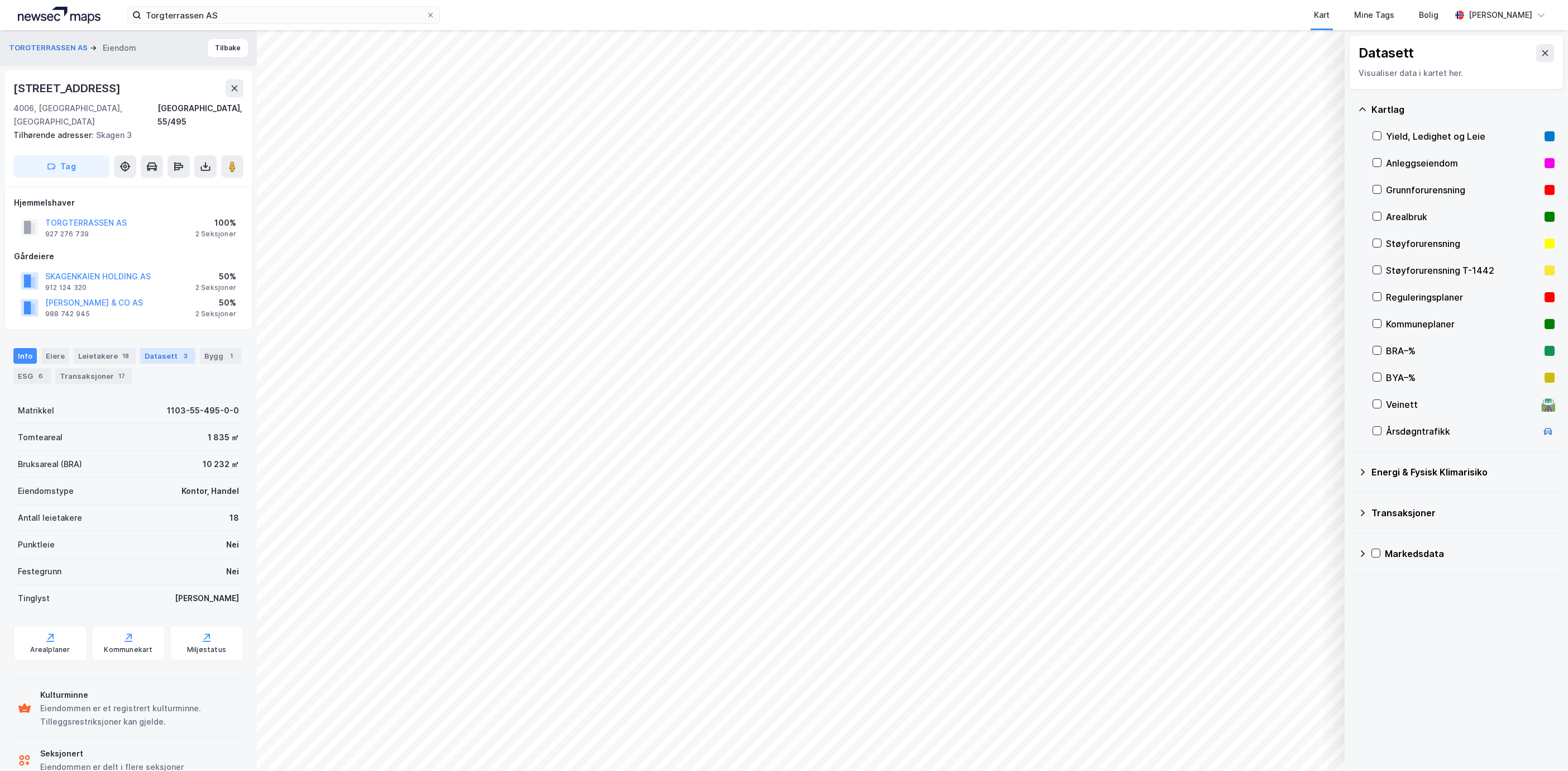
click at [166, 348] on div "Datasett 3" at bounding box center [168, 356] width 55 height 16
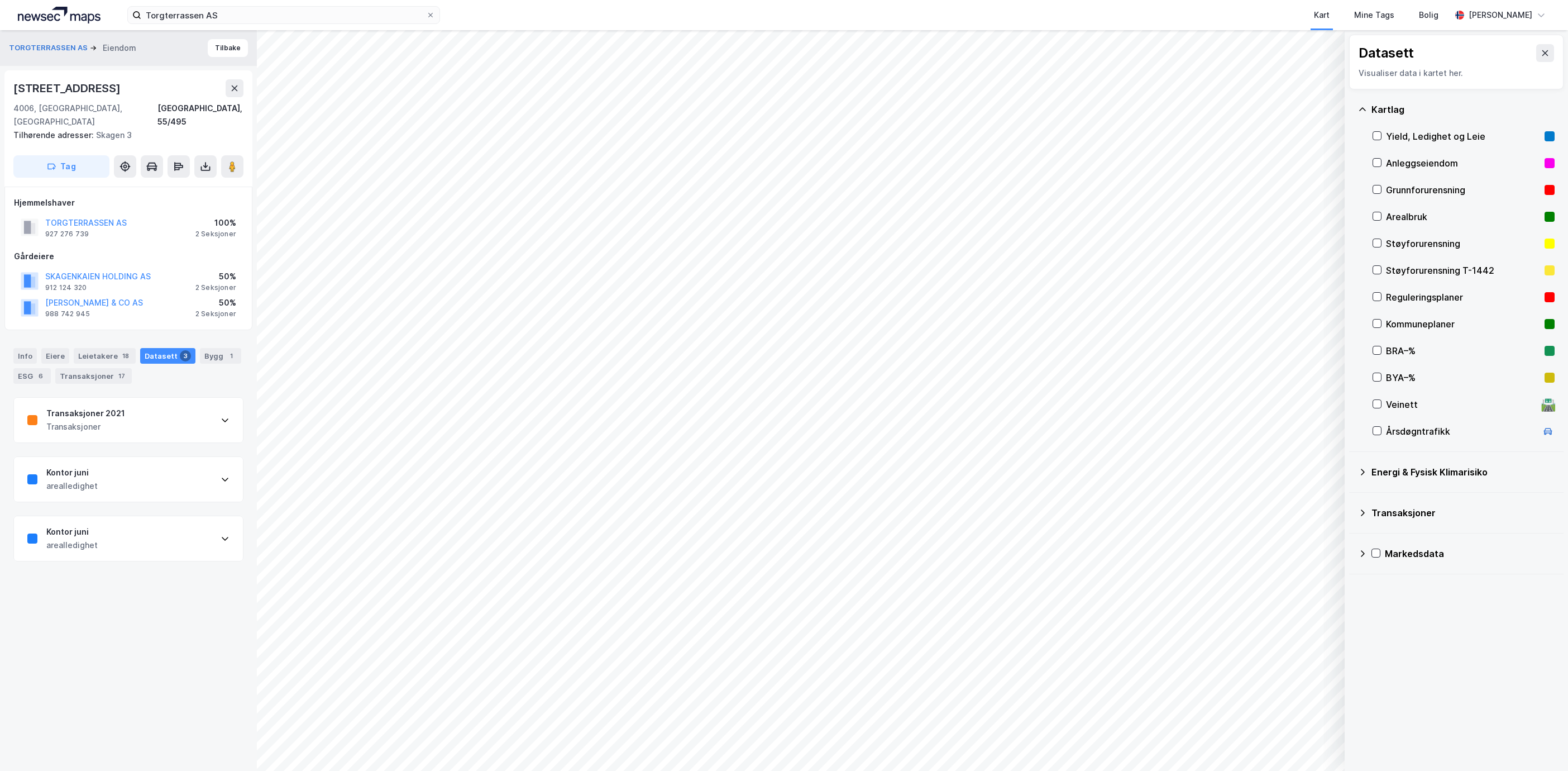
click at [181, 458] on div "Kontor juni arealledighet" at bounding box center [129, 479] width 229 height 45
click at [103, 684] on div "https://www.finn.no/realestate/businessrent/ad.html?finnkode=404153792&fks=4041…" at bounding box center [65, 689] width 75 height 9
click at [200, 364] on div "Bygg 1" at bounding box center [221, 356] width 41 height 16
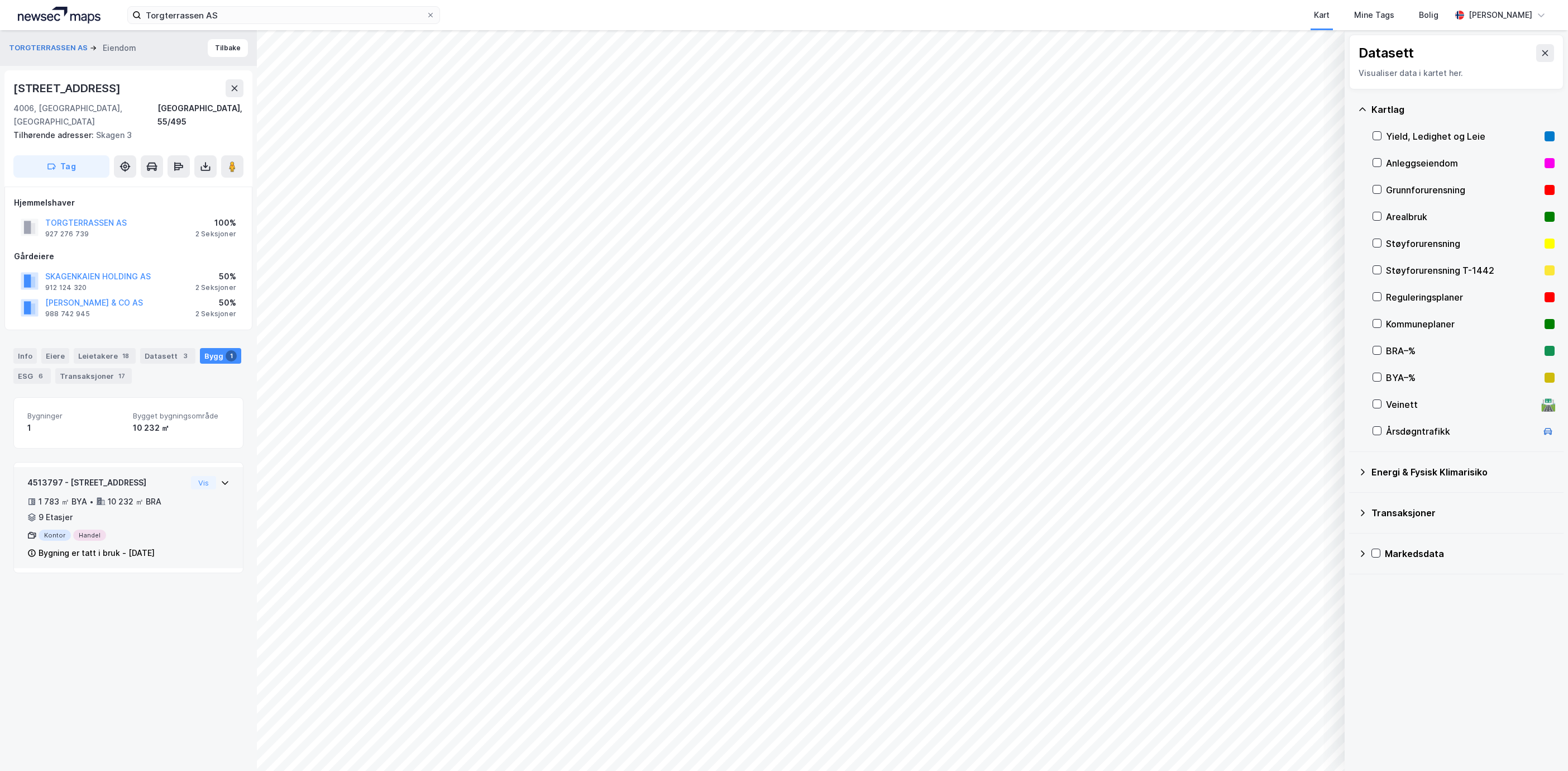
click at [155, 505] on div "1 783 ㎡ BYA • 10 232 ㎡ BRA • 9 Etasjer" at bounding box center [107, 509] width 159 height 29
drag, startPoint x: 97, startPoint y: 93, endPoint x: 3, endPoint y: 93, distance: 94.0
click at [3, 93] on div "TORGTERRASSEN AS Eiendom Tilbake Kirkegata 2 4006, Stavanger, Rogaland Stavange…" at bounding box center [128, 400] width 257 height 741
copy div "[STREET_ADDRESS]"
